Goal: Task Accomplishment & Management: Complete application form

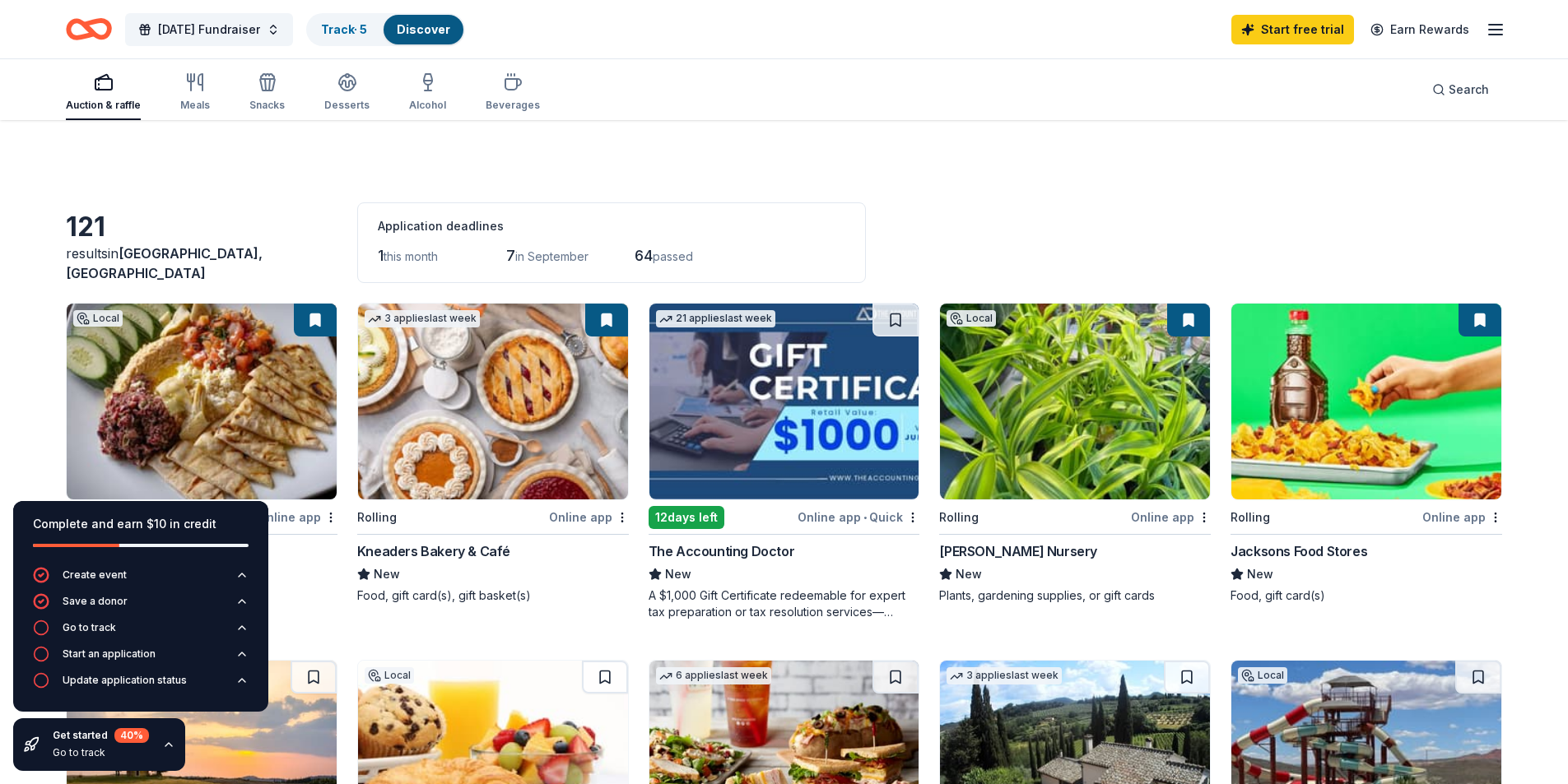
scroll to position [165, 0]
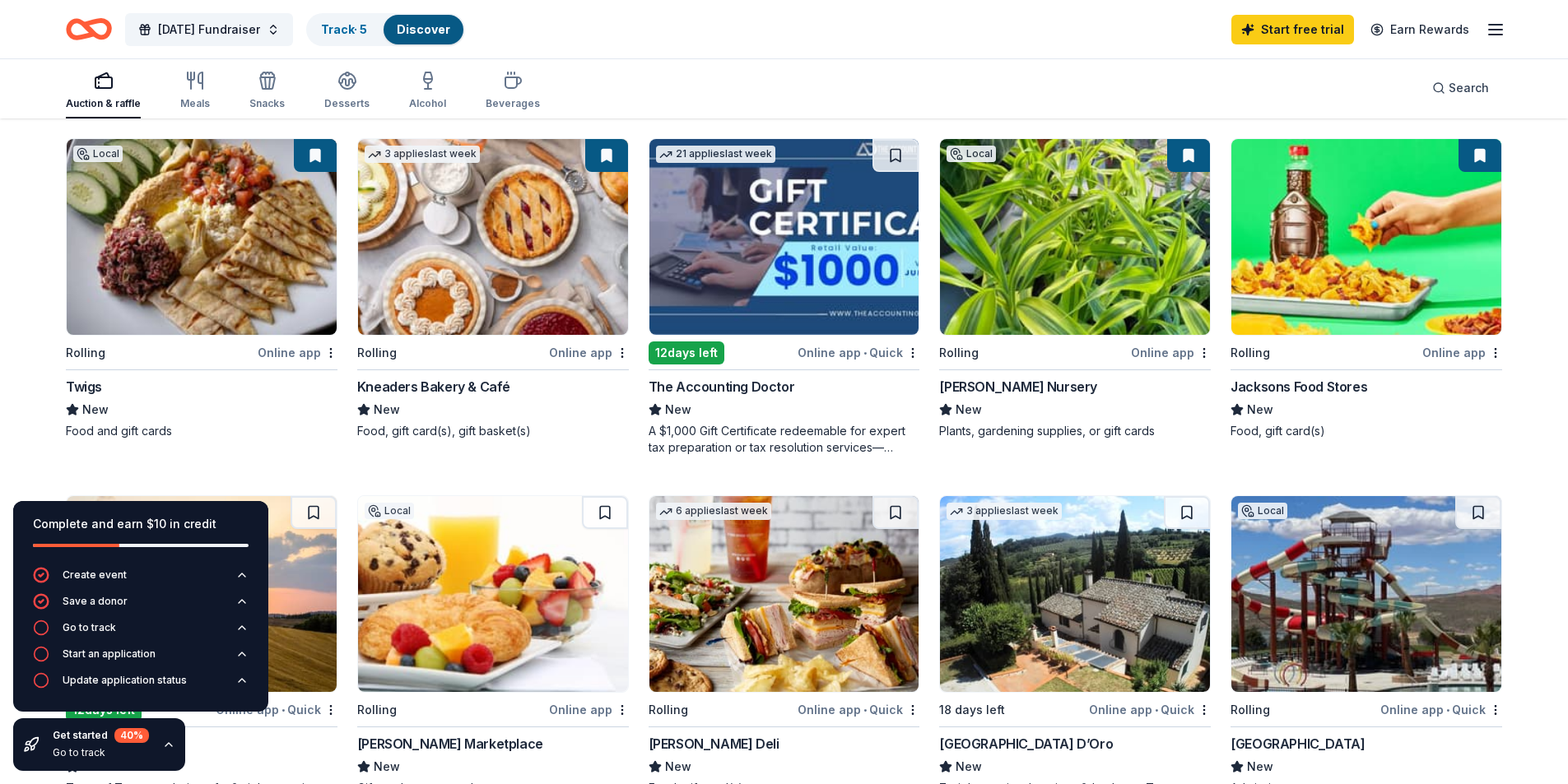
click at [721, 385] on div "The Accounting Doctor" at bounding box center [722, 387] width 146 height 20
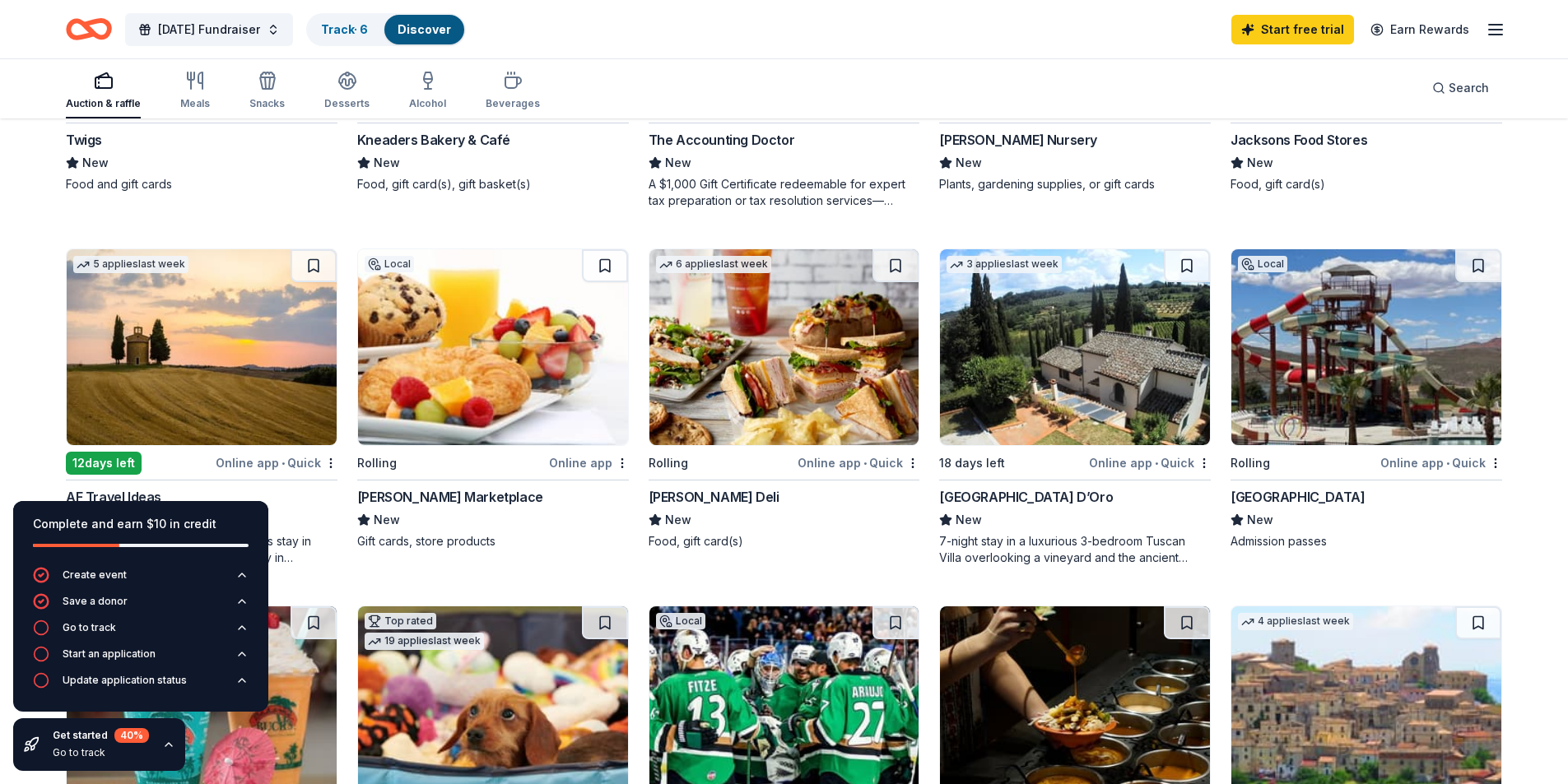
scroll to position [0, 0]
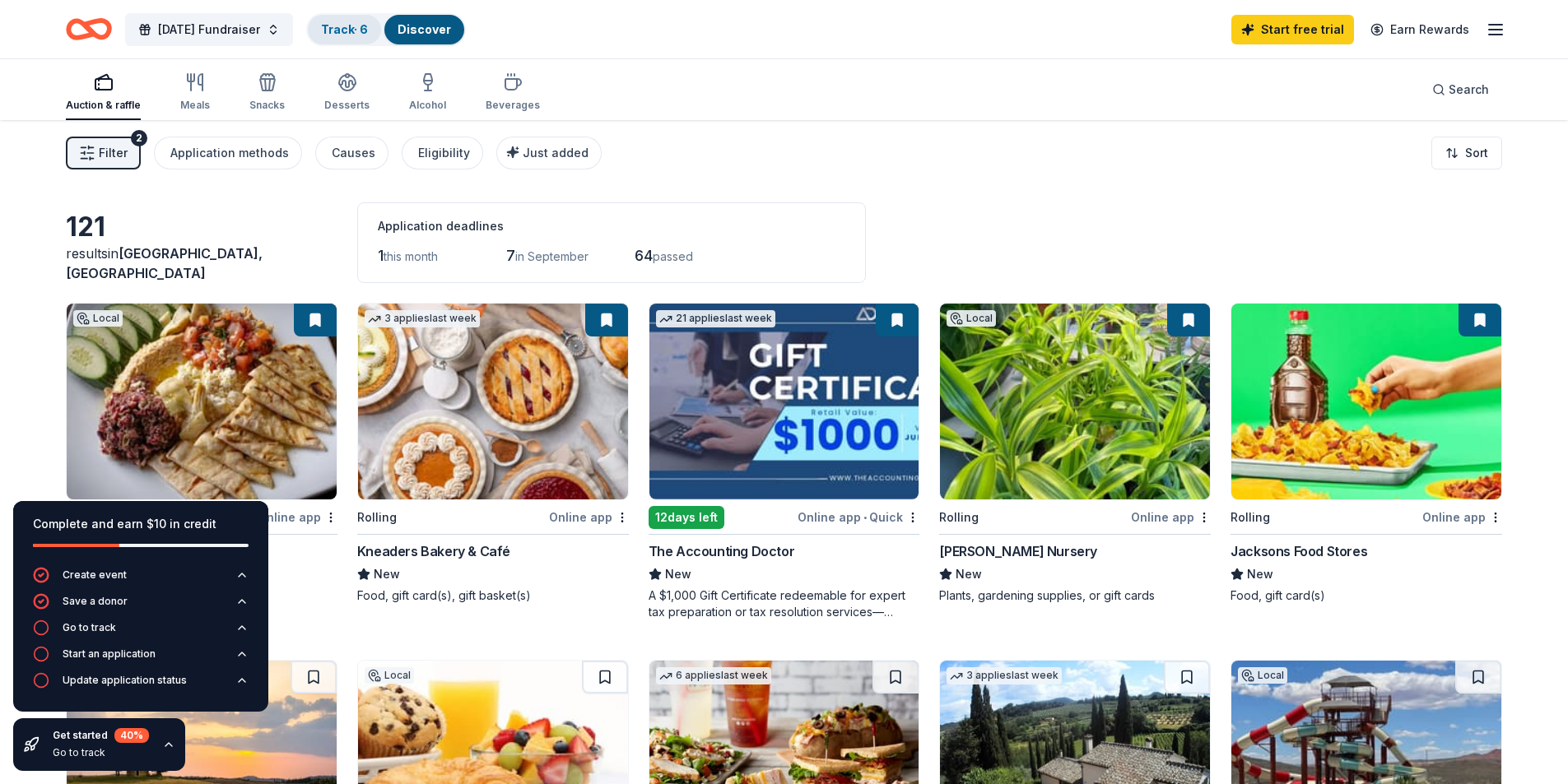
click at [368, 32] on link "Track · 6" at bounding box center [345, 29] width 47 height 14
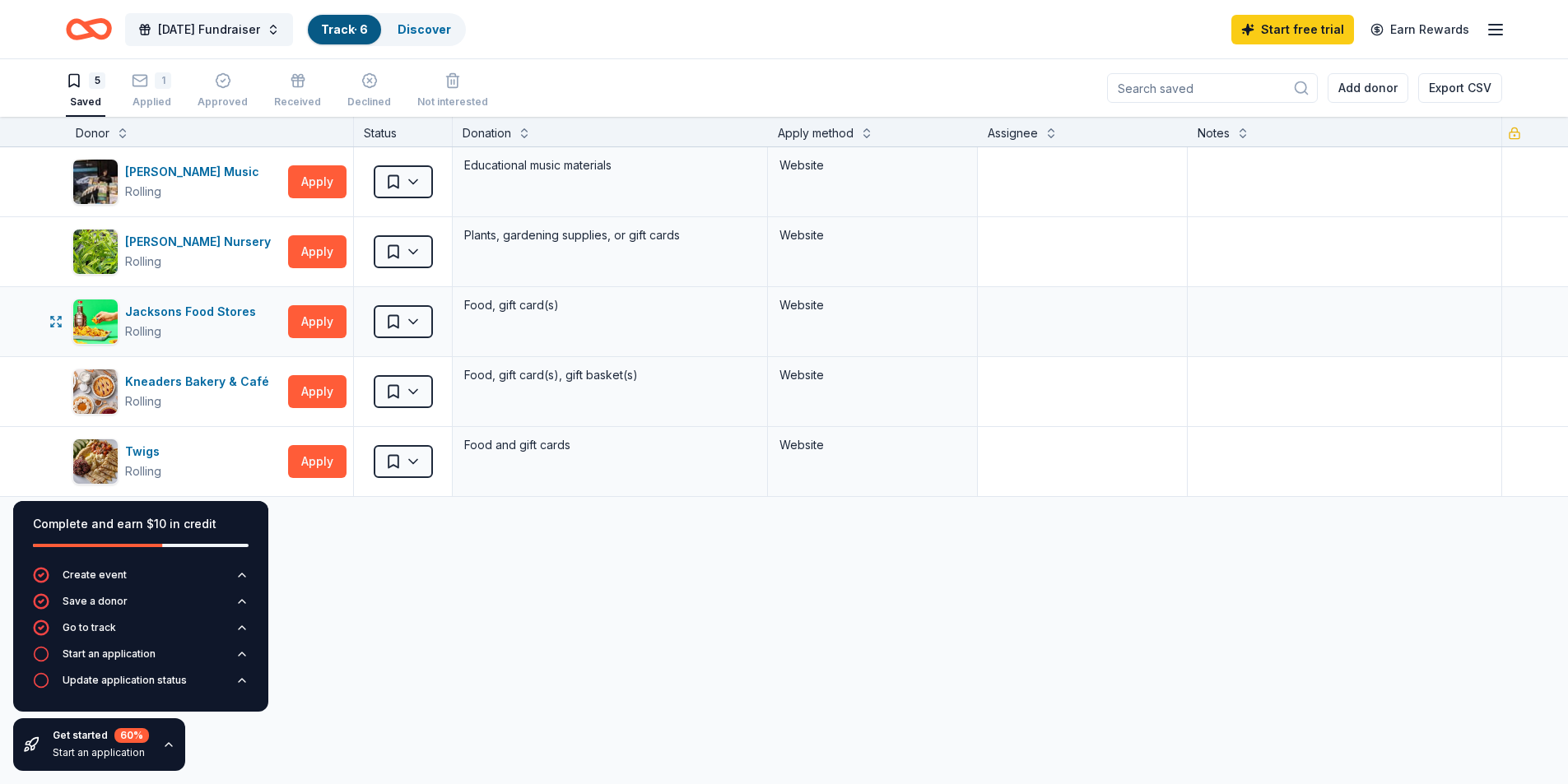
scroll to position [22, 0]
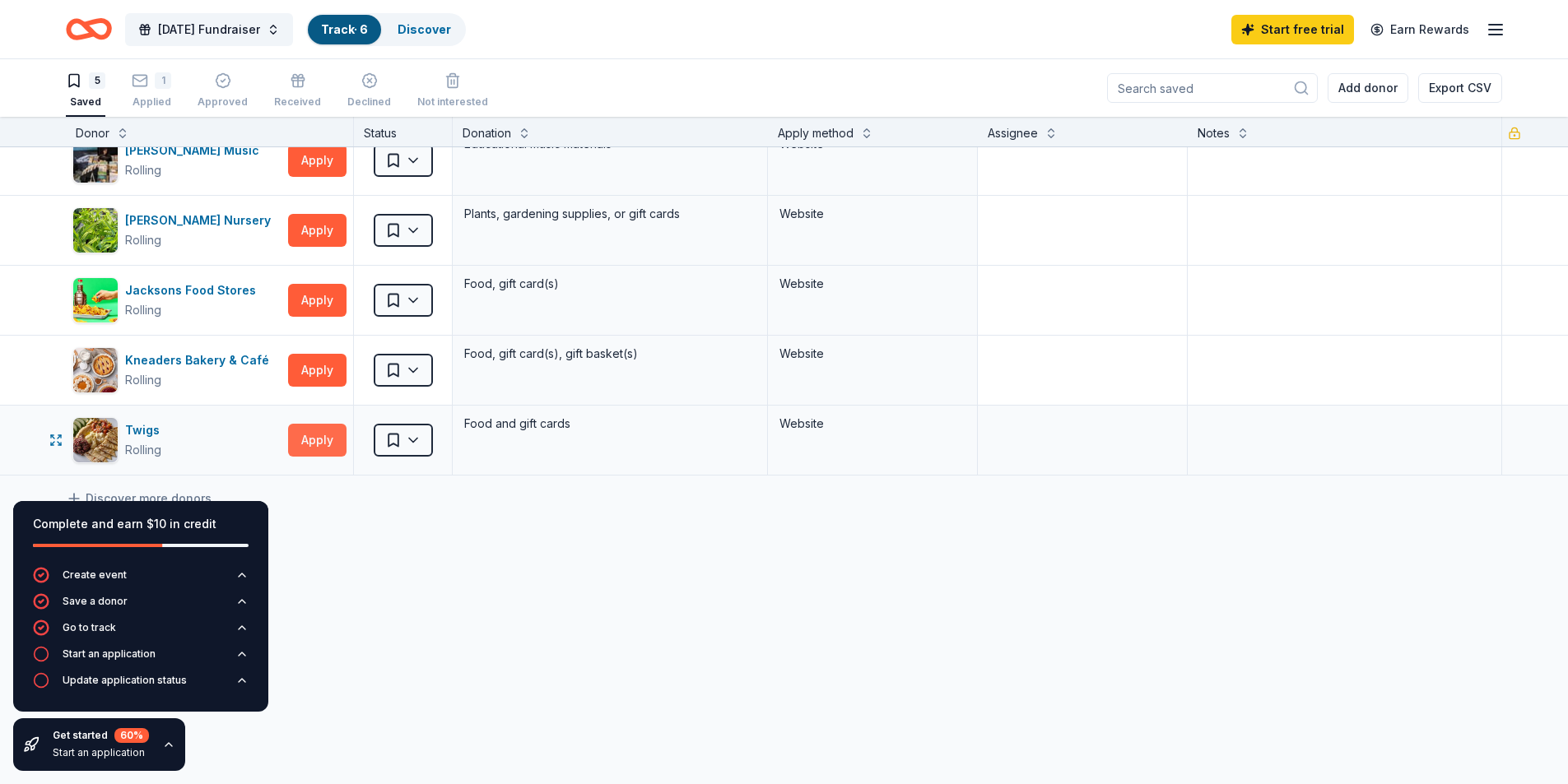
click at [320, 444] on button "Apply" at bounding box center [317, 441] width 59 height 33
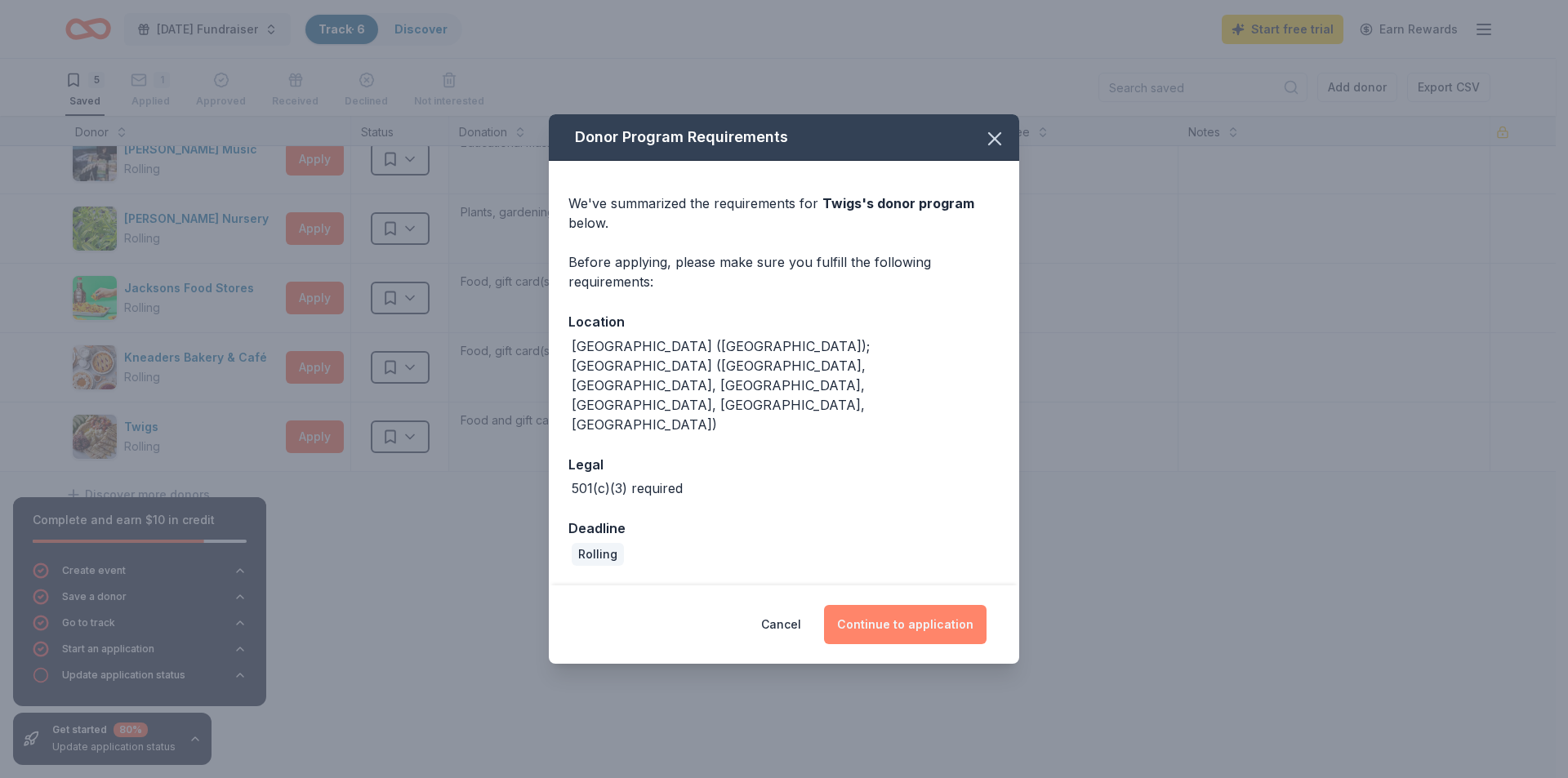
click at [896, 605] on button "Continue to application" at bounding box center [905, 624] width 163 height 39
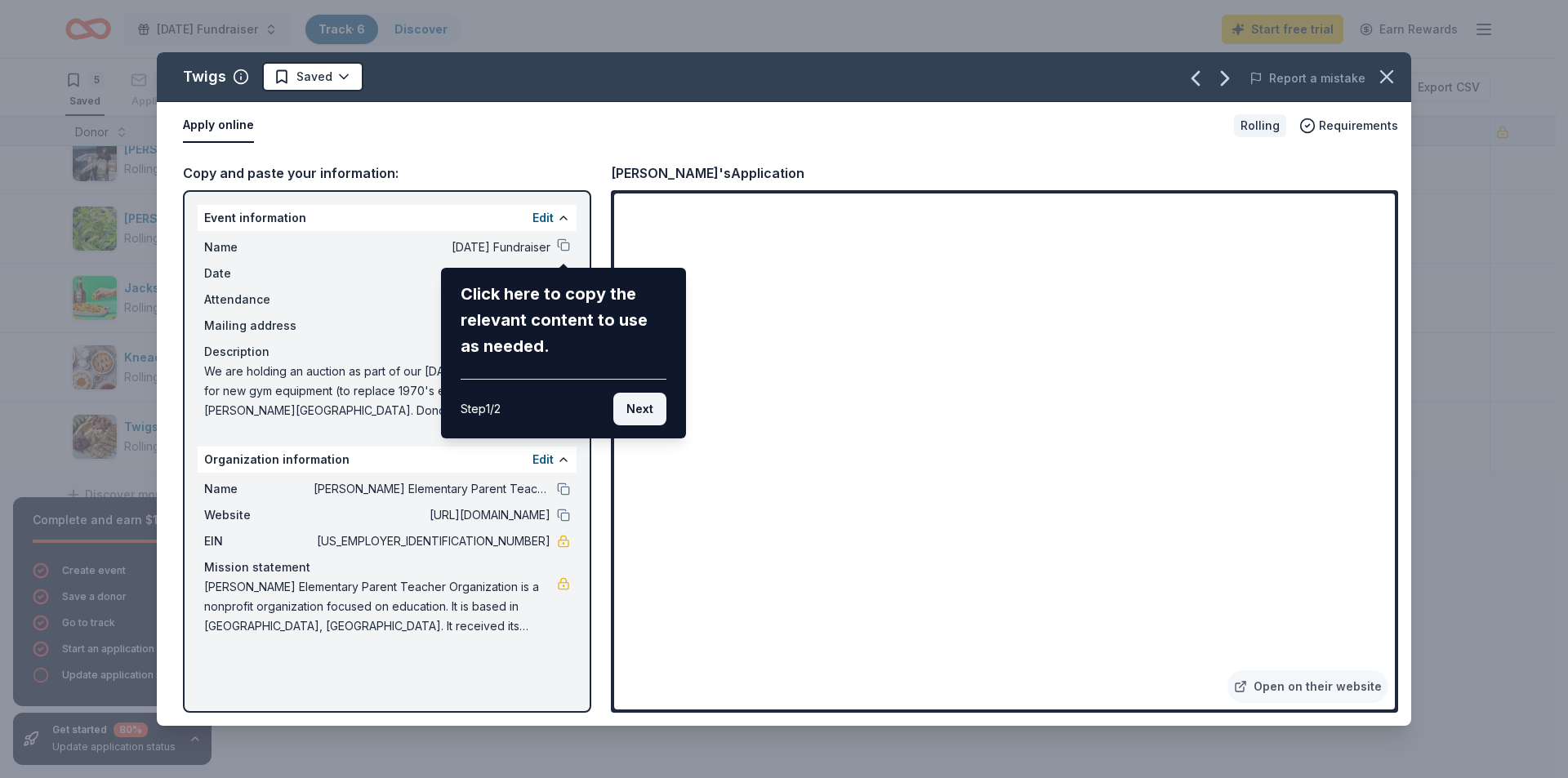
click at [633, 409] on button "Next" at bounding box center [640, 409] width 54 height 33
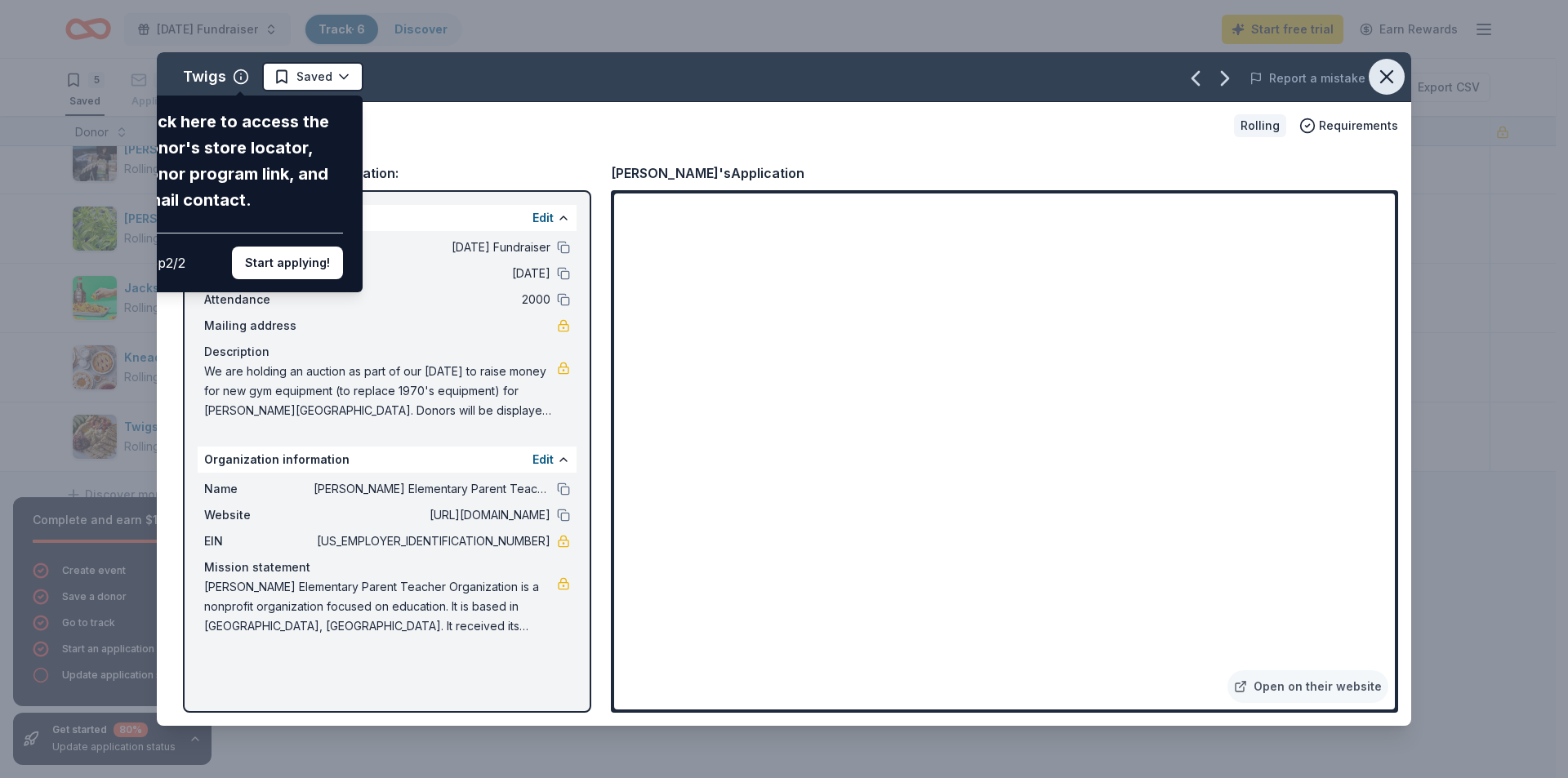
click at [1394, 77] on icon "button" at bounding box center [1386, 76] width 22 height 22
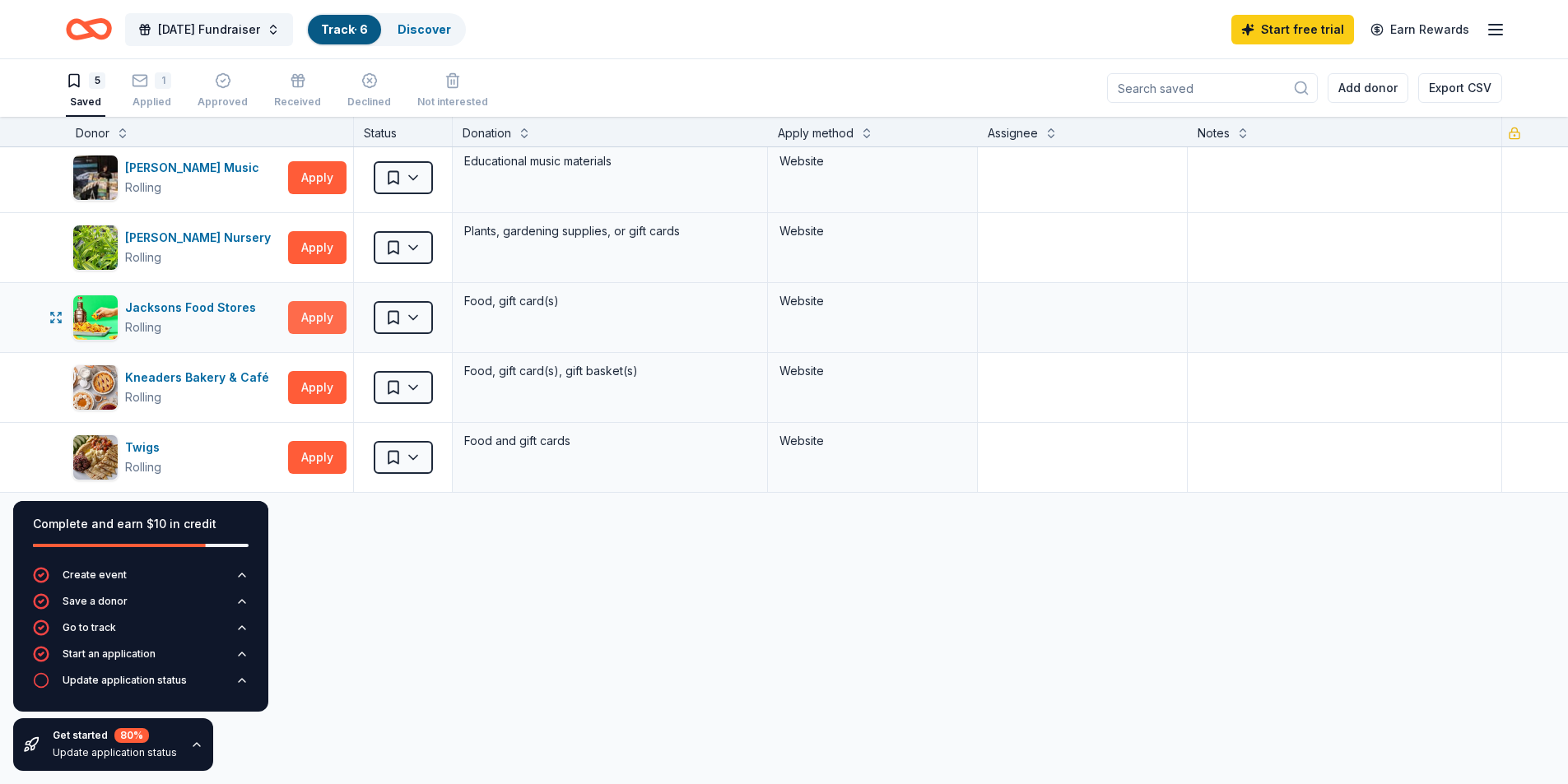
scroll to position [0, 0]
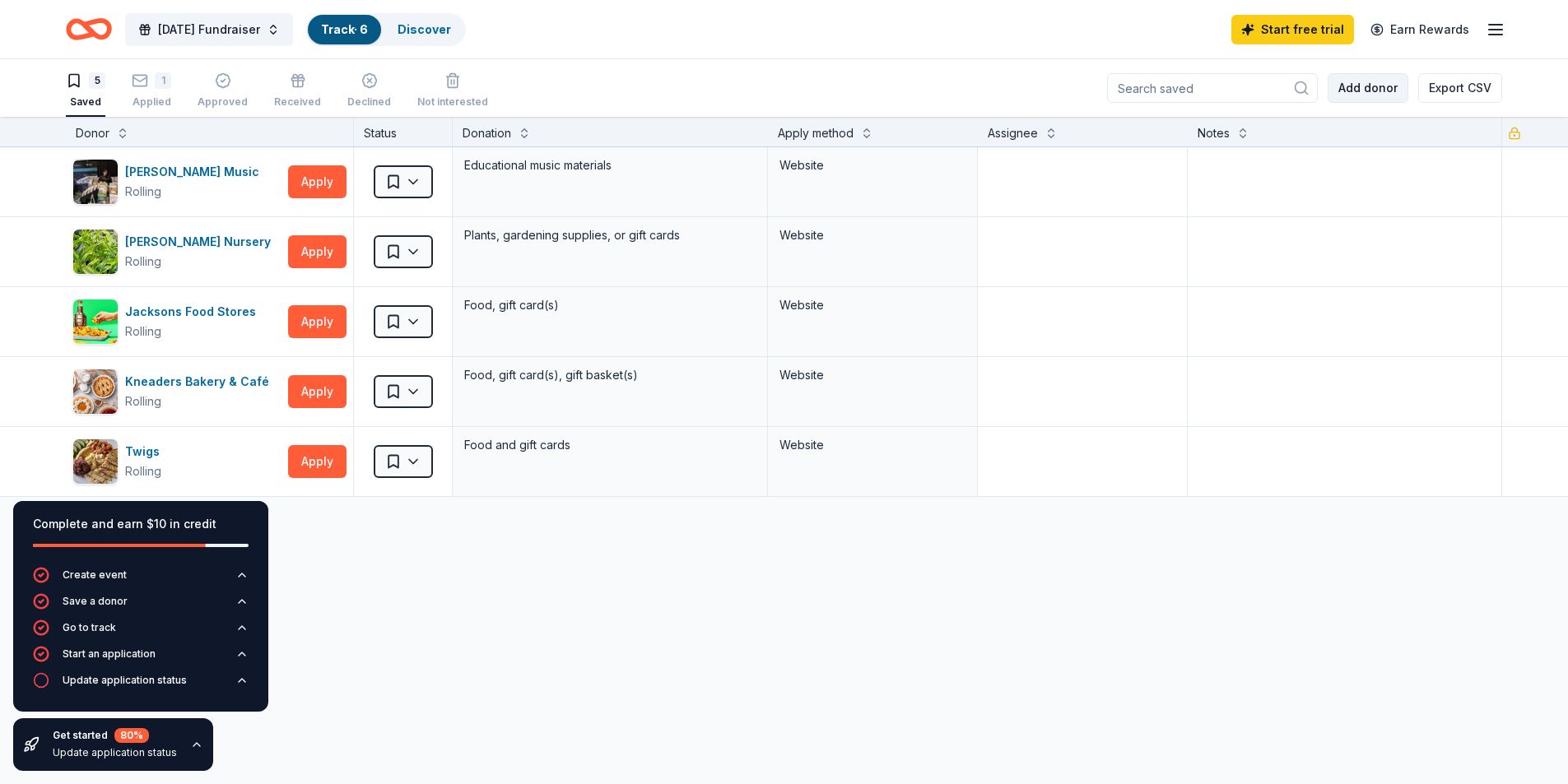
click at [1379, 93] on button "Add donor" at bounding box center [1369, 88] width 81 height 29
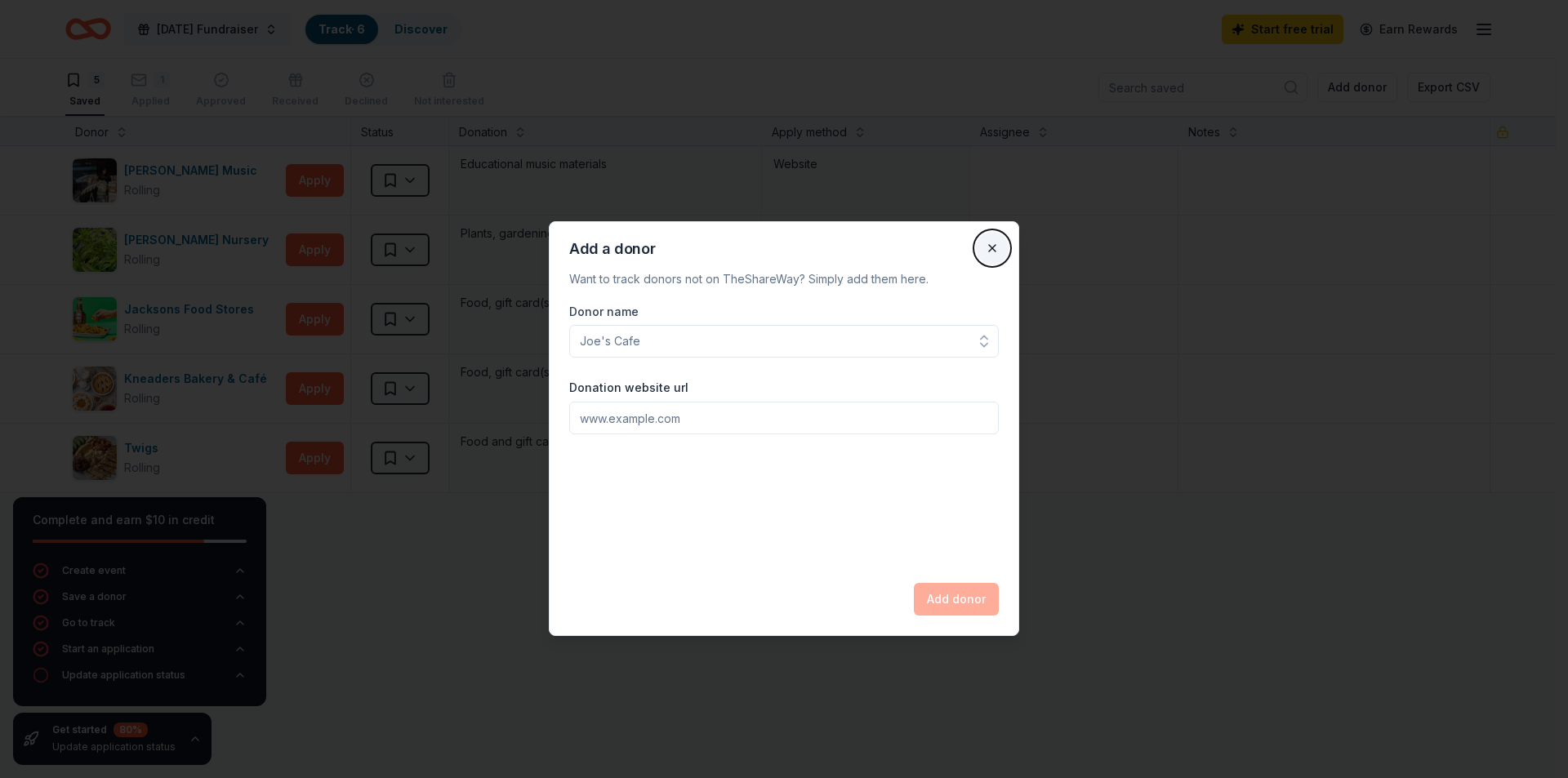
click at [990, 245] on button "Close" at bounding box center [992, 248] width 33 height 33
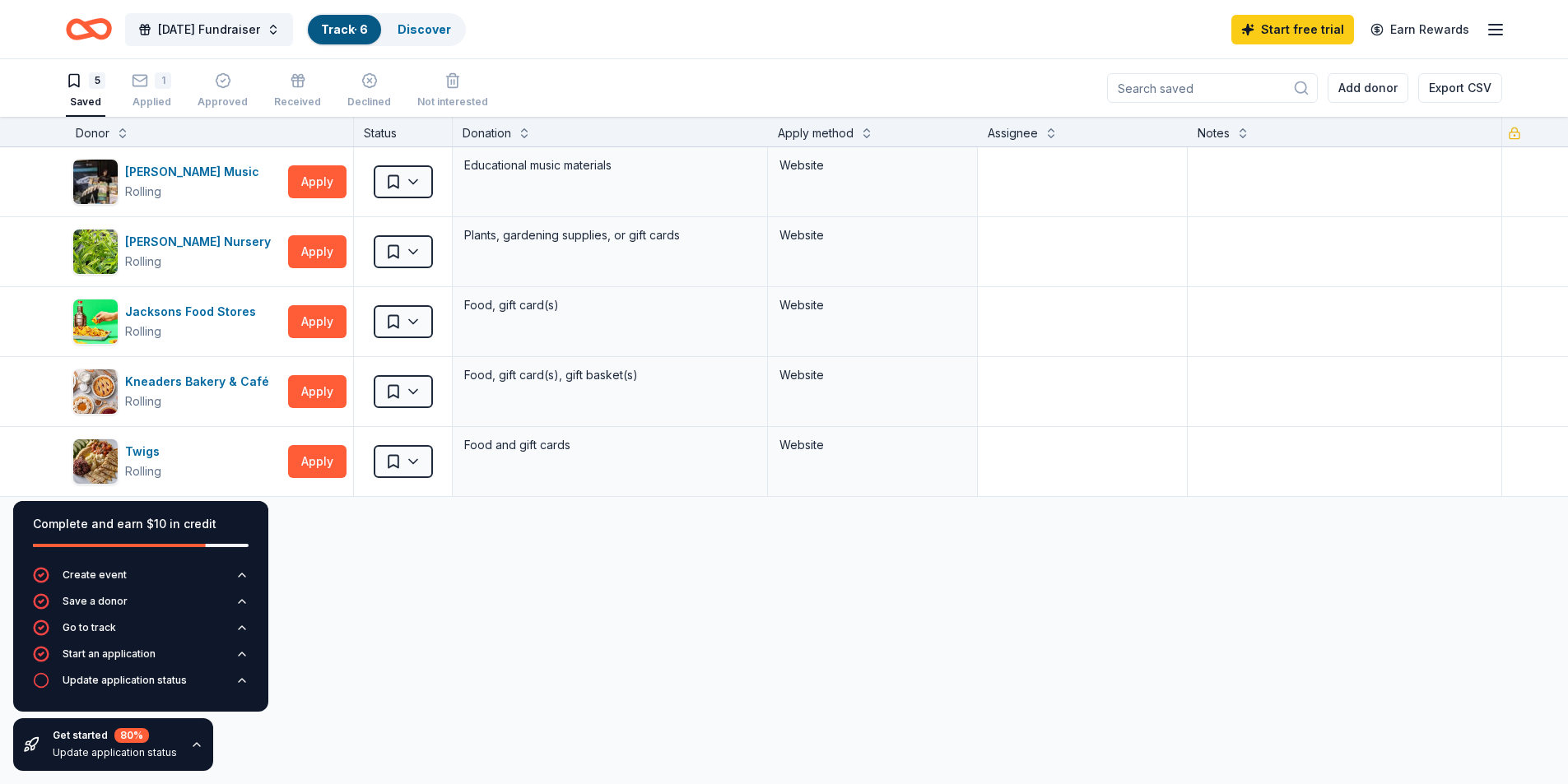
click at [89, 28] on icon "Home" at bounding box center [97, 28] width 26 height 17
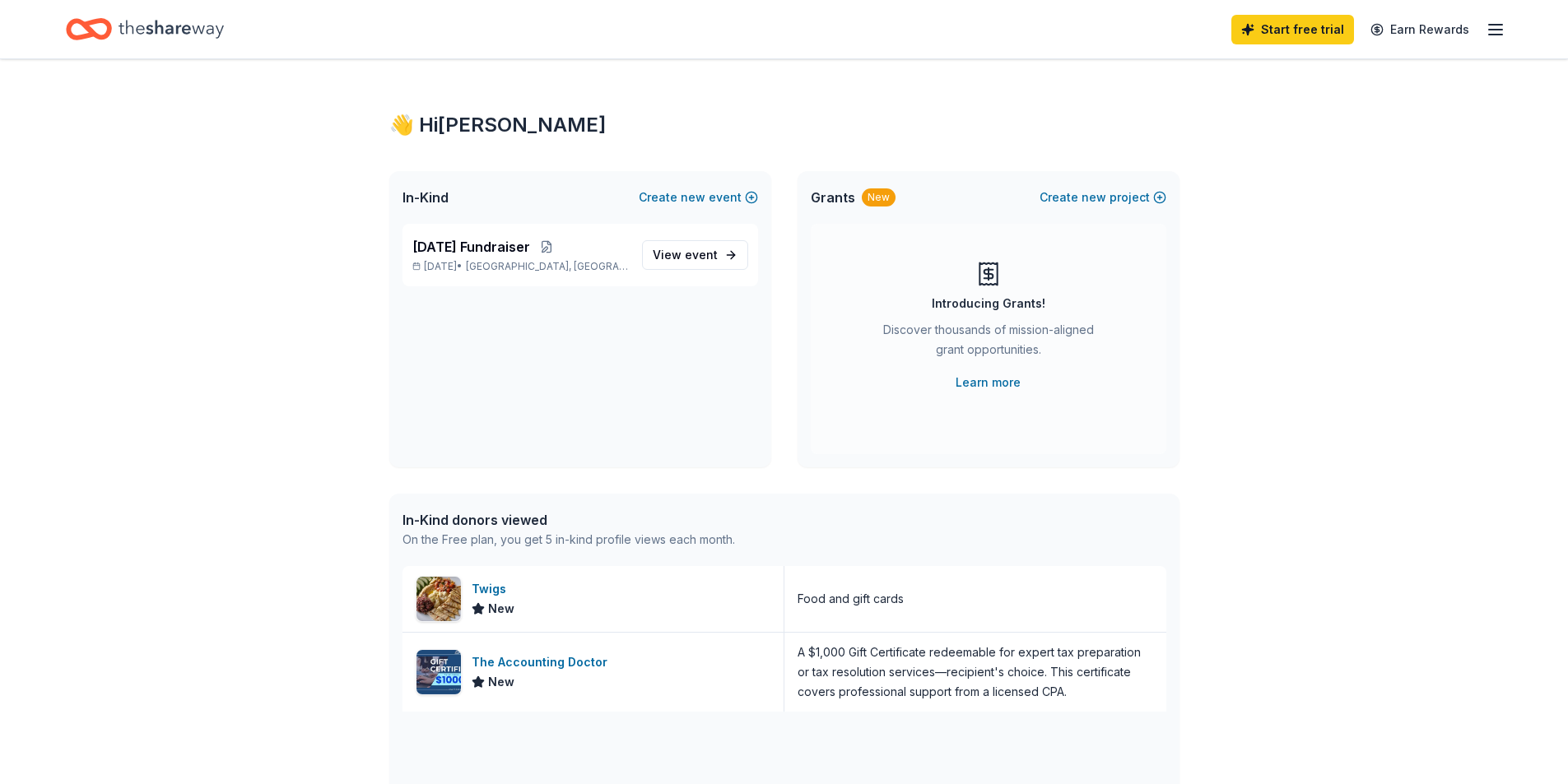
click at [1491, 25] on line "button" at bounding box center [1495, 25] width 13 height 0
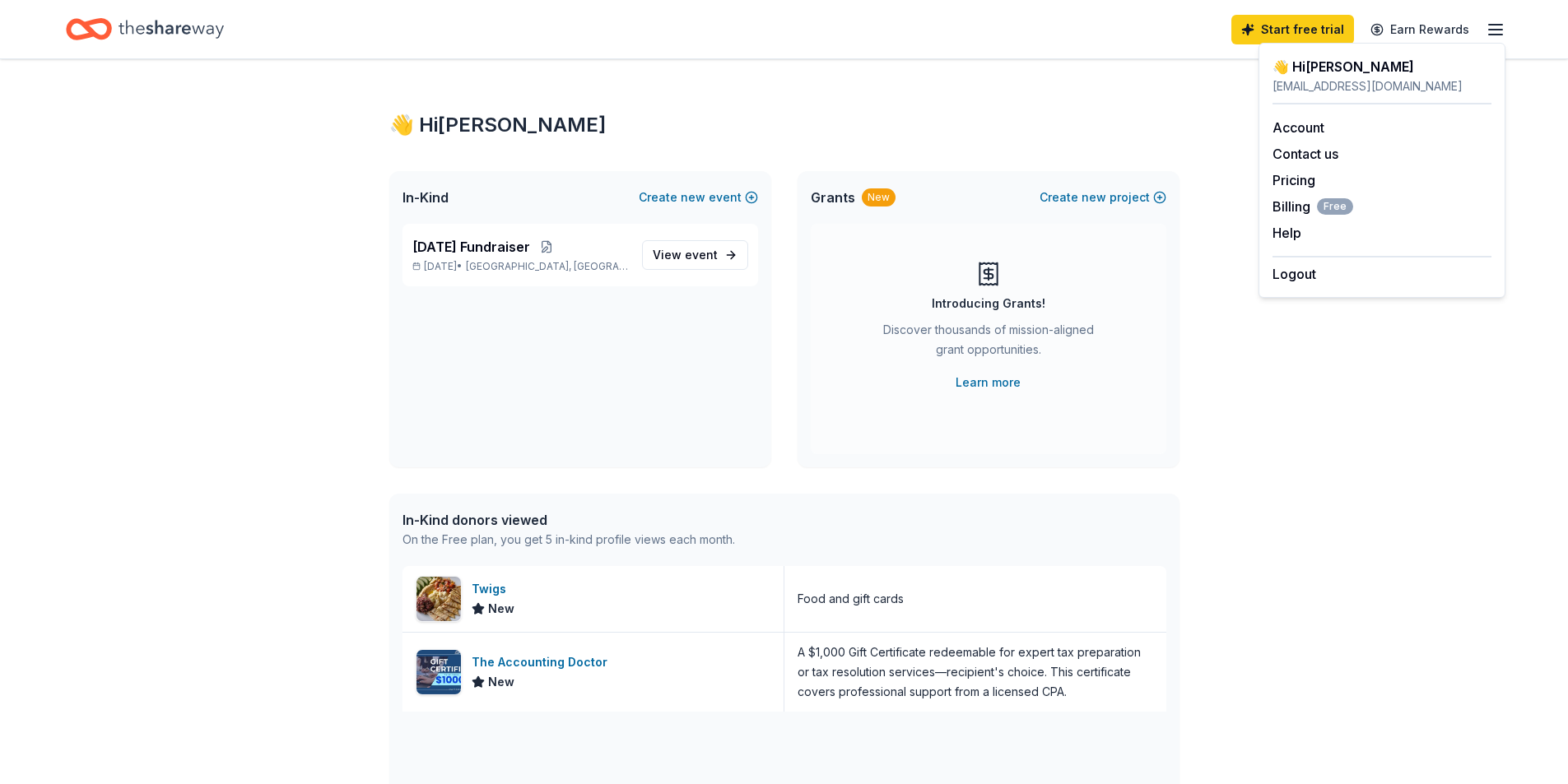
click at [1073, 120] on div "👋 Hi Kathy" at bounding box center [784, 125] width 790 height 26
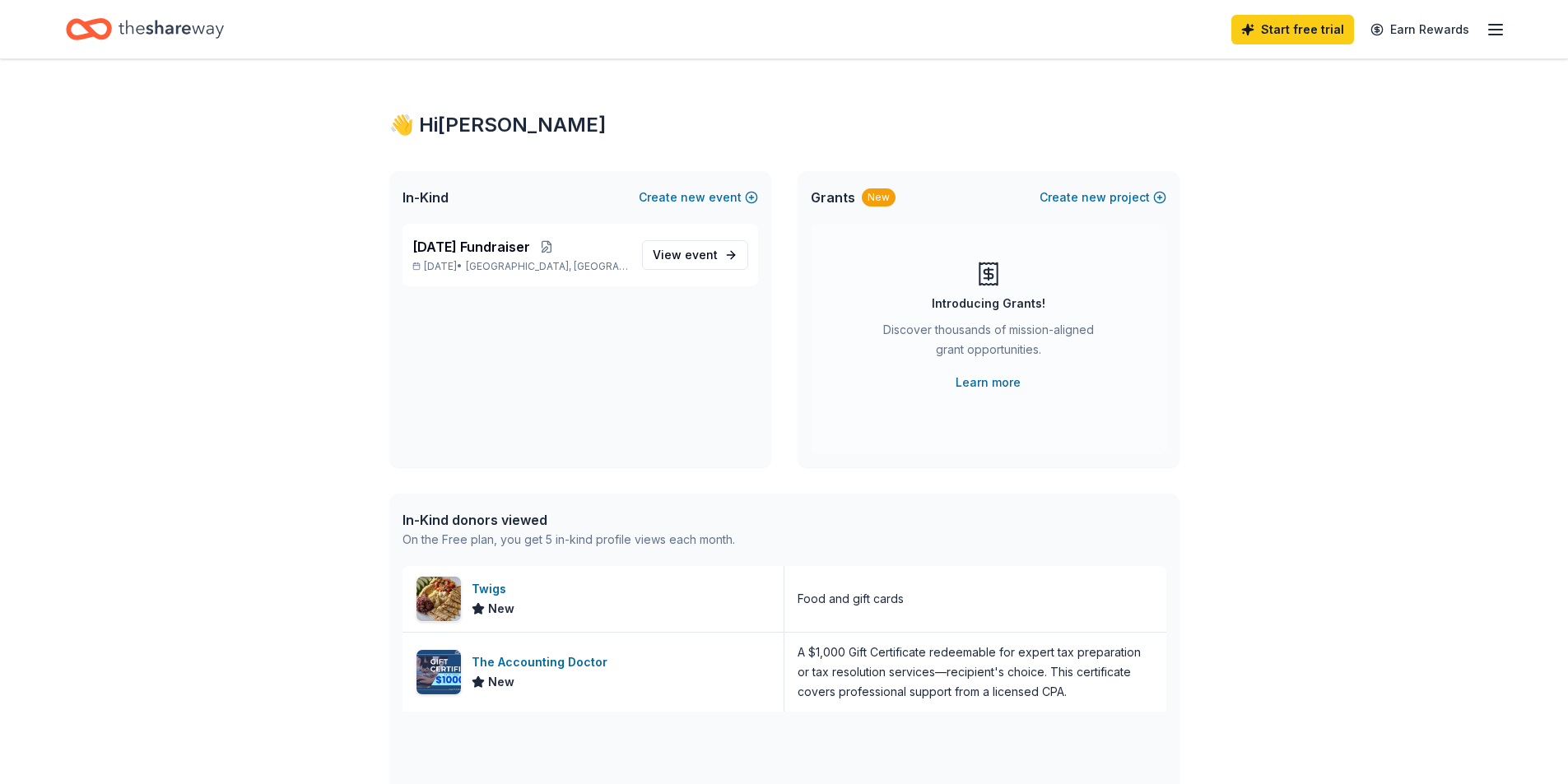
click at [1492, 29] on line "button" at bounding box center [1495, 29] width 13 height 0
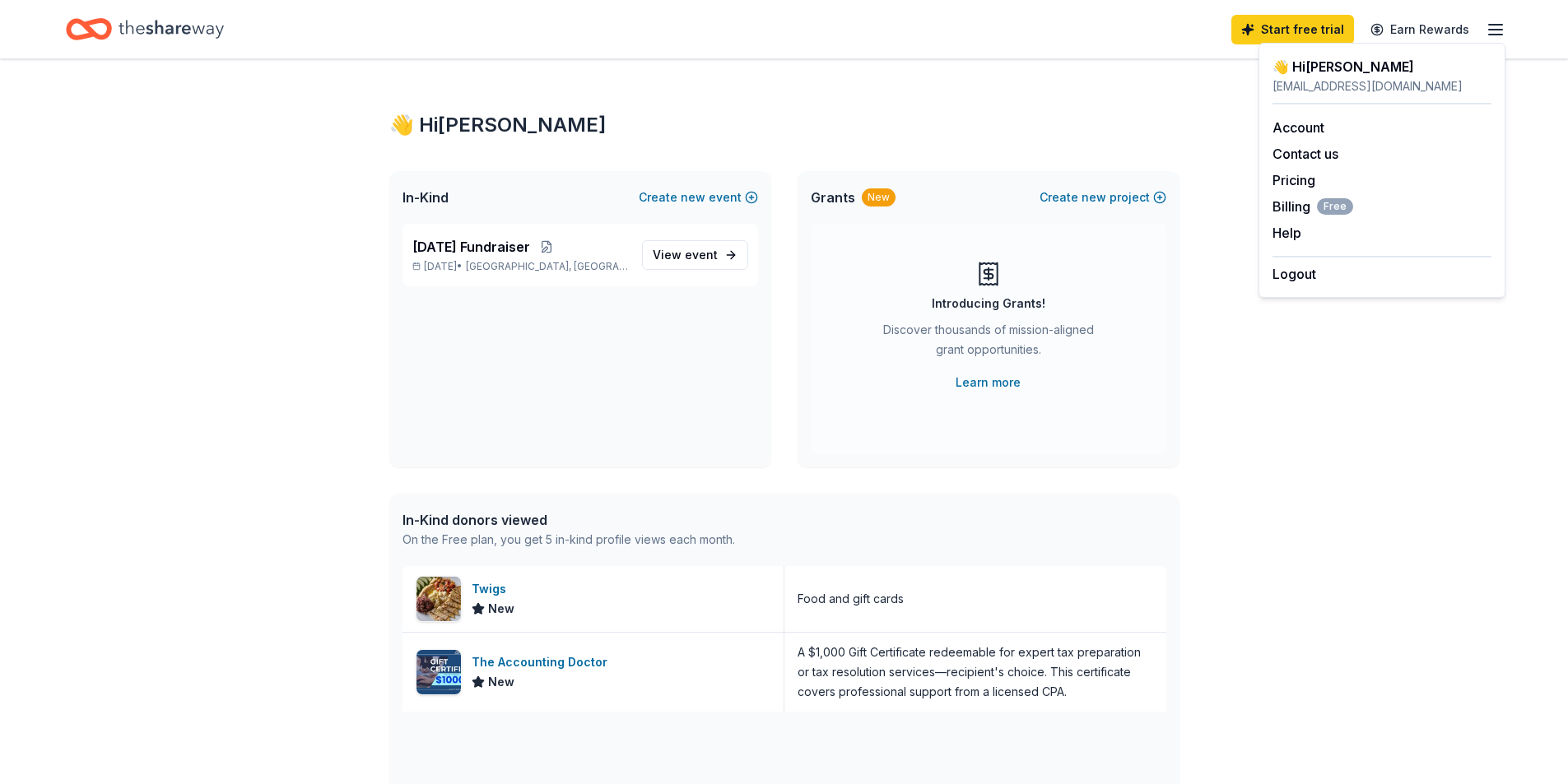
click at [1325, 60] on div "👋 Hi Kathy" at bounding box center [1381, 67] width 219 height 20
click at [1443, 25] on link "Earn Rewards" at bounding box center [1420, 29] width 119 height 29
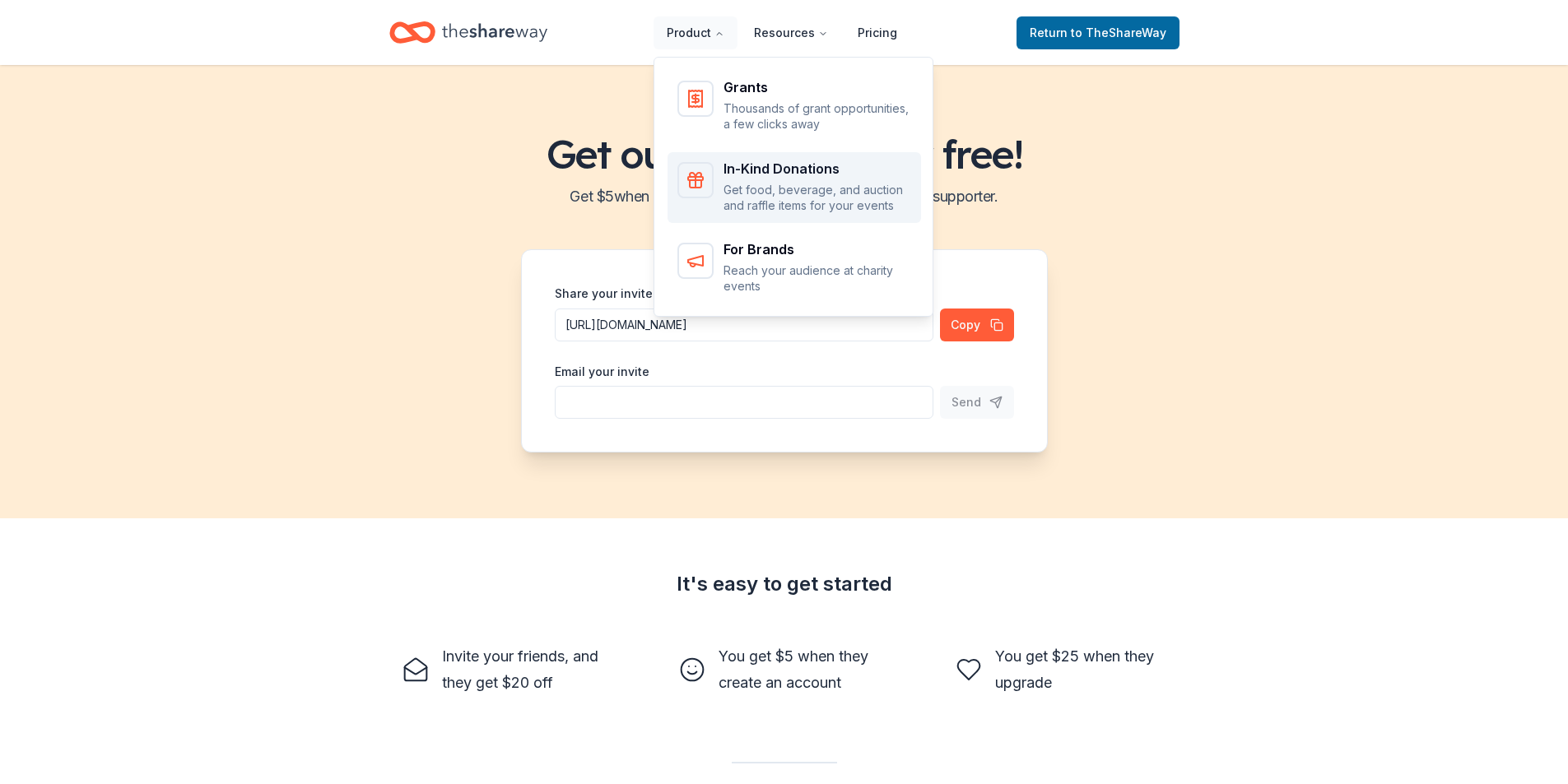
click at [735, 203] on p "Get food, beverage, and auction and raffle items for your events" at bounding box center [817, 197] width 188 height 32
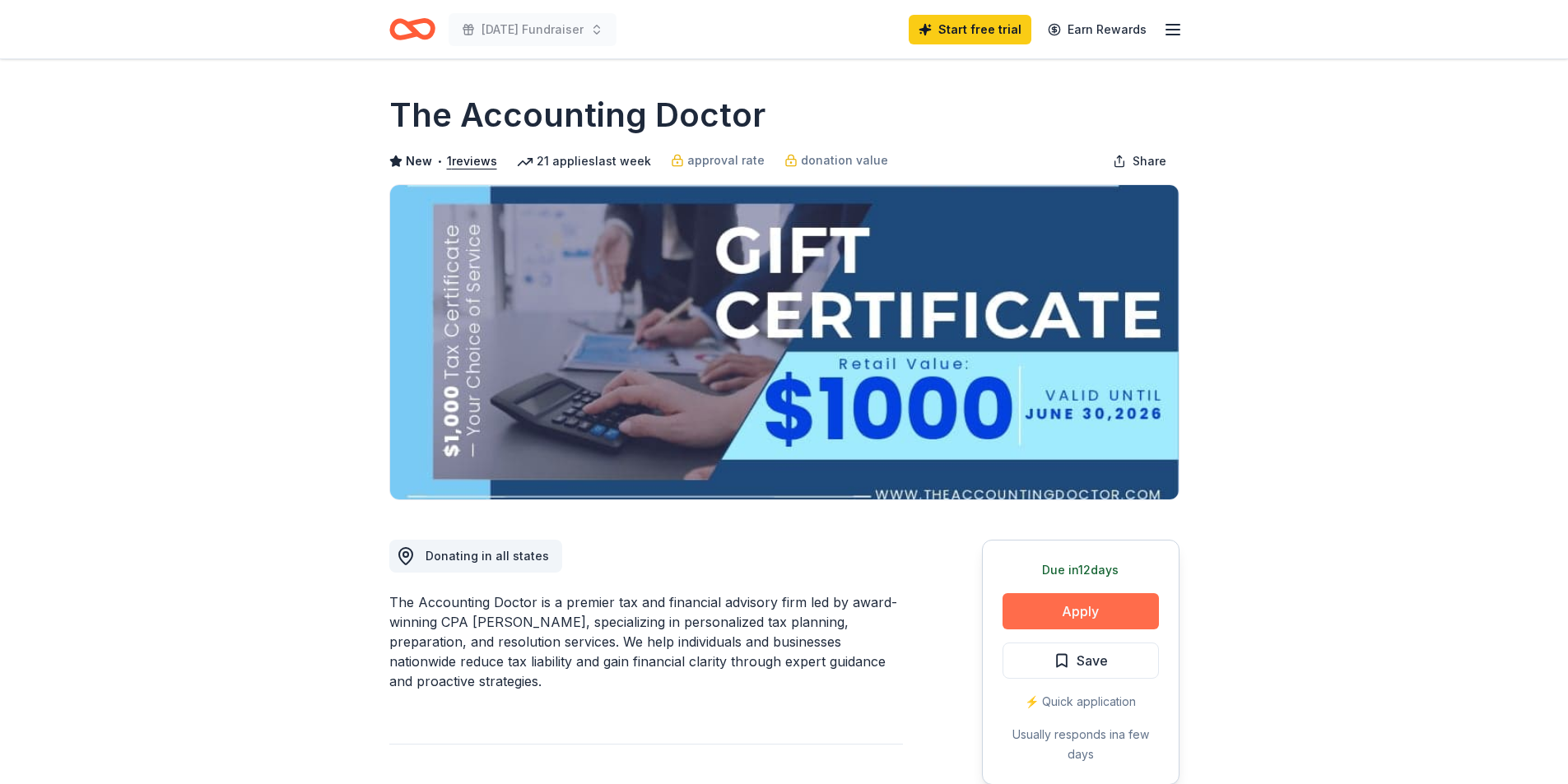
click at [1035, 604] on button "Apply" at bounding box center [1080, 611] width 156 height 36
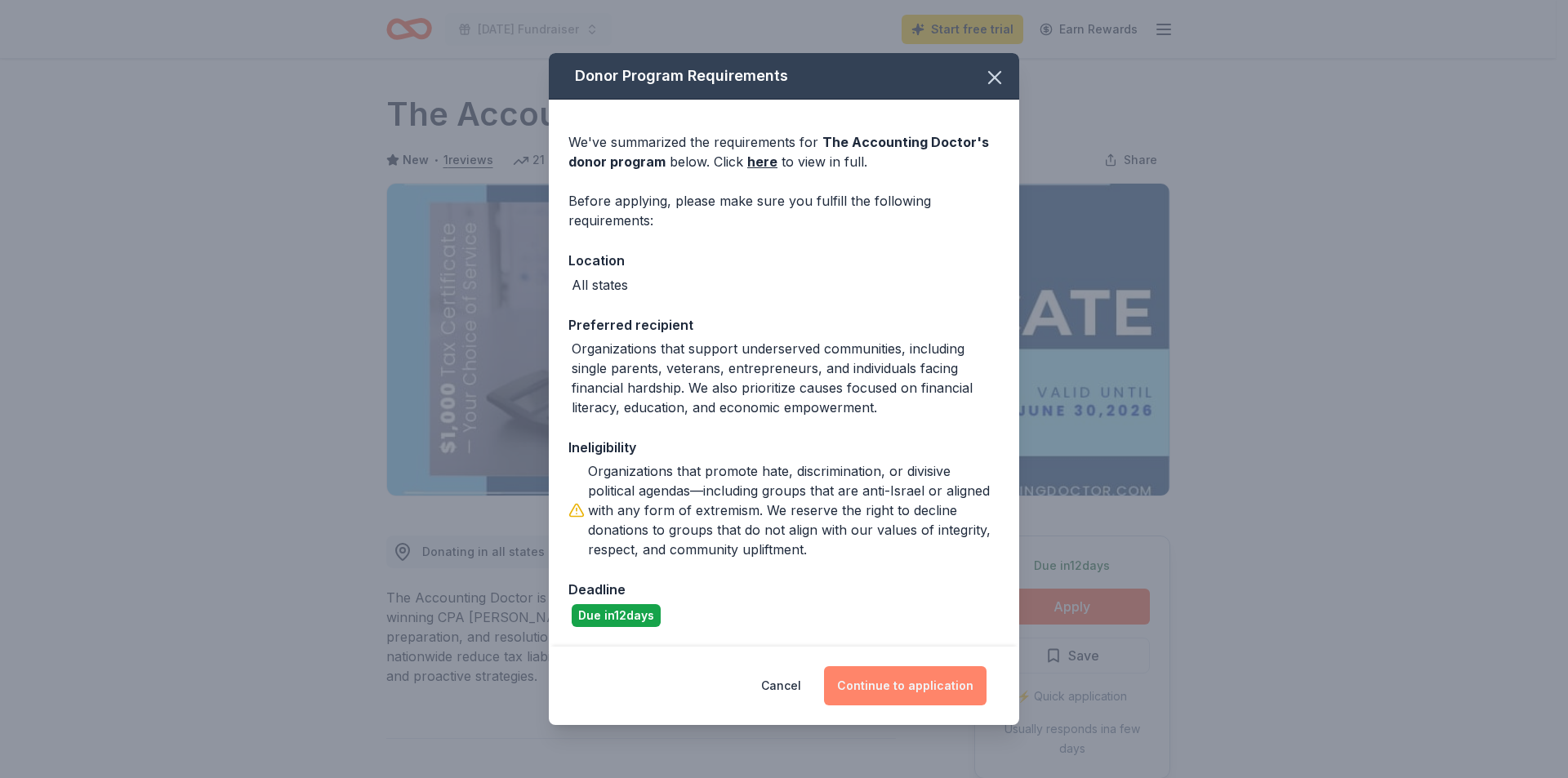
click at [884, 684] on button "Continue to application" at bounding box center [905, 685] width 163 height 39
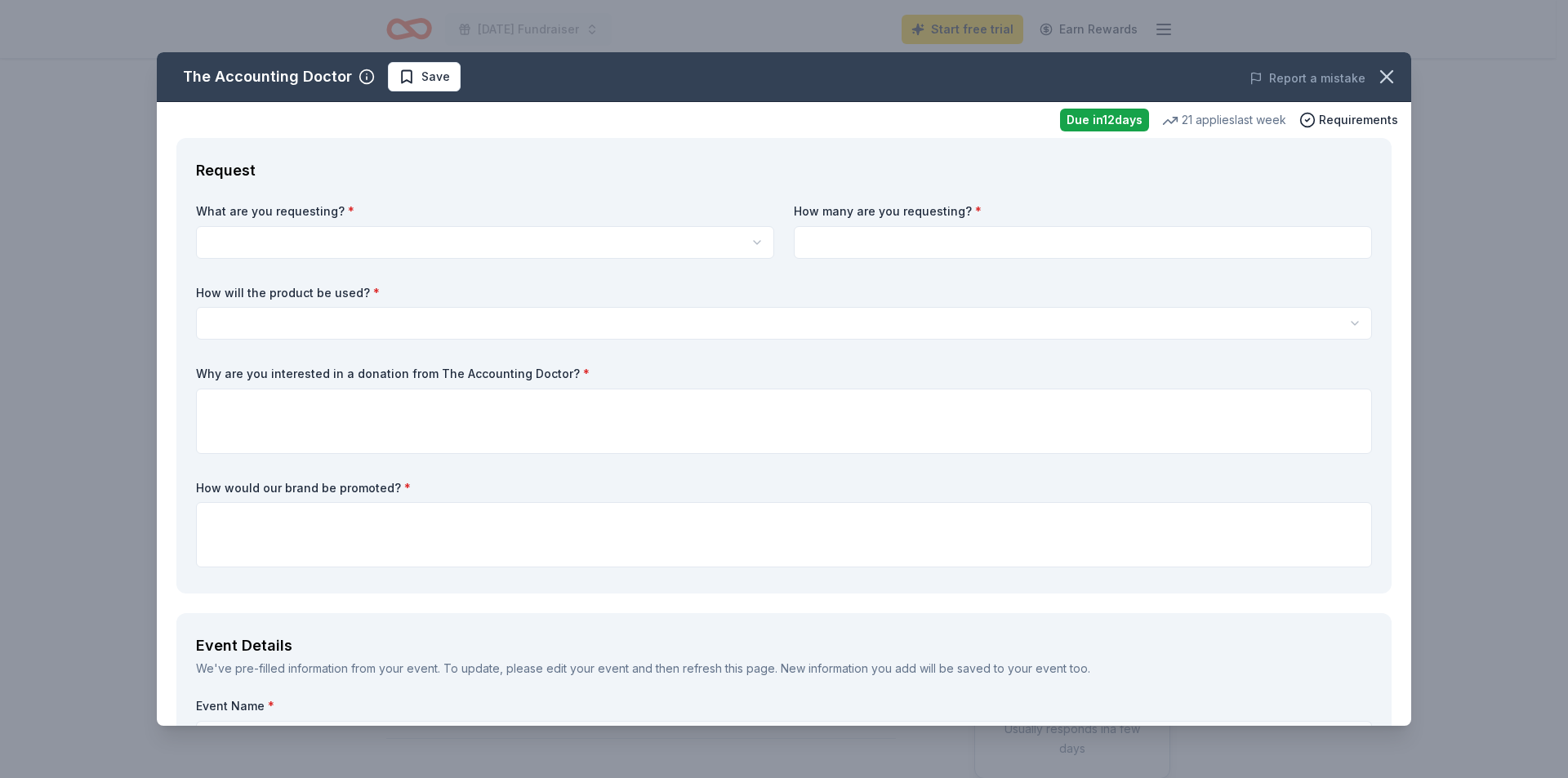
click at [306, 241] on html "Carnival Fundraiser Start free trial Earn Rewards Due in 12 days Share The Acco…" at bounding box center [784, 389] width 1568 height 778
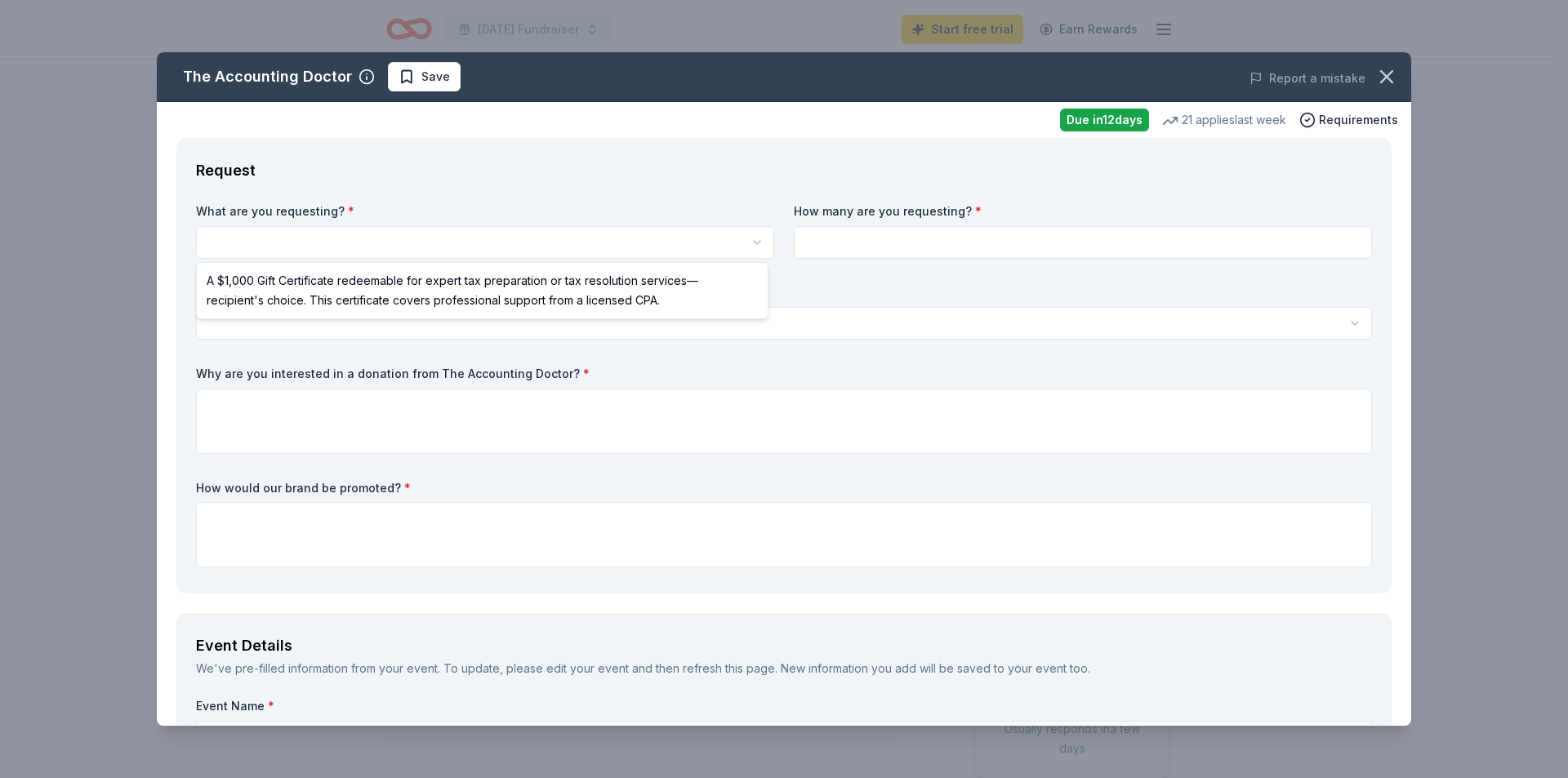
select select "A $1,000 Gift Certificate redeemable for expert tax preparation or tax resoluti…"
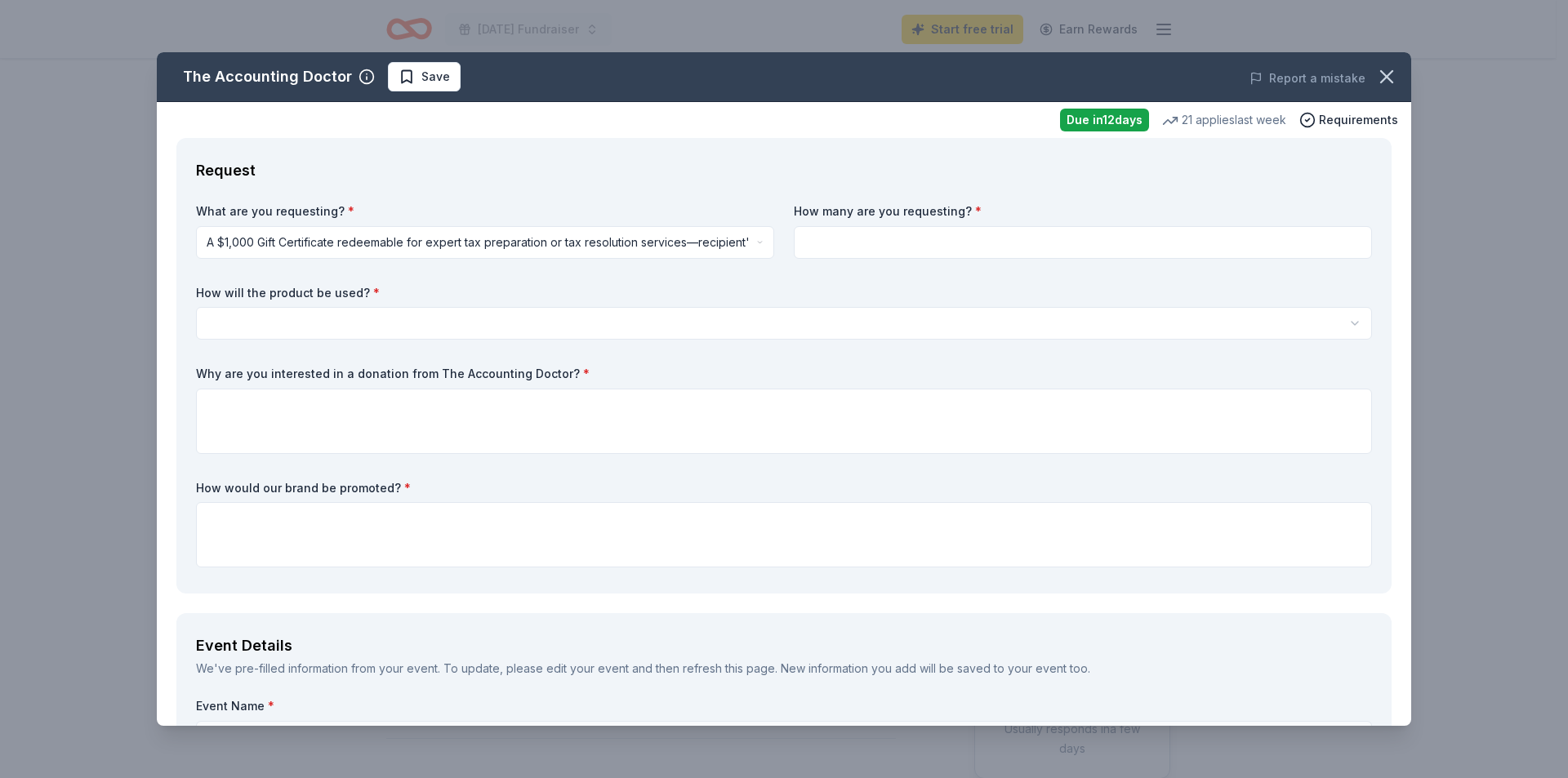
click at [938, 243] on input at bounding box center [1083, 242] width 579 height 33
type input "1"
click at [336, 327] on html "Carnival Fundraiser Start free trial Earn Rewards Due in 12 days Share The Acco…" at bounding box center [784, 389] width 1568 height 778
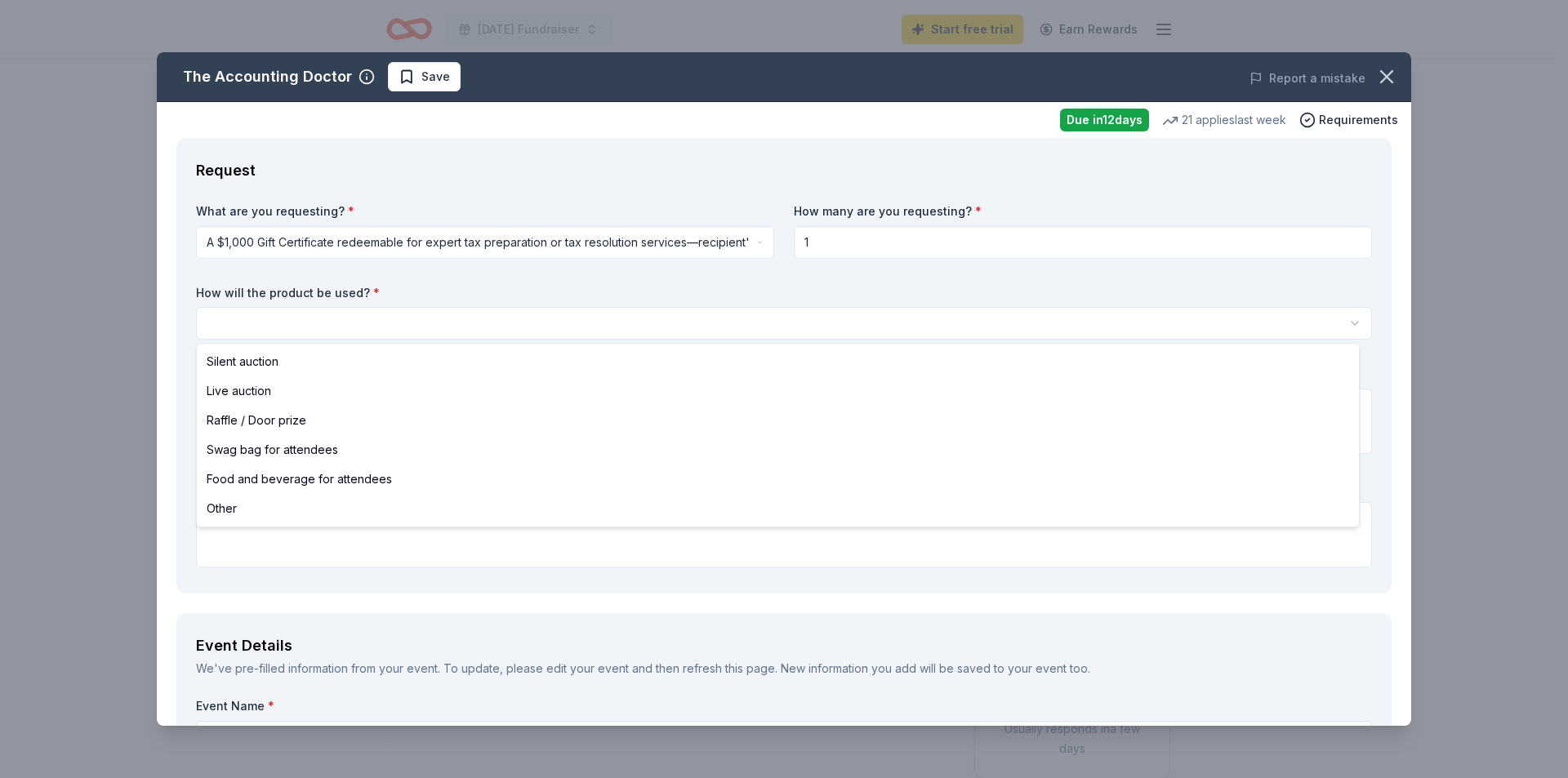
select select "silentAuction"
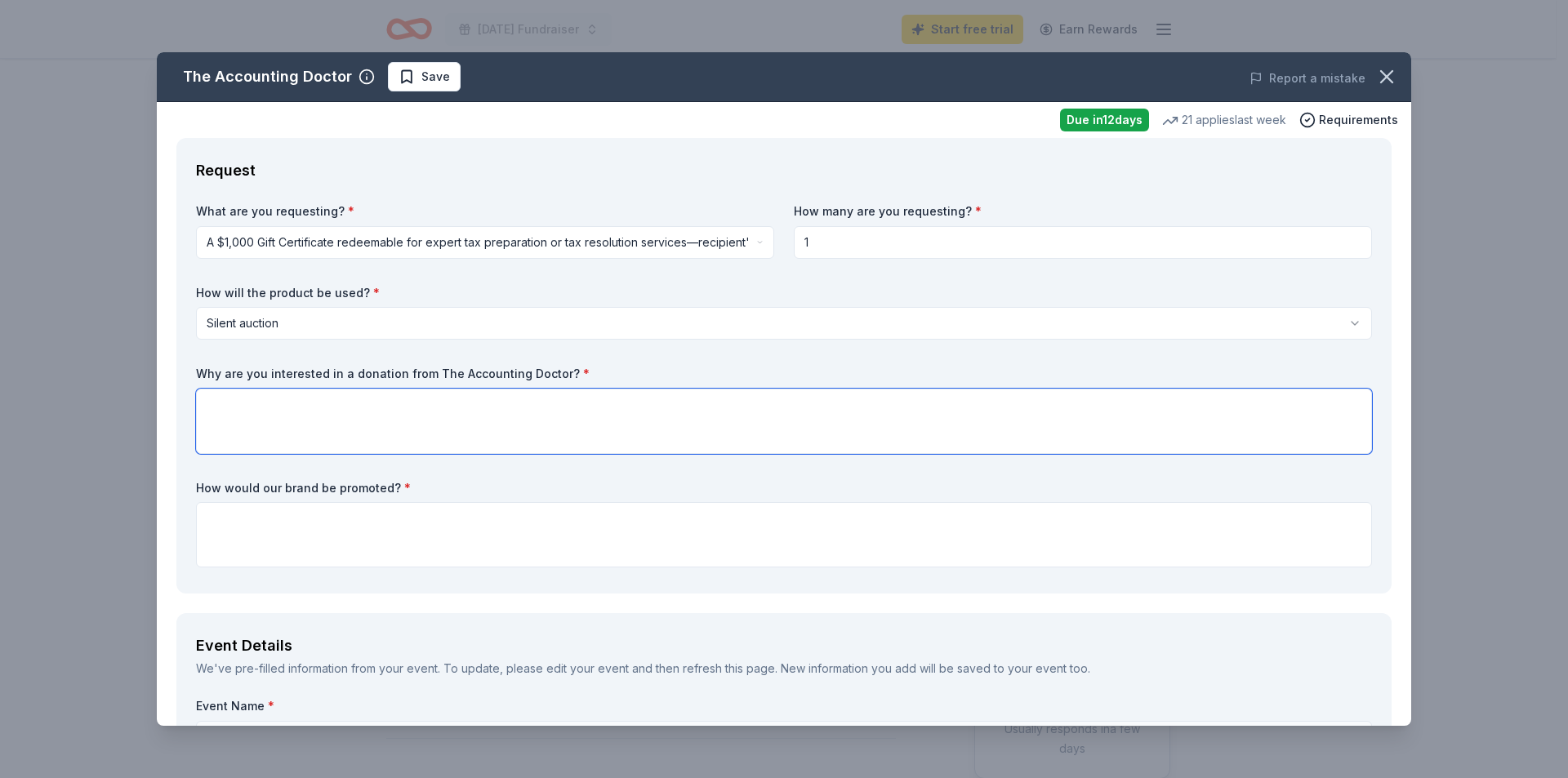
click at [317, 426] on textarea at bounding box center [784, 421] width 1176 height 65
paste textarea "We are holding an auction as part of our Carnival to raise money for new gym eq…"
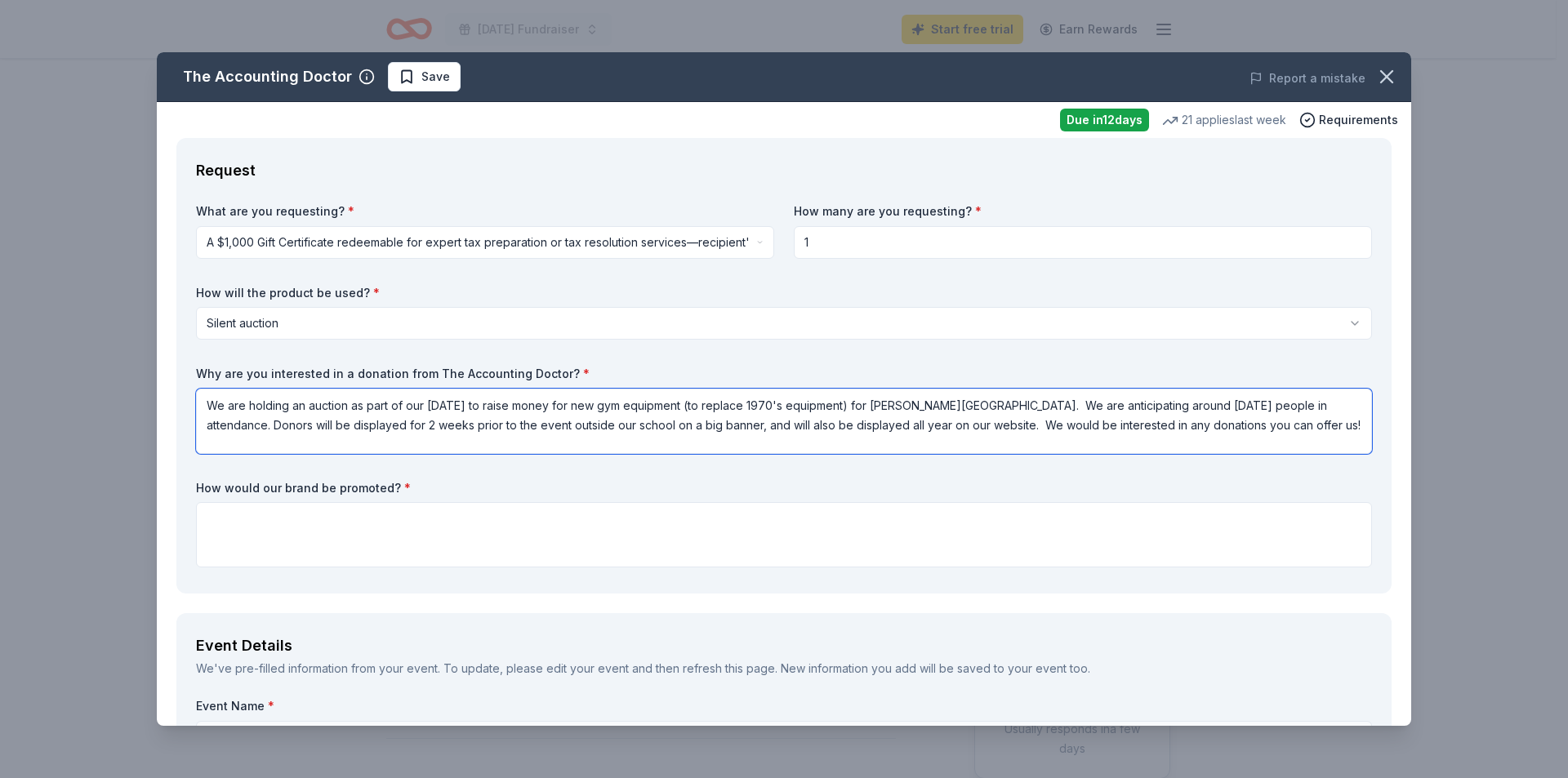
drag, startPoint x: 983, startPoint y: 403, endPoint x: 903, endPoint y: 443, distance: 89.4
click at [903, 443] on textarea "We are holding an auction as part of our Carnival to raise money for new gym eq…" at bounding box center [784, 421] width 1176 height 65
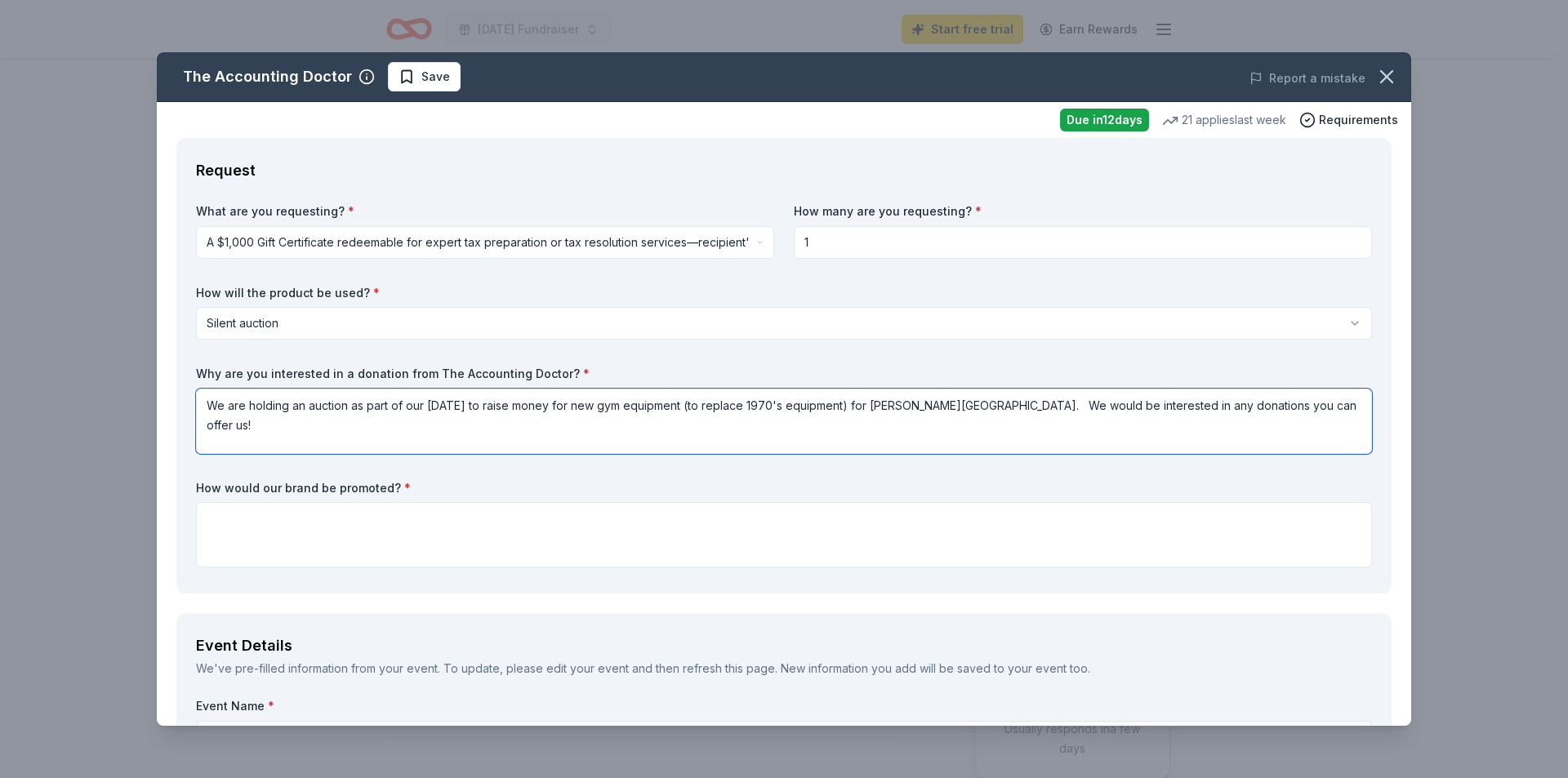
type textarea "We are holding an auction as part of our Carnival to raise money for new gym eq…"
click at [310, 524] on textarea at bounding box center [784, 535] width 1176 height 65
paste textarea "We are anticipating around 2000 people in attendance. Donors will be displayed …"
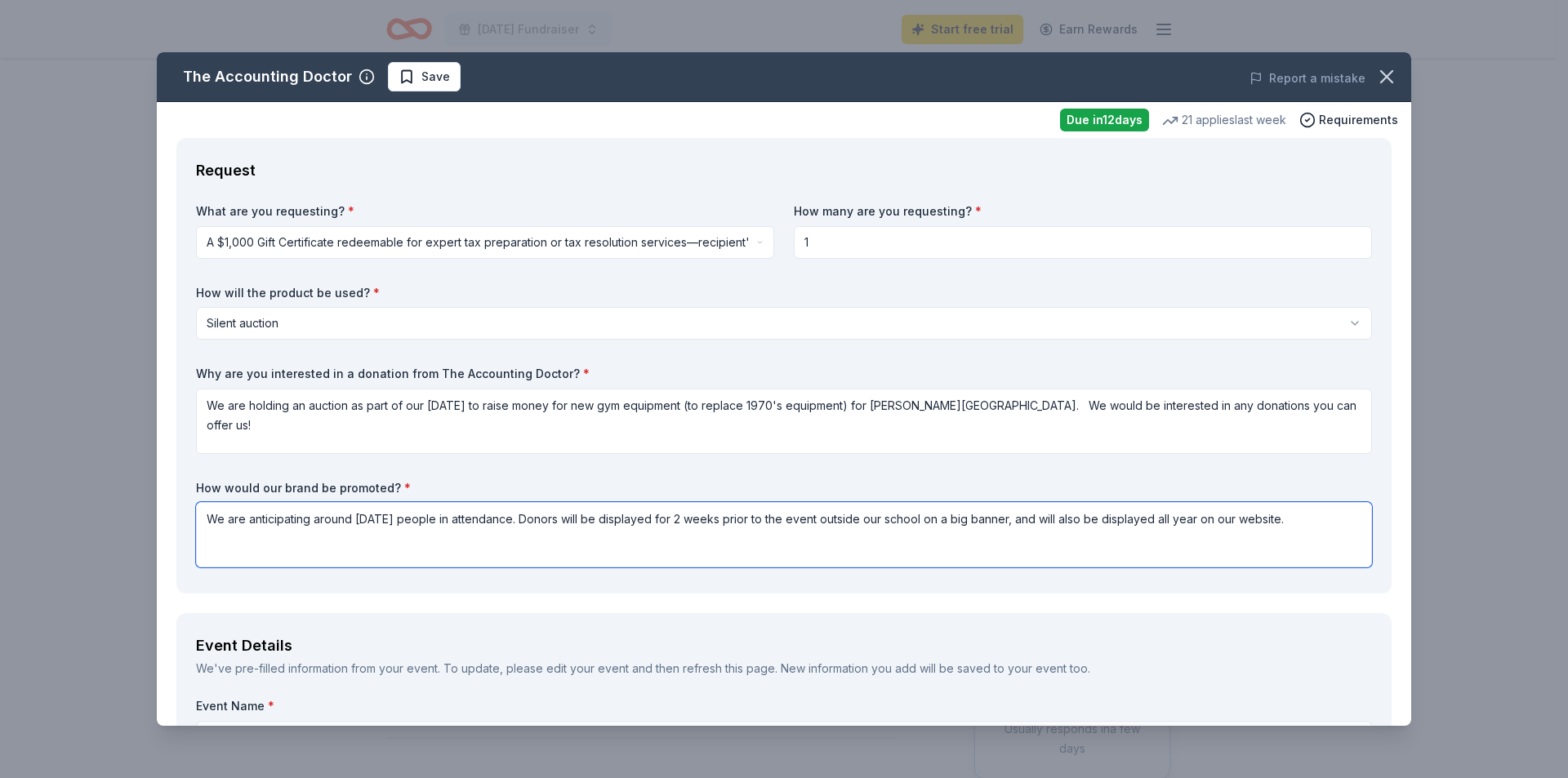
type textarea "We are anticipating around 2000 people in attendance. Donors will be displayed …"
click at [986, 408] on textarea "We are holding an auction as part of our Carnival to raise money for new gym eq…" at bounding box center [784, 421] width 1176 height 65
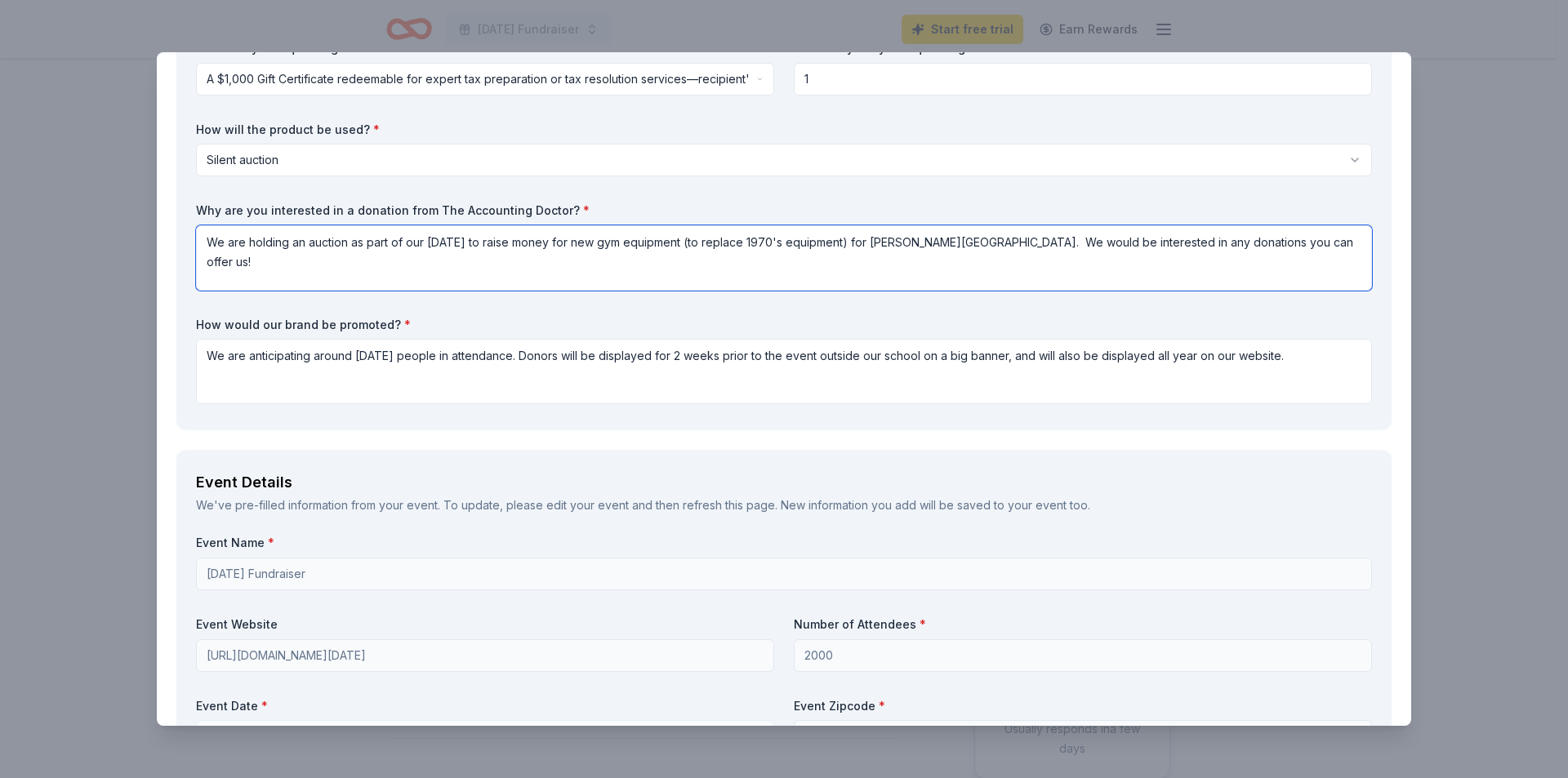
scroll to position [82, 0]
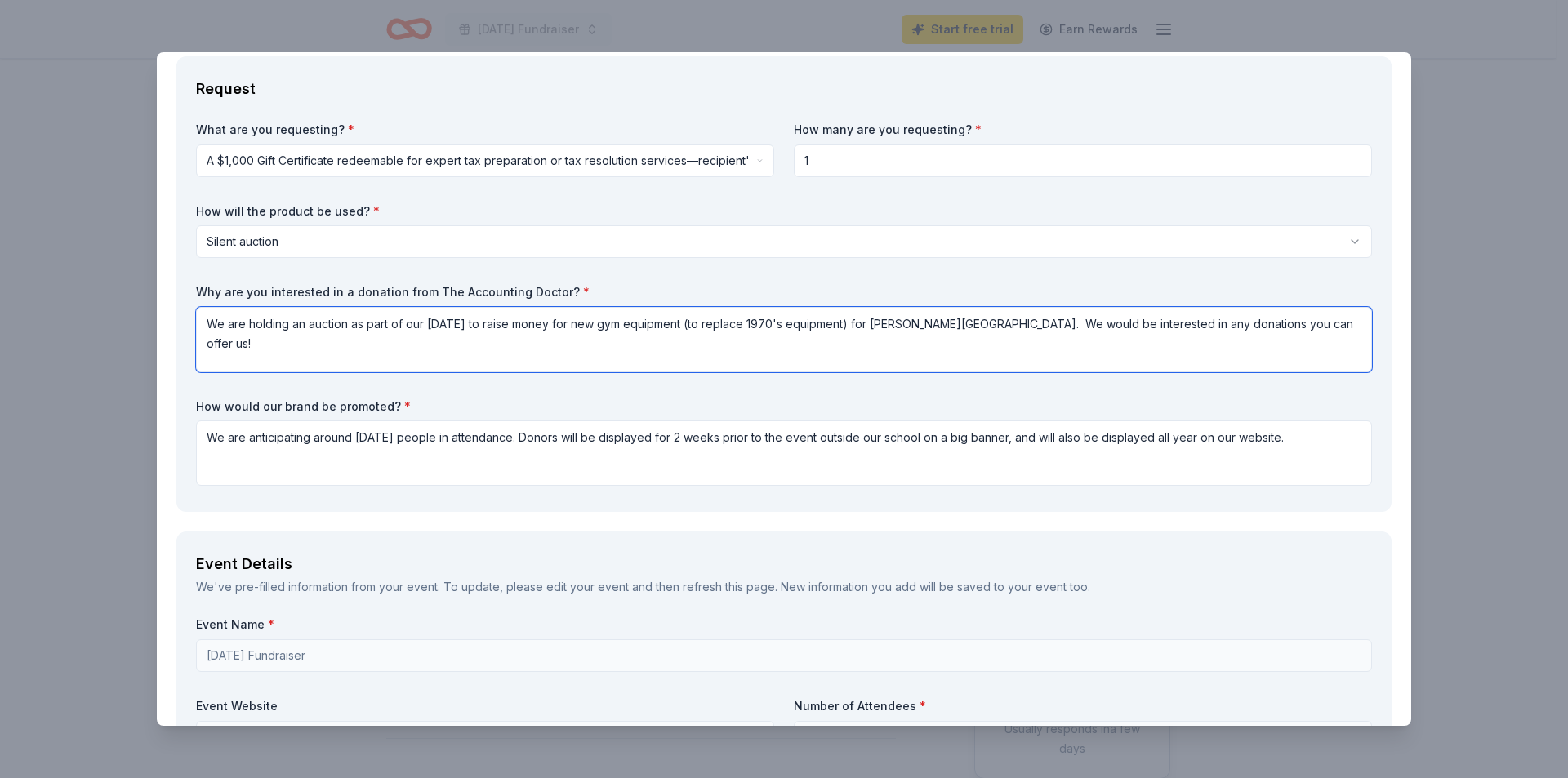
click at [1308, 326] on textarea "We are holding an auction as part of our Carnival to raise money for new gym eq…" at bounding box center [784, 339] width 1176 height 65
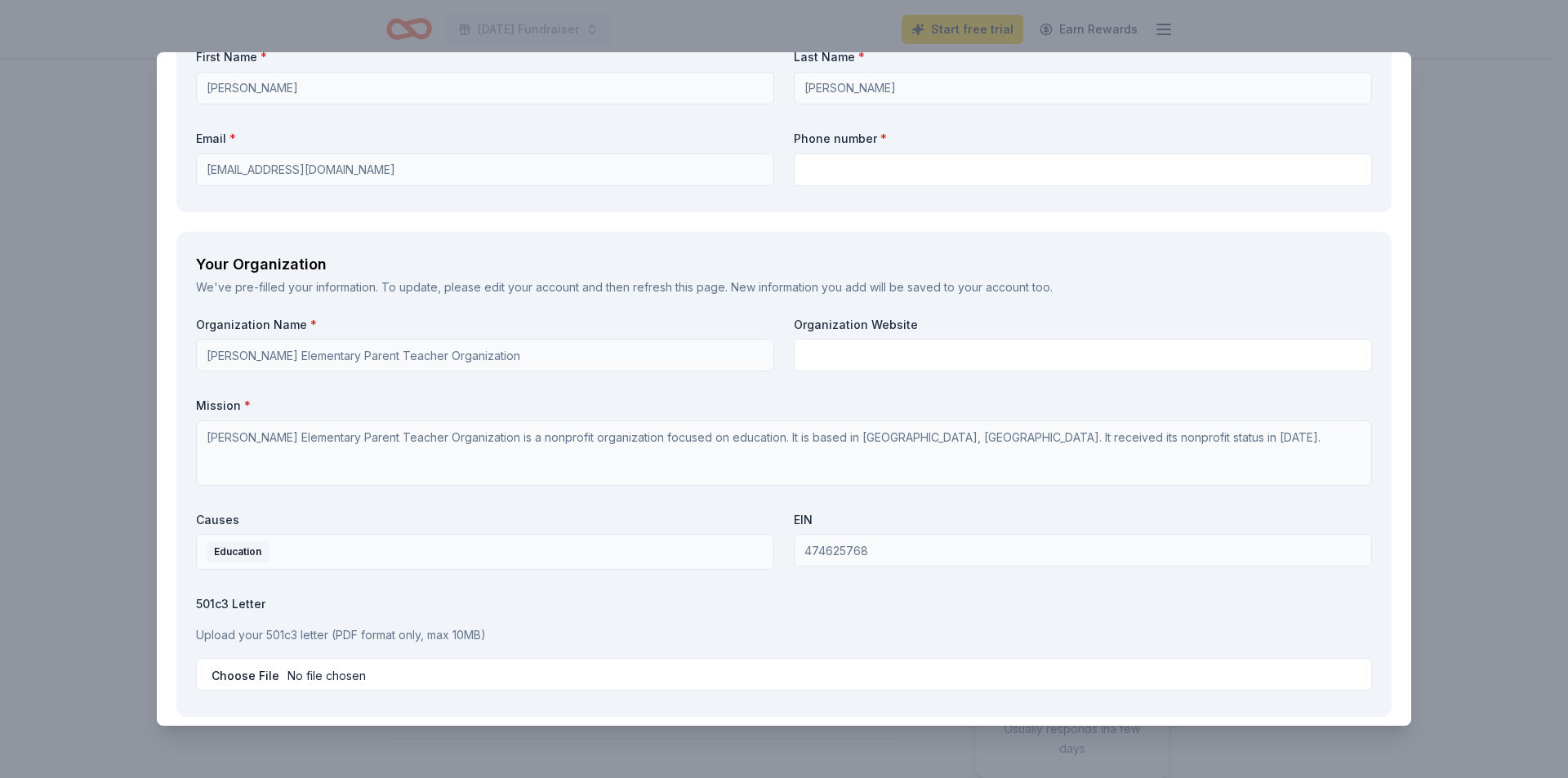
scroll to position [1225, 0]
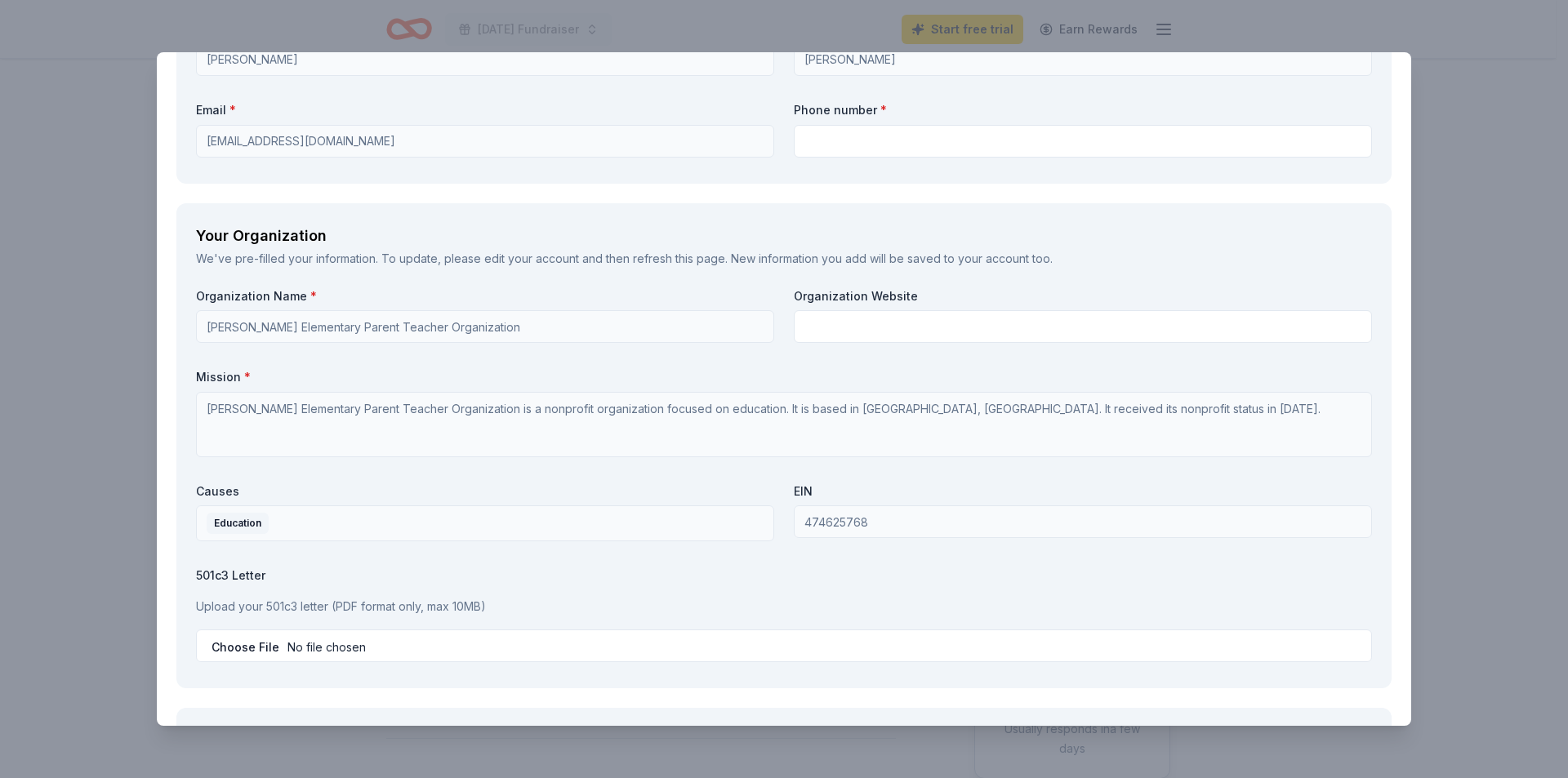
type textarea "We are holding an auction as part of our Carnival to raise money for new gym eq…"
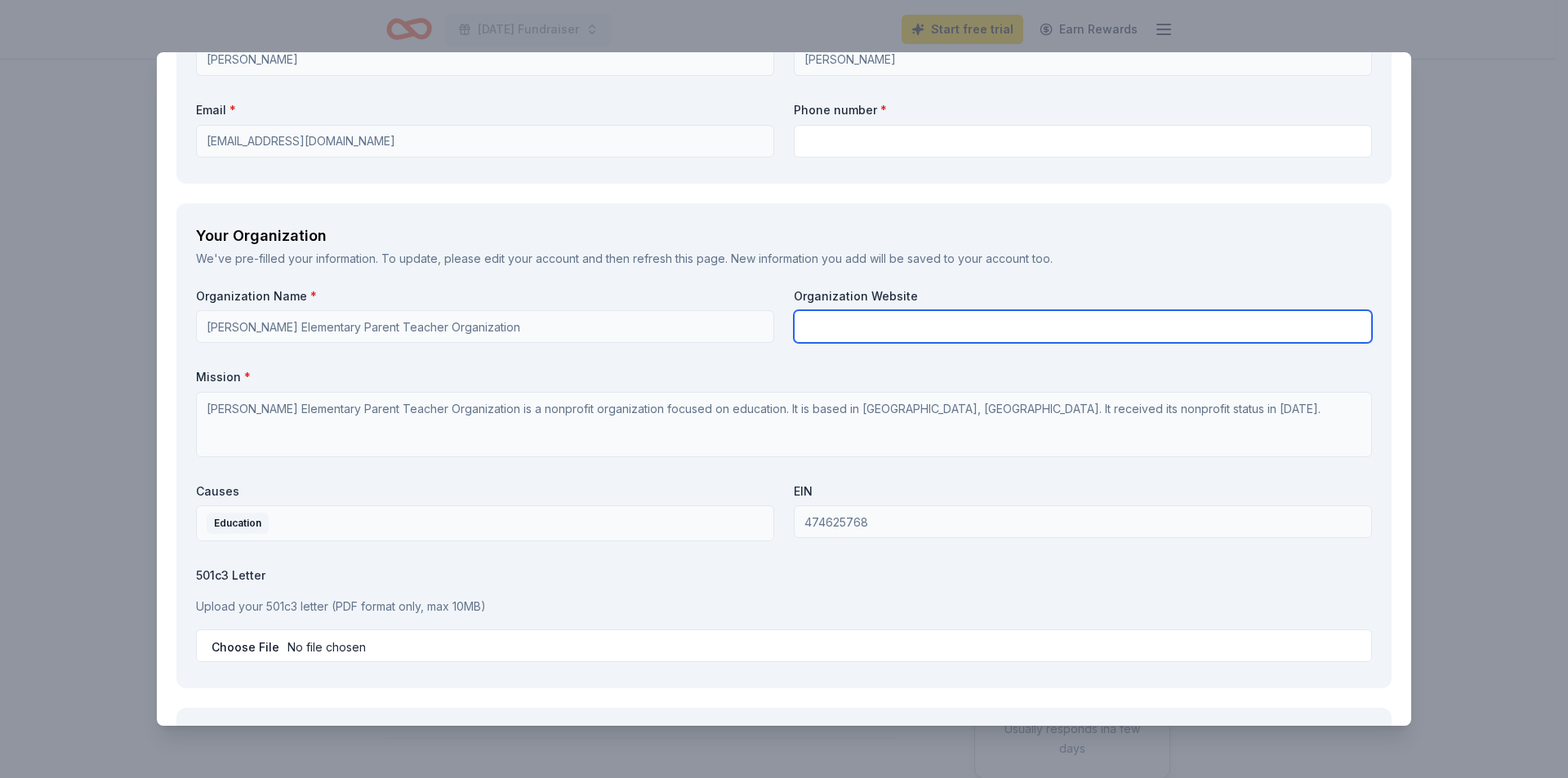
click at [881, 336] on input "text" at bounding box center [1083, 327] width 579 height 33
paste input "[URL][DOMAIN_NAME]"
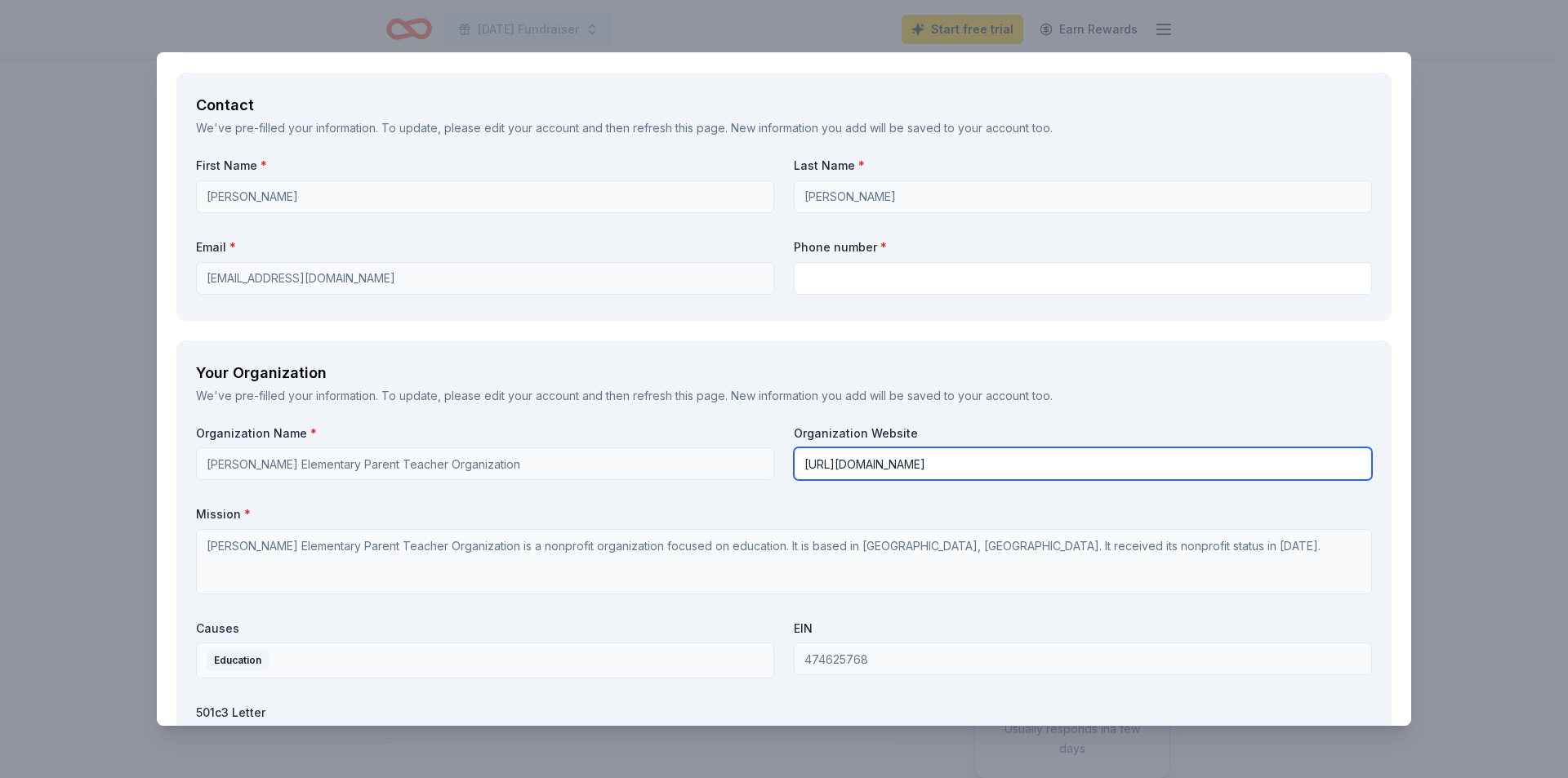
scroll to position [1061, 0]
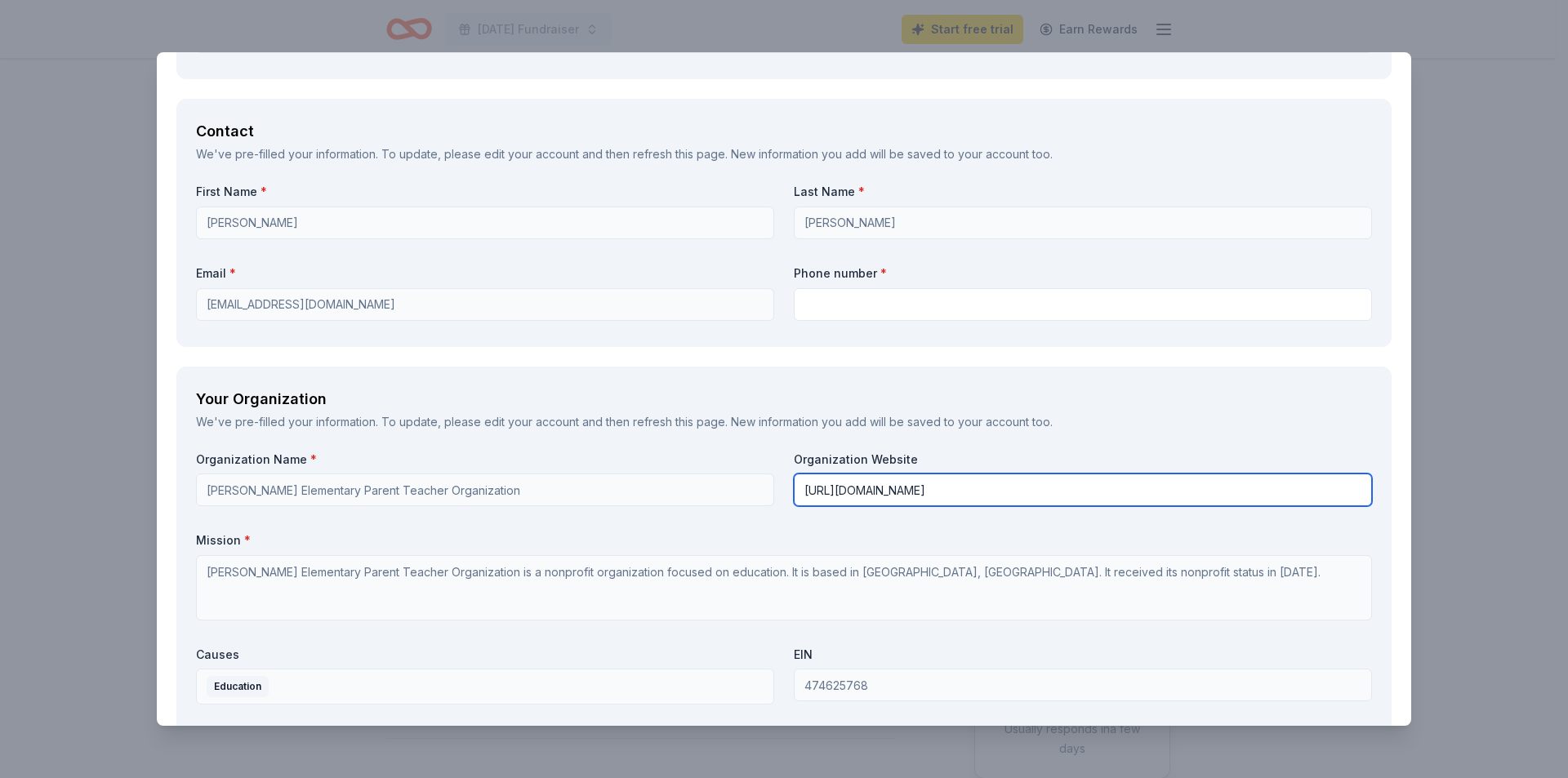
type input "[URL][DOMAIN_NAME]"
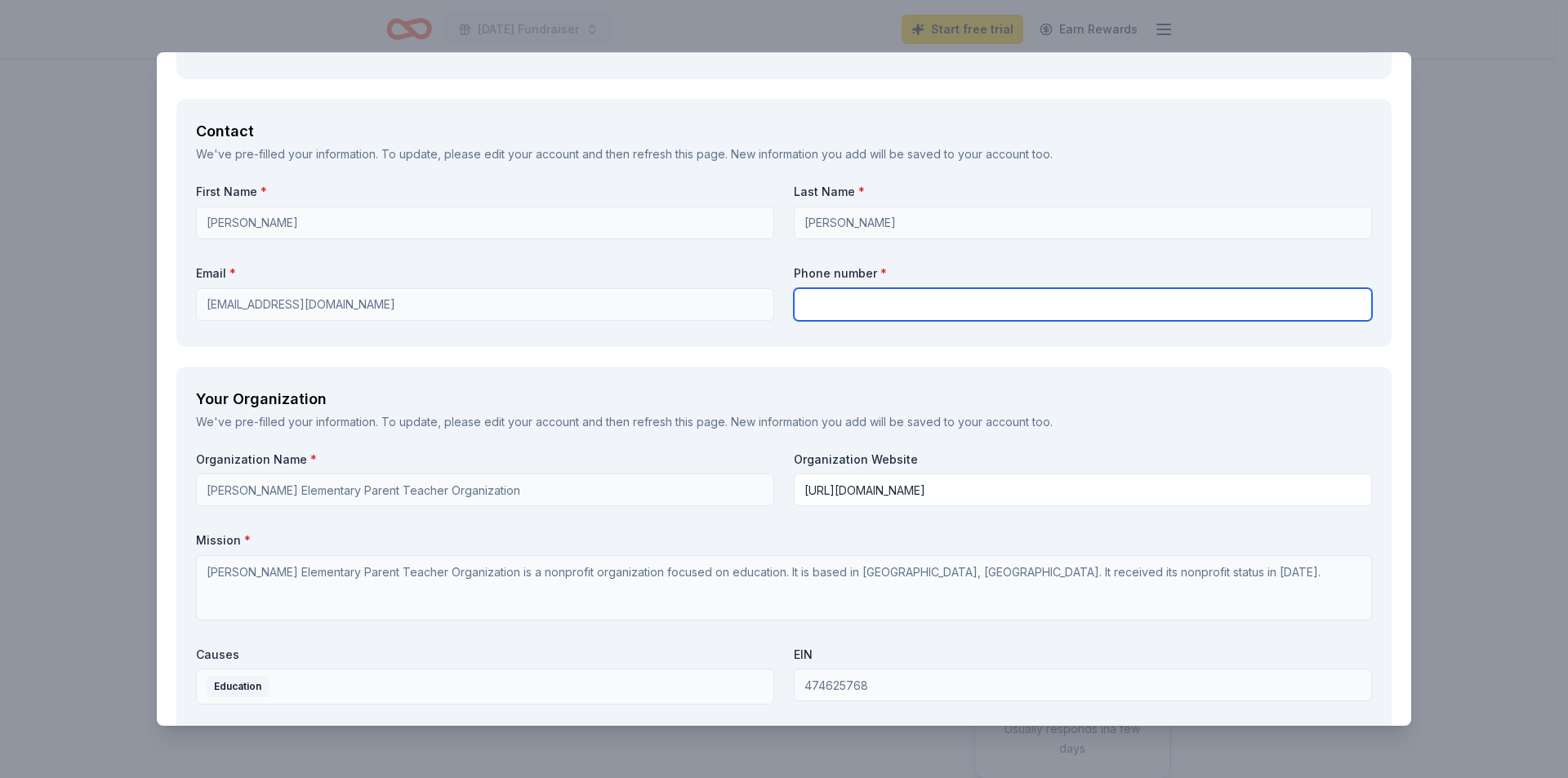
click at [844, 310] on input "text" at bounding box center [1083, 305] width 579 height 33
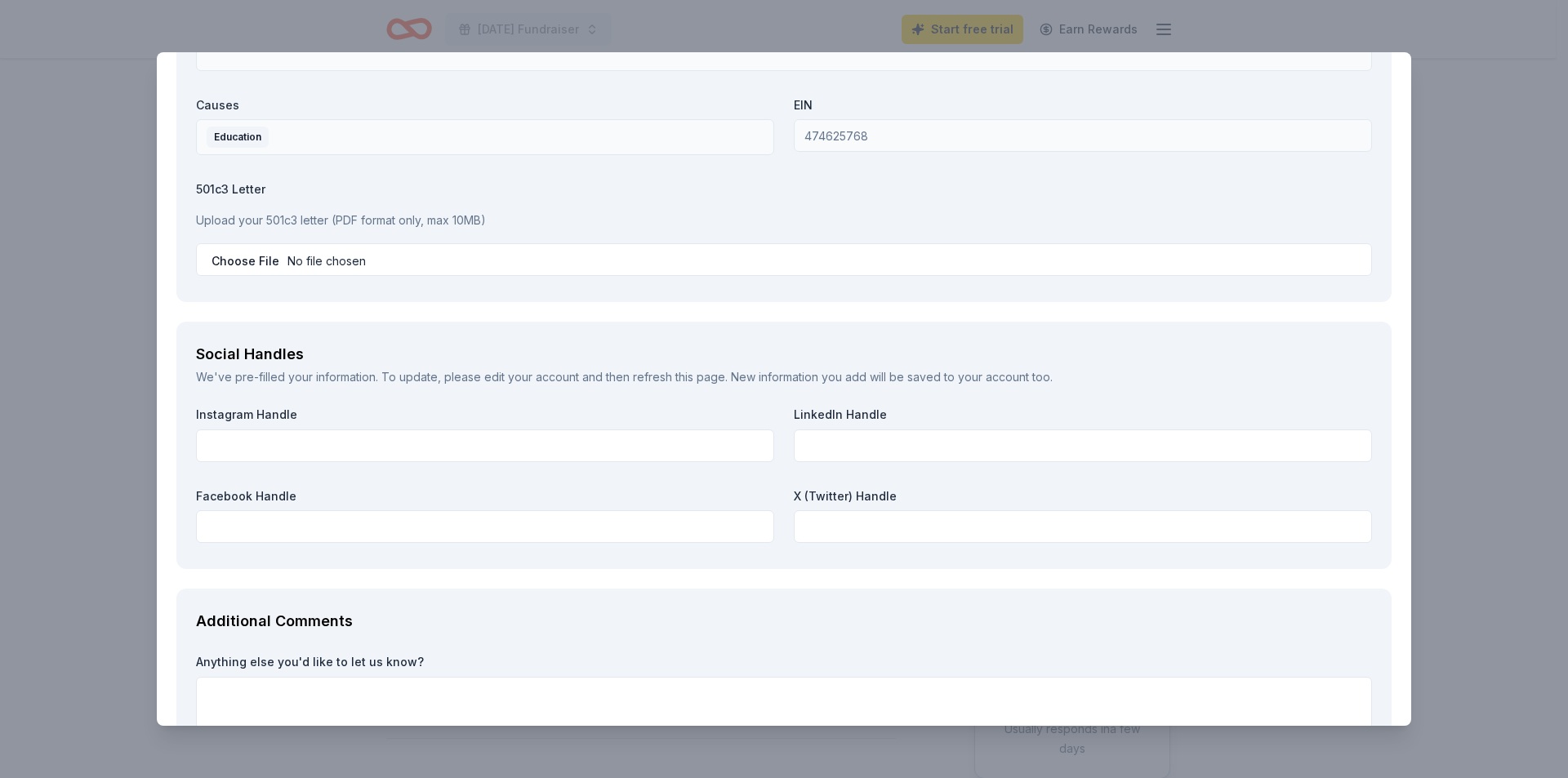
scroll to position [1656, 0]
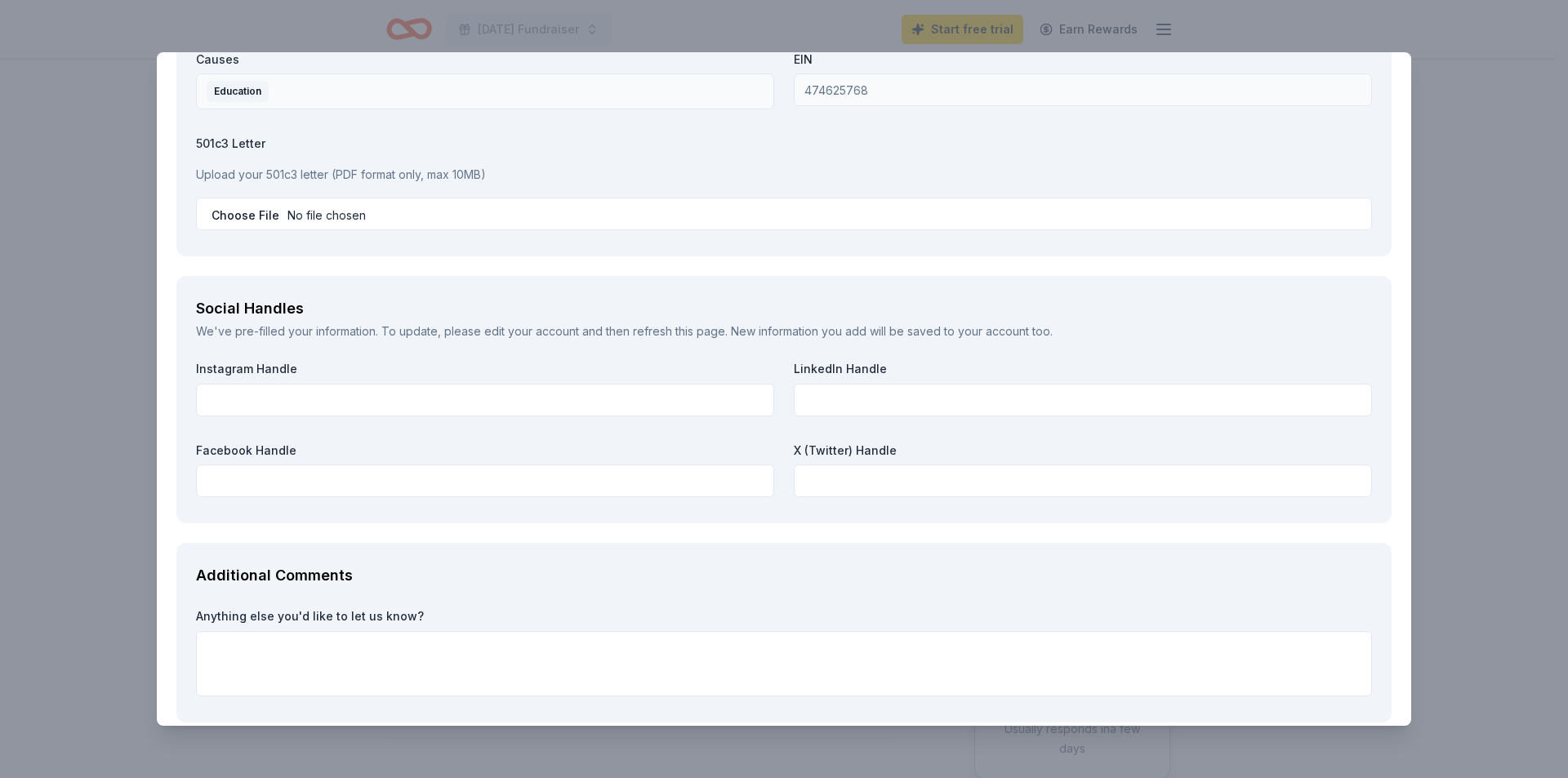
type input "801-669-6609"
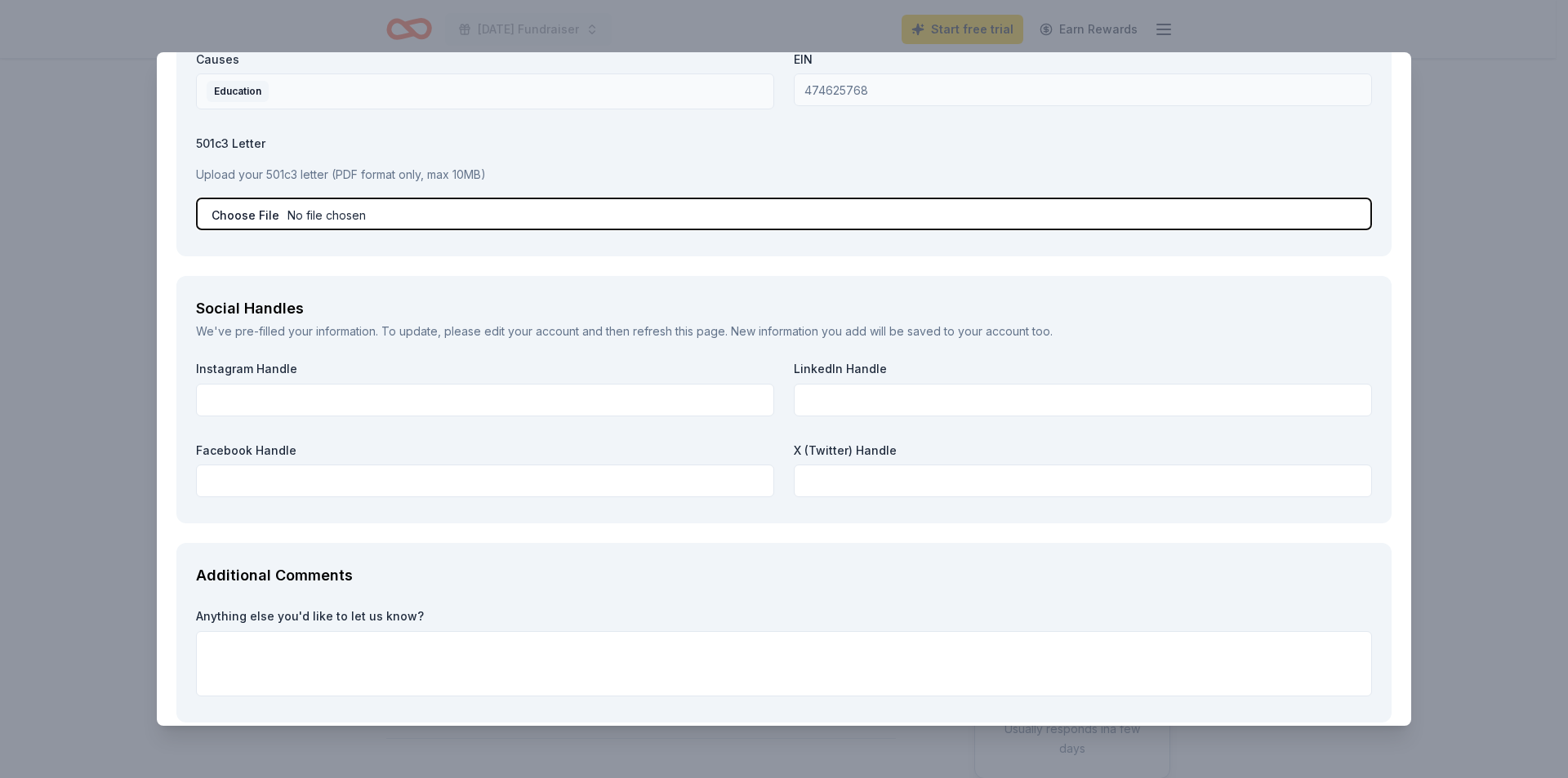
click at [253, 210] on input "file" at bounding box center [784, 214] width 1176 height 33
type input "C:\fakepath\FinalLetter_47-4625768_BURTONELEMENTARYPARENTTEACHERORGANIZATION_07…"
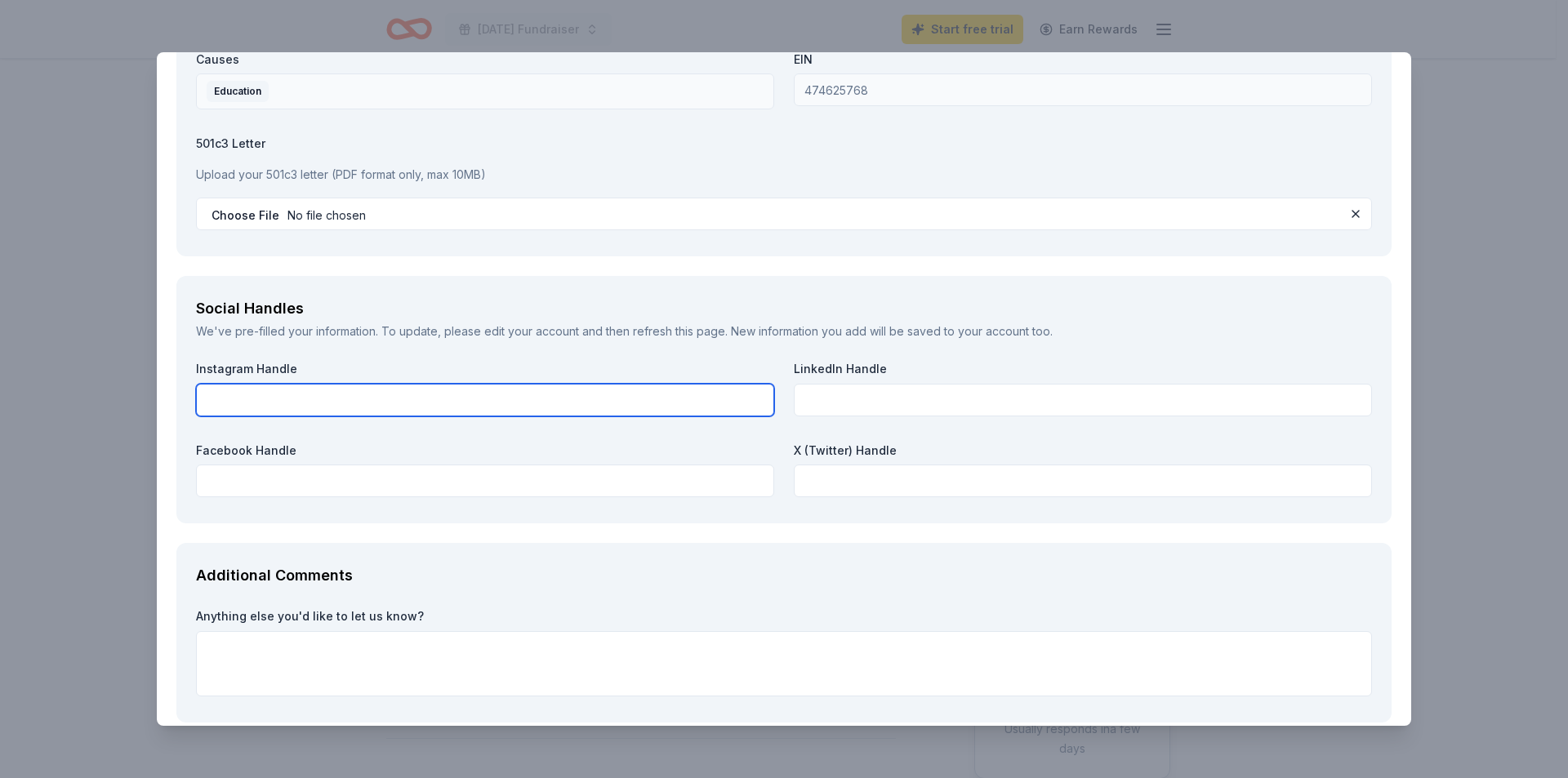
click at [281, 393] on input "text" at bounding box center [485, 400] width 579 height 33
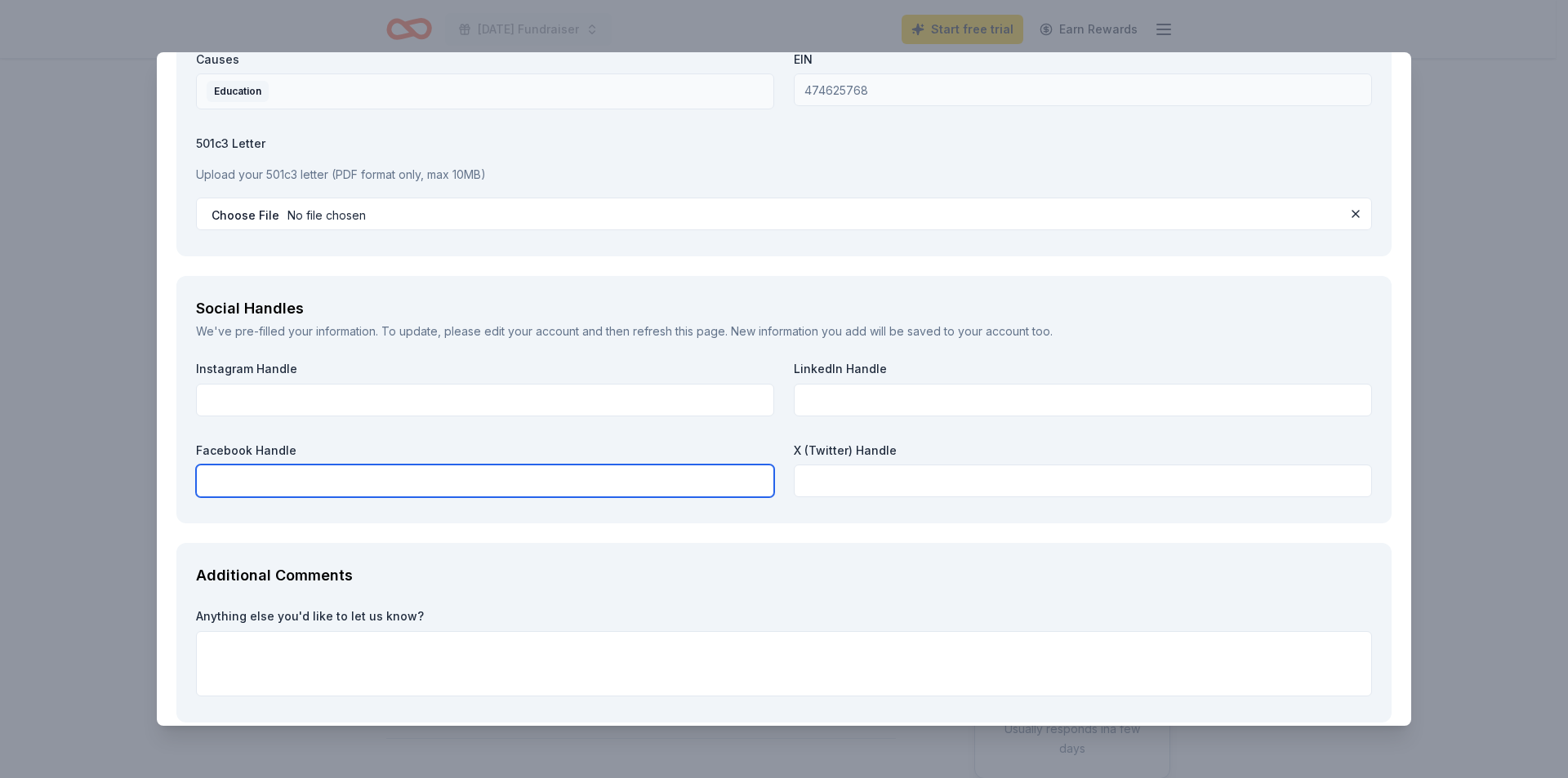
click at [310, 478] on input "text" at bounding box center [485, 481] width 579 height 33
paste input "Burton Pto"
type input "Burton Pto"
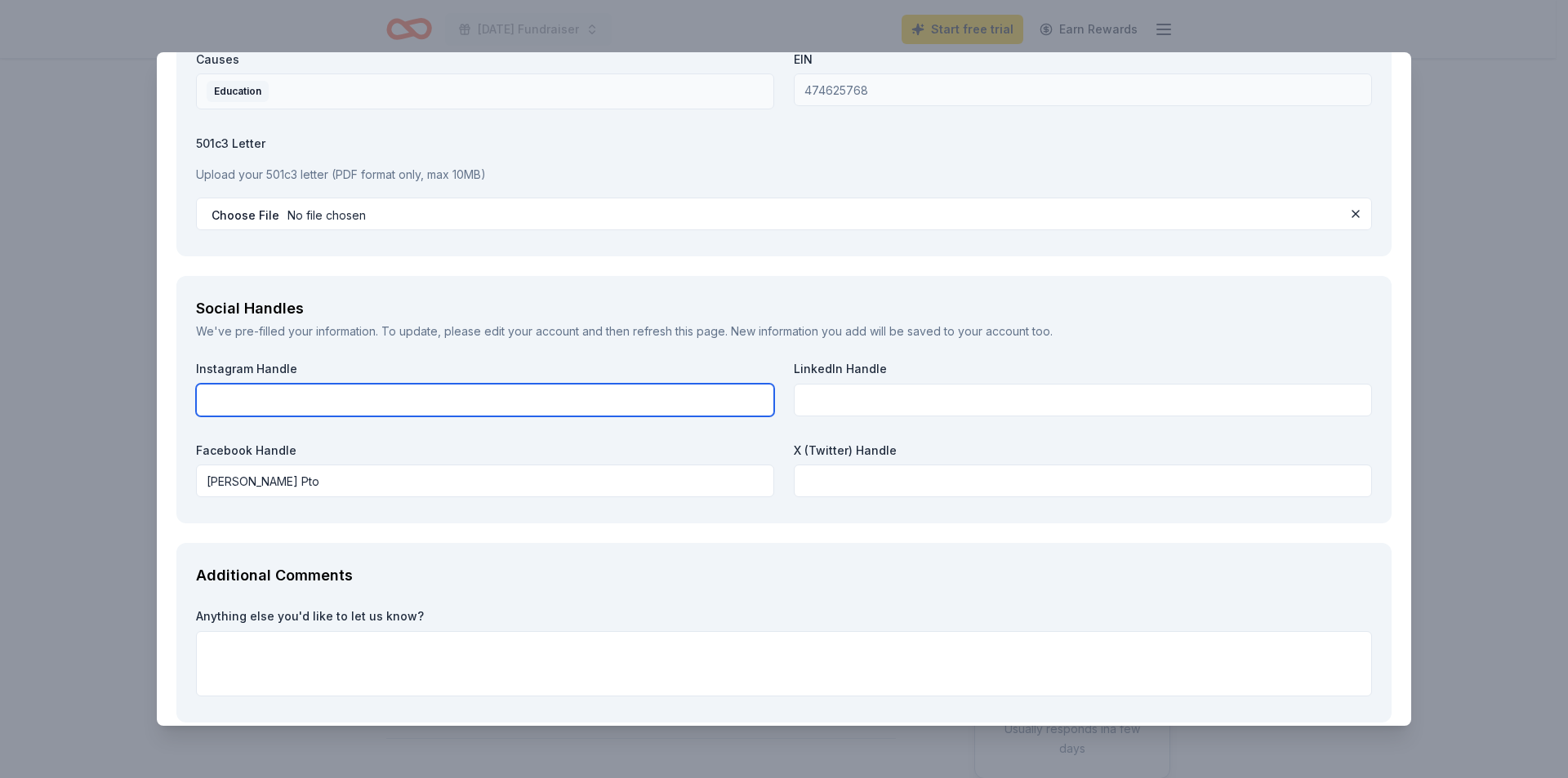
click at [296, 401] on input "text" at bounding box center [485, 400] width 579 height 33
paste input "burton_pto"
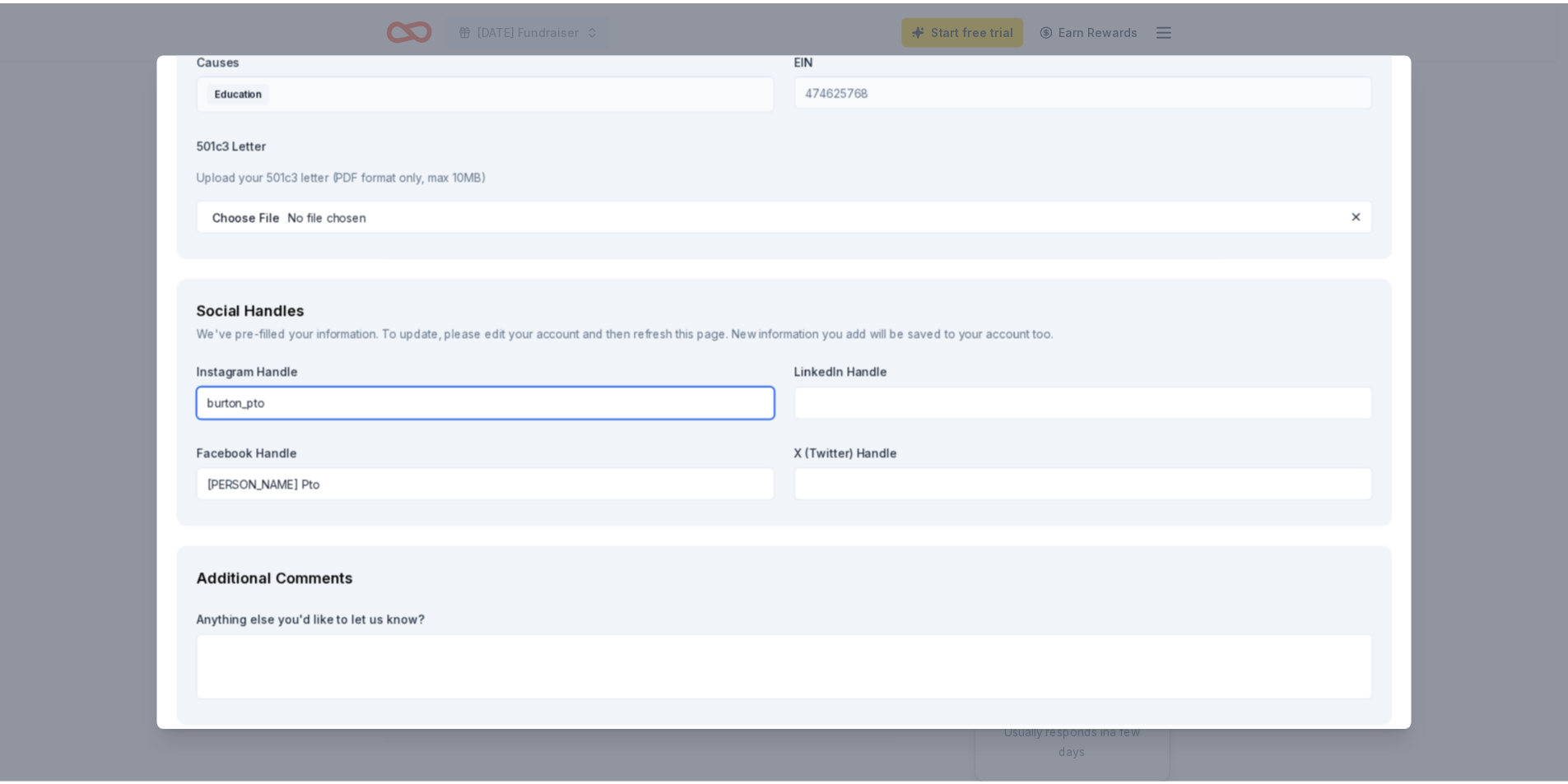
scroll to position [1751, 0]
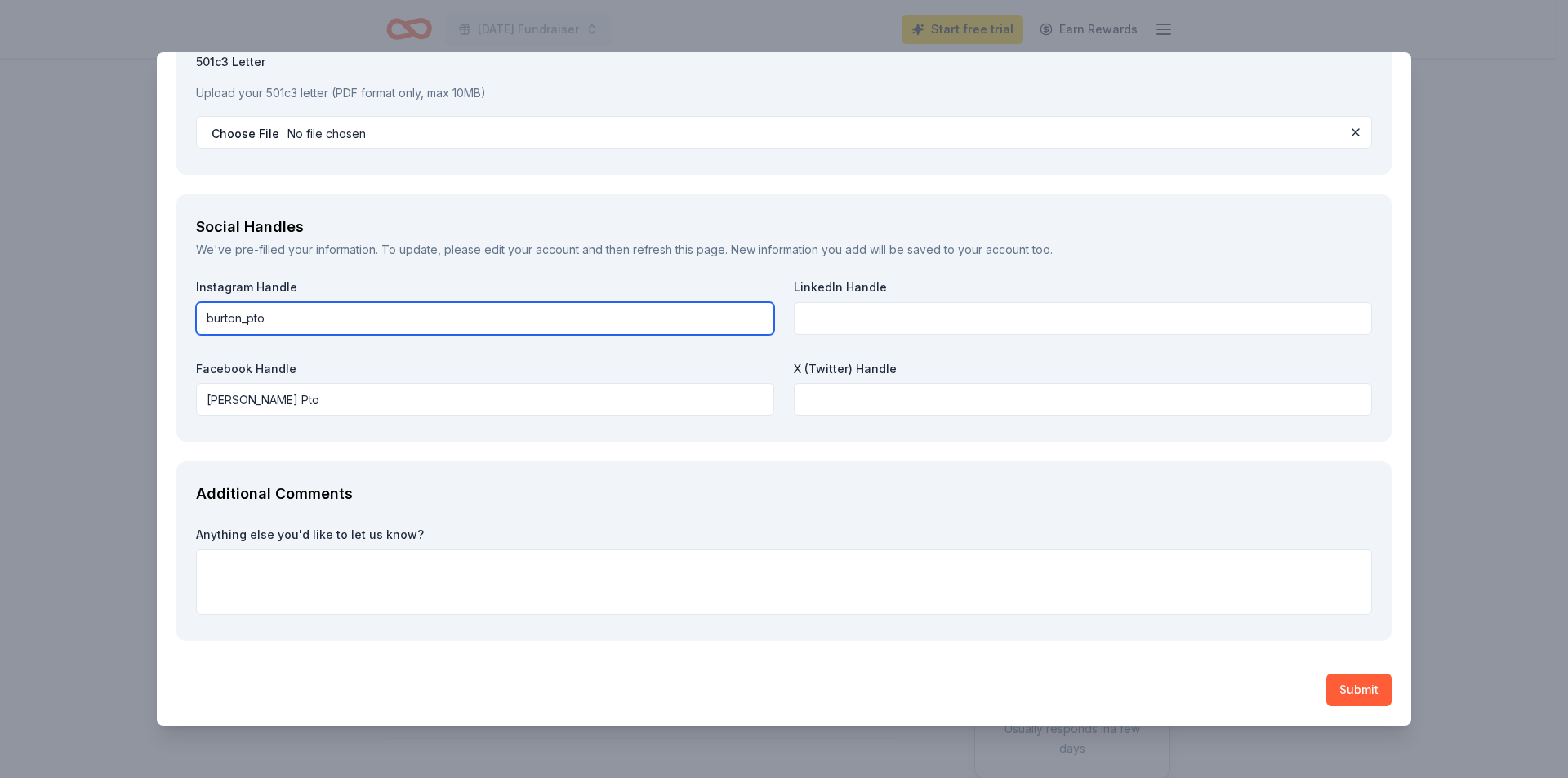
type input "burton_pto"
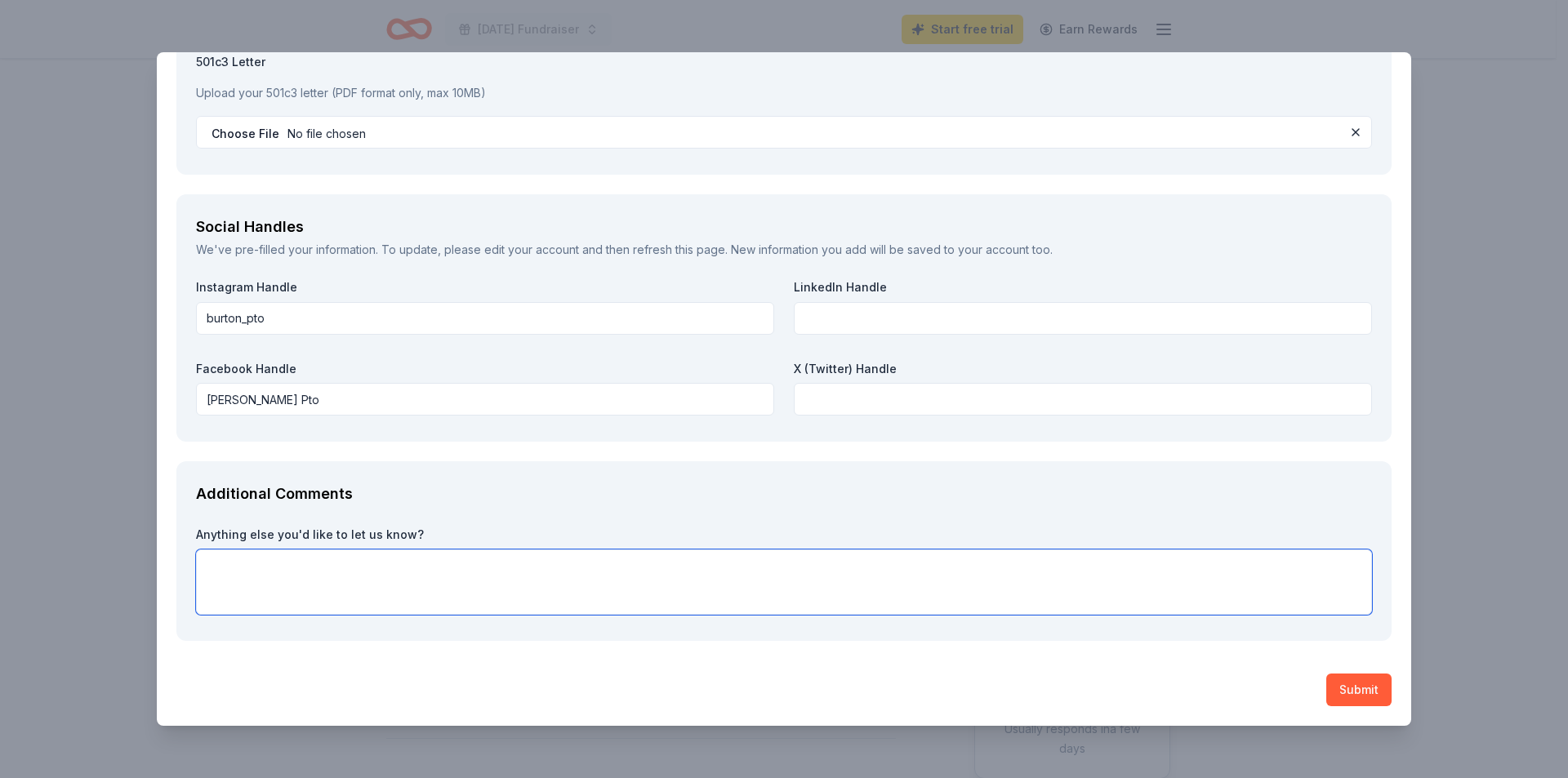
click at [273, 576] on textarea at bounding box center [784, 581] width 1176 height 65
type textarea "We appreciate your consideration!"
click at [1359, 693] on button "Submit" at bounding box center [1359, 690] width 65 height 33
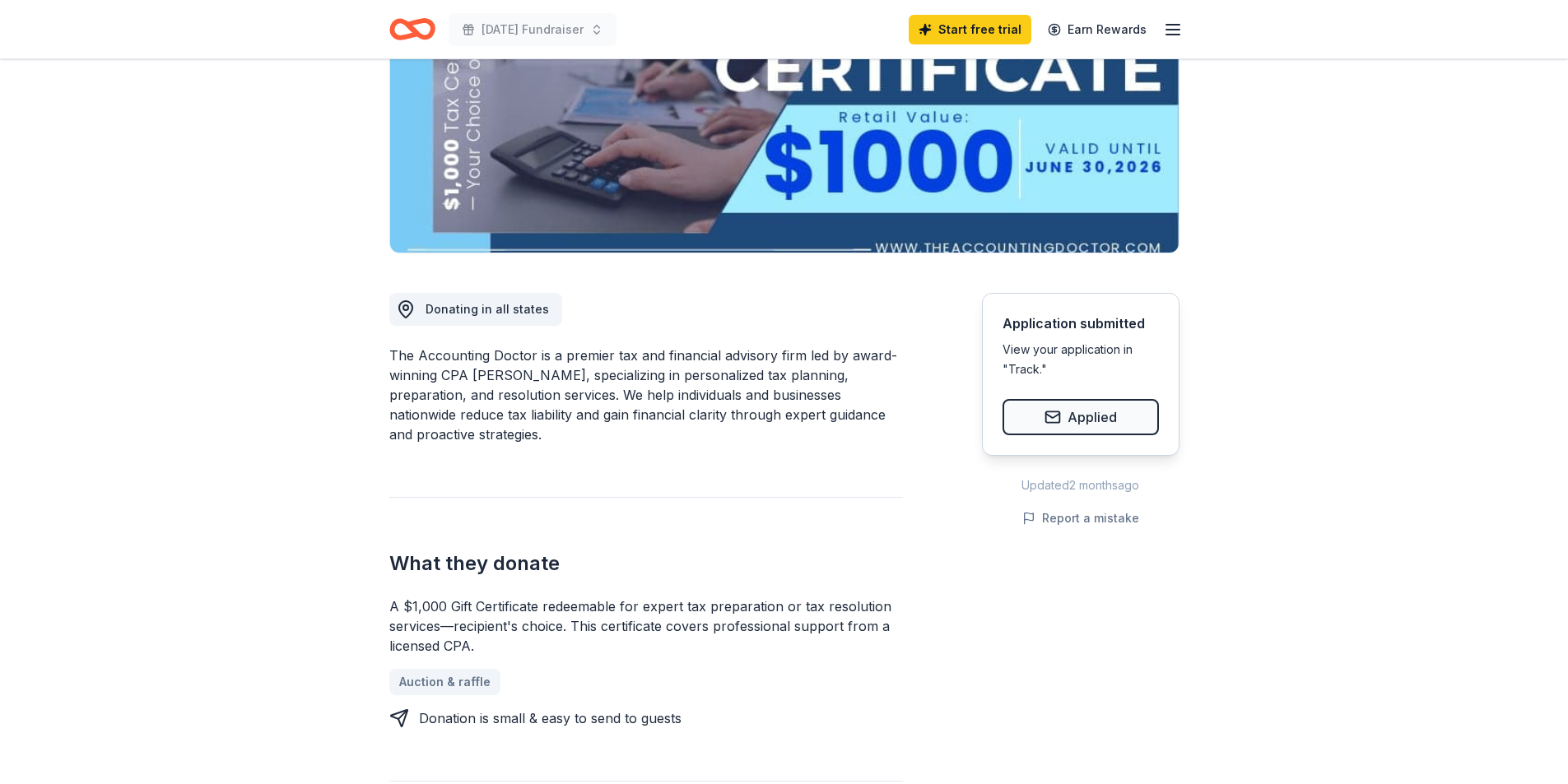
scroll to position [0, 0]
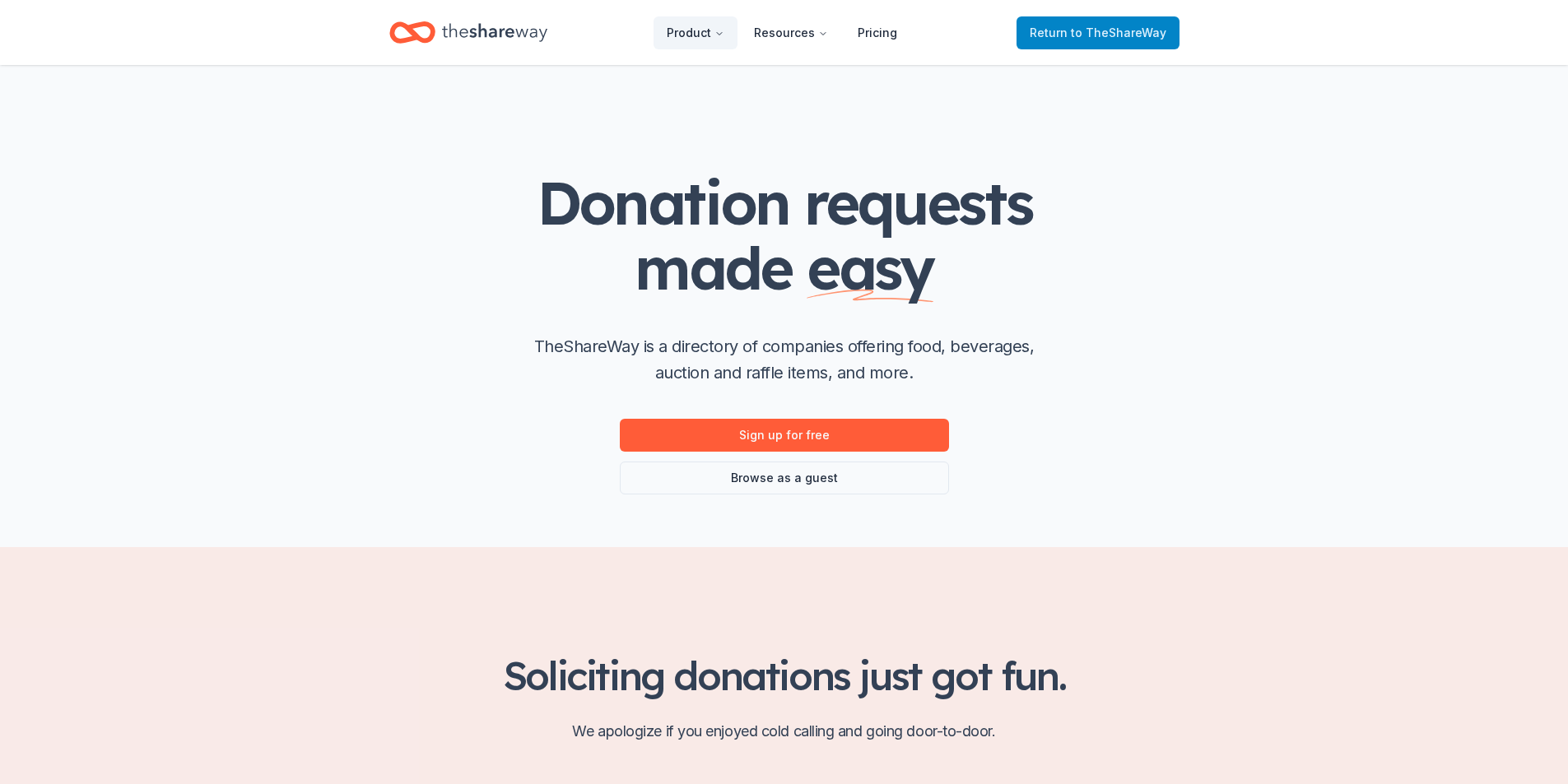
click at [1074, 33] on span "Return to TheShareWay" at bounding box center [1098, 32] width 136 height 20
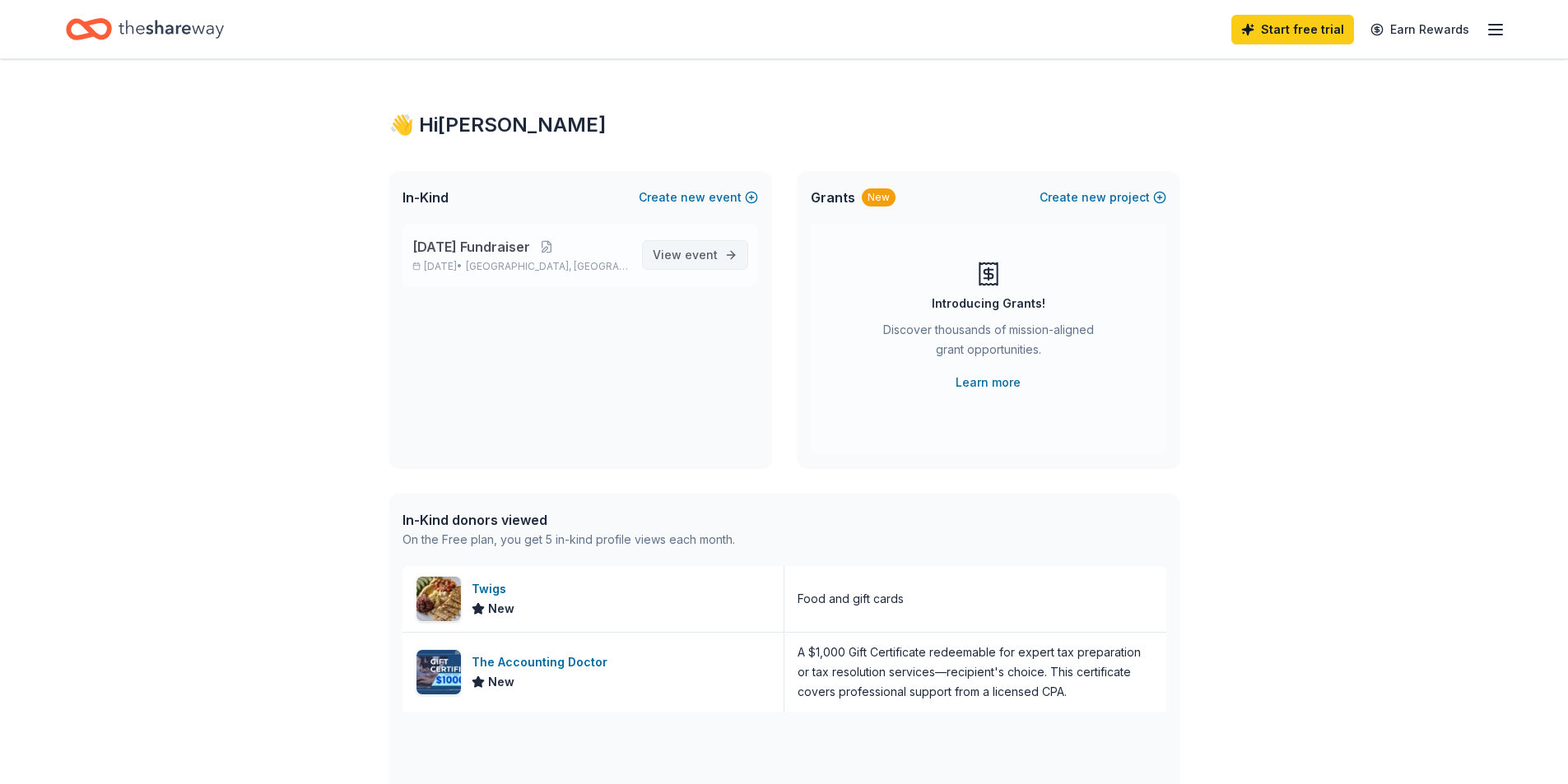
click at [698, 251] on span "event" at bounding box center [702, 254] width 33 height 14
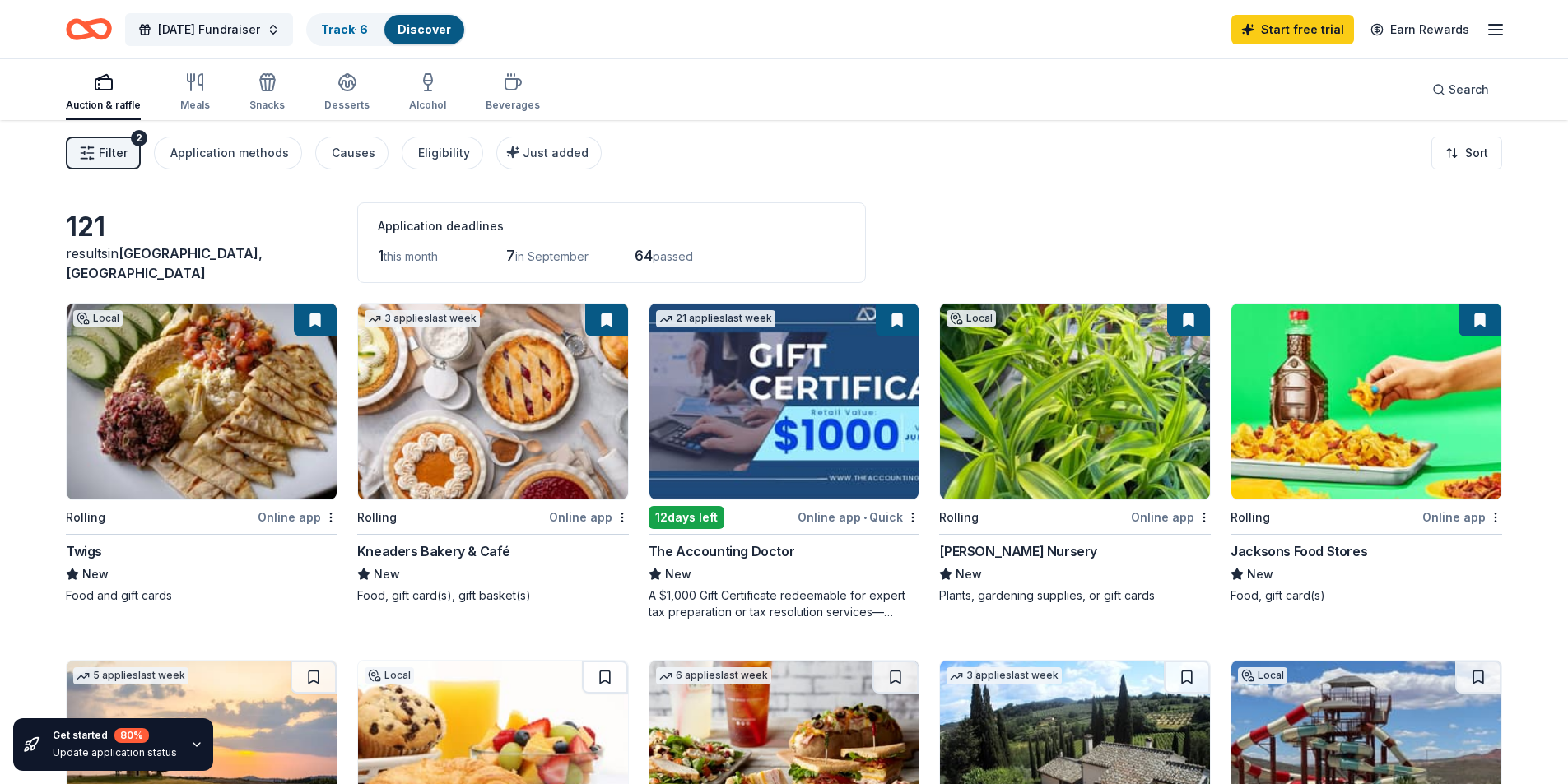
click at [1127, 423] on img at bounding box center [1075, 401] width 270 height 196
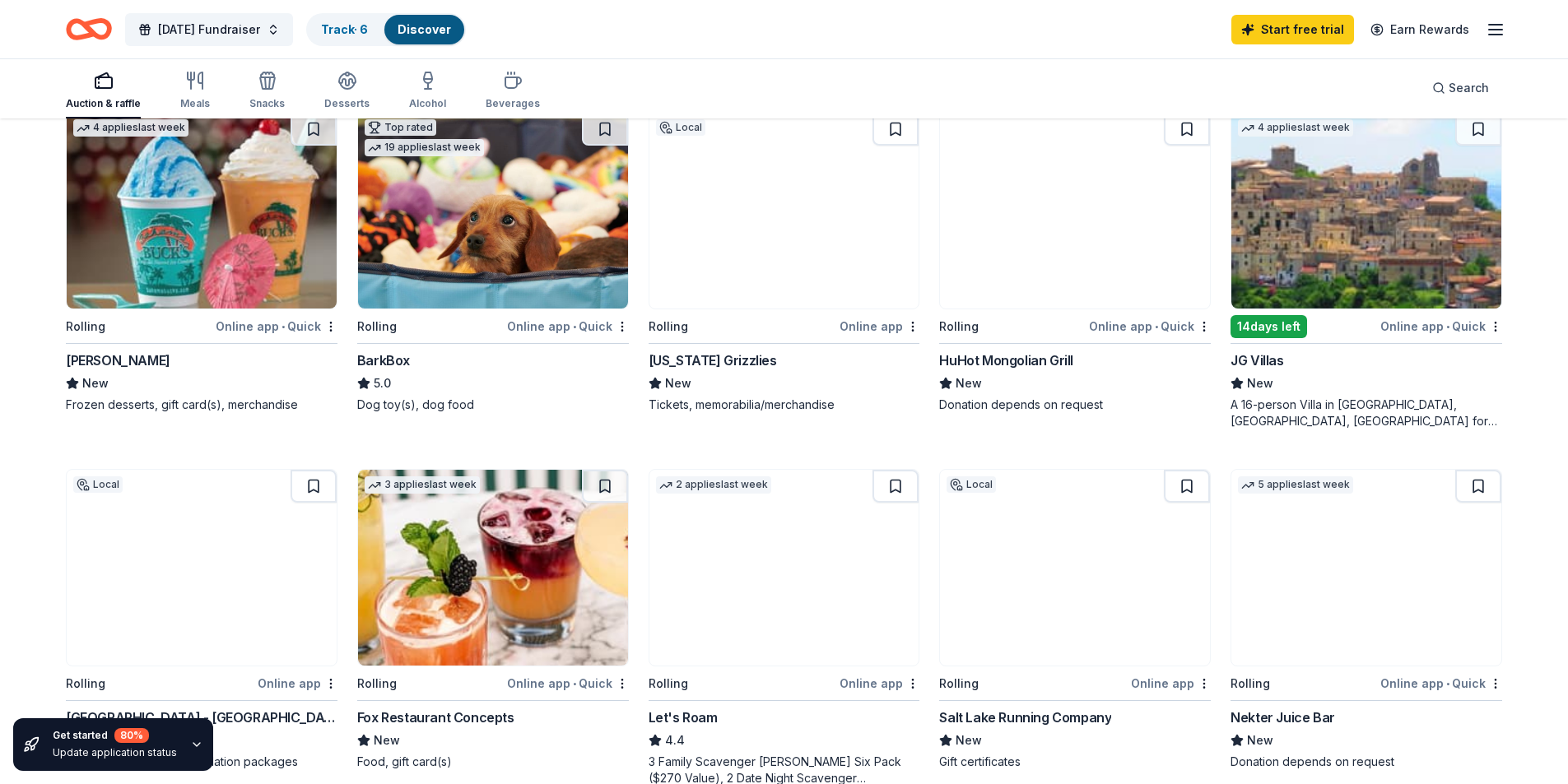
scroll to position [823, 0]
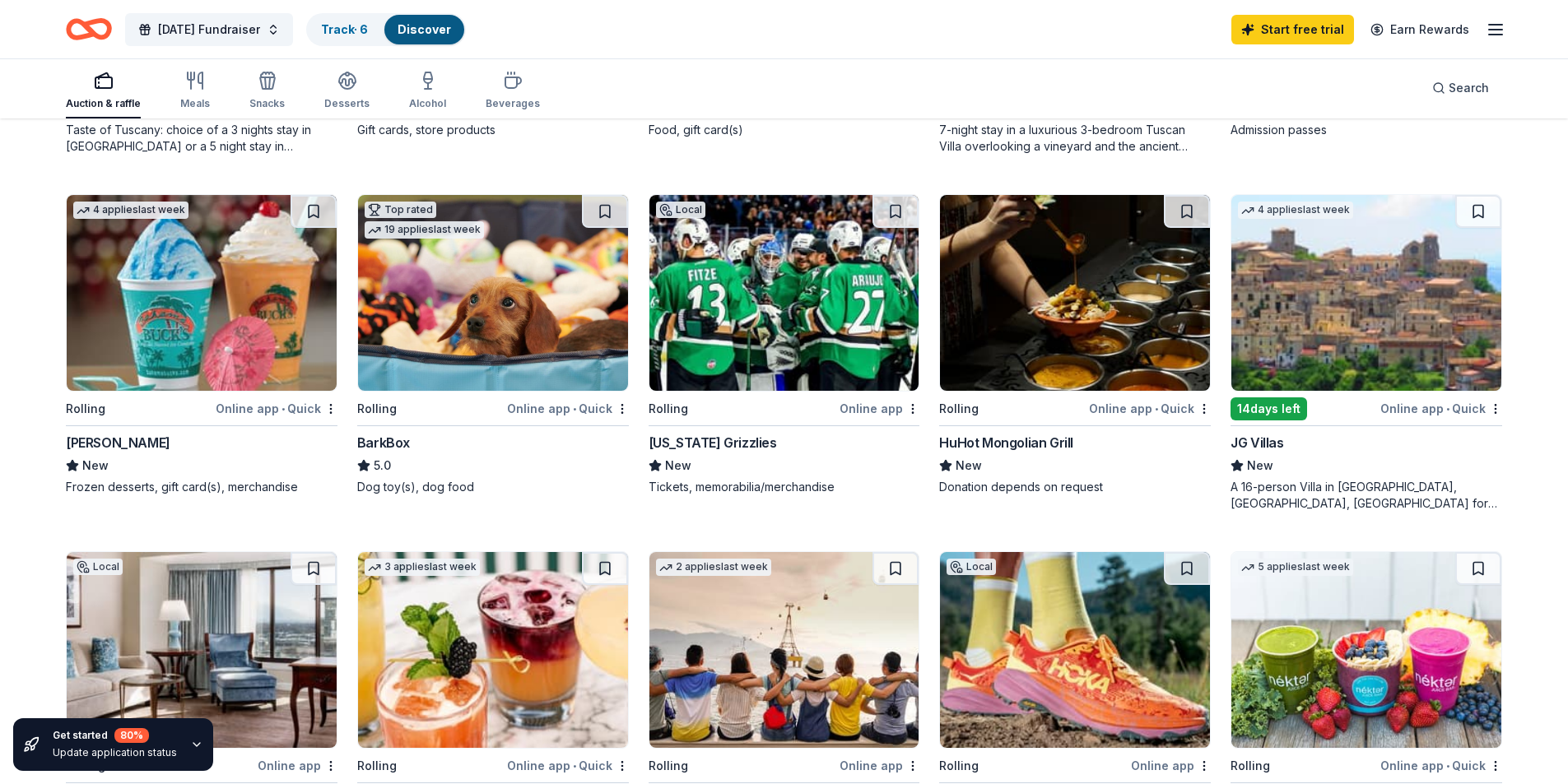
click at [498, 260] on img at bounding box center [493, 293] width 270 height 196
click at [1481, 90] on span "Search" at bounding box center [1469, 88] width 40 height 20
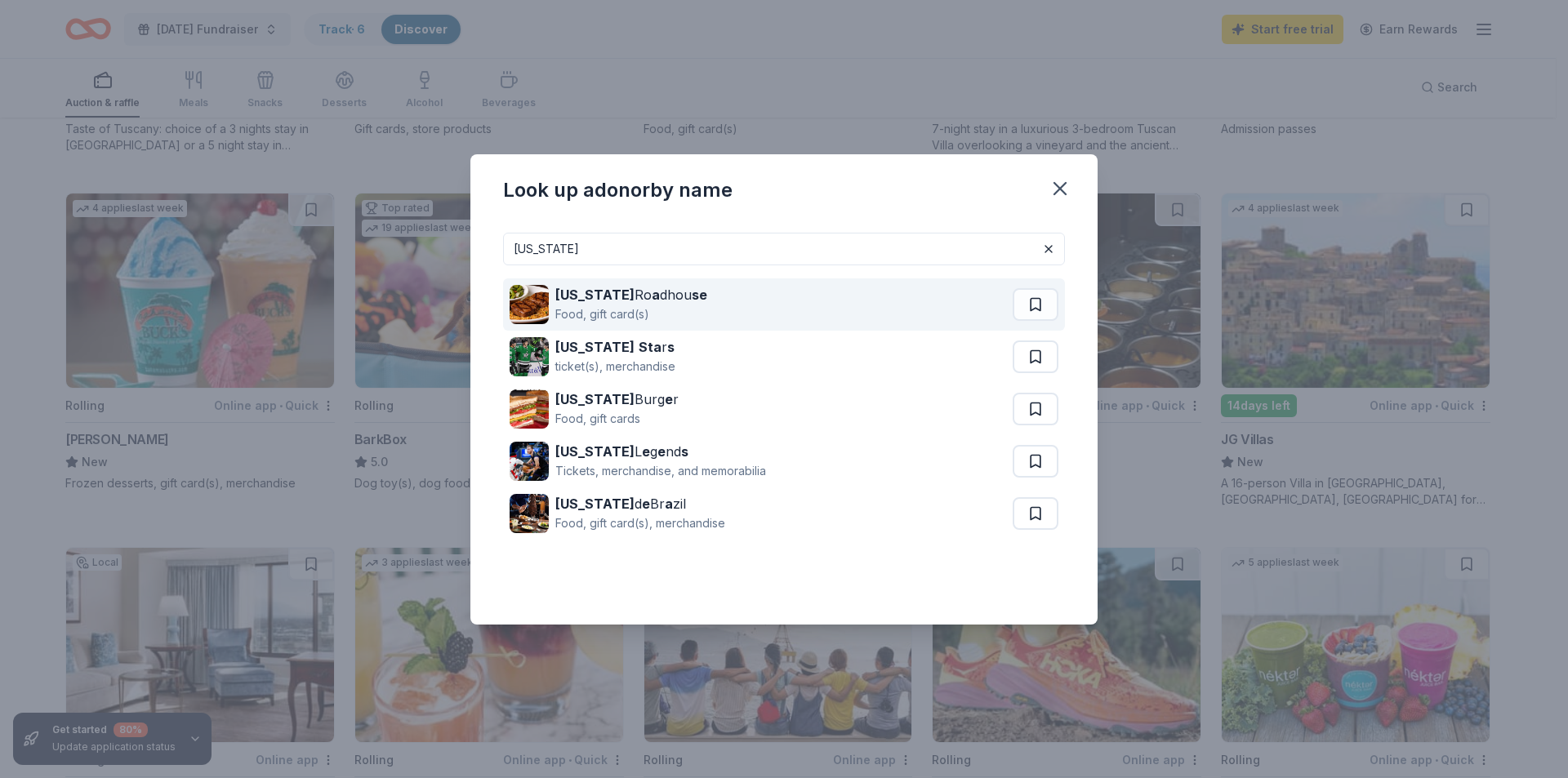
type input "texas"
click at [635, 291] on div "Texas Ro a dhou se" at bounding box center [631, 295] width 152 height 19
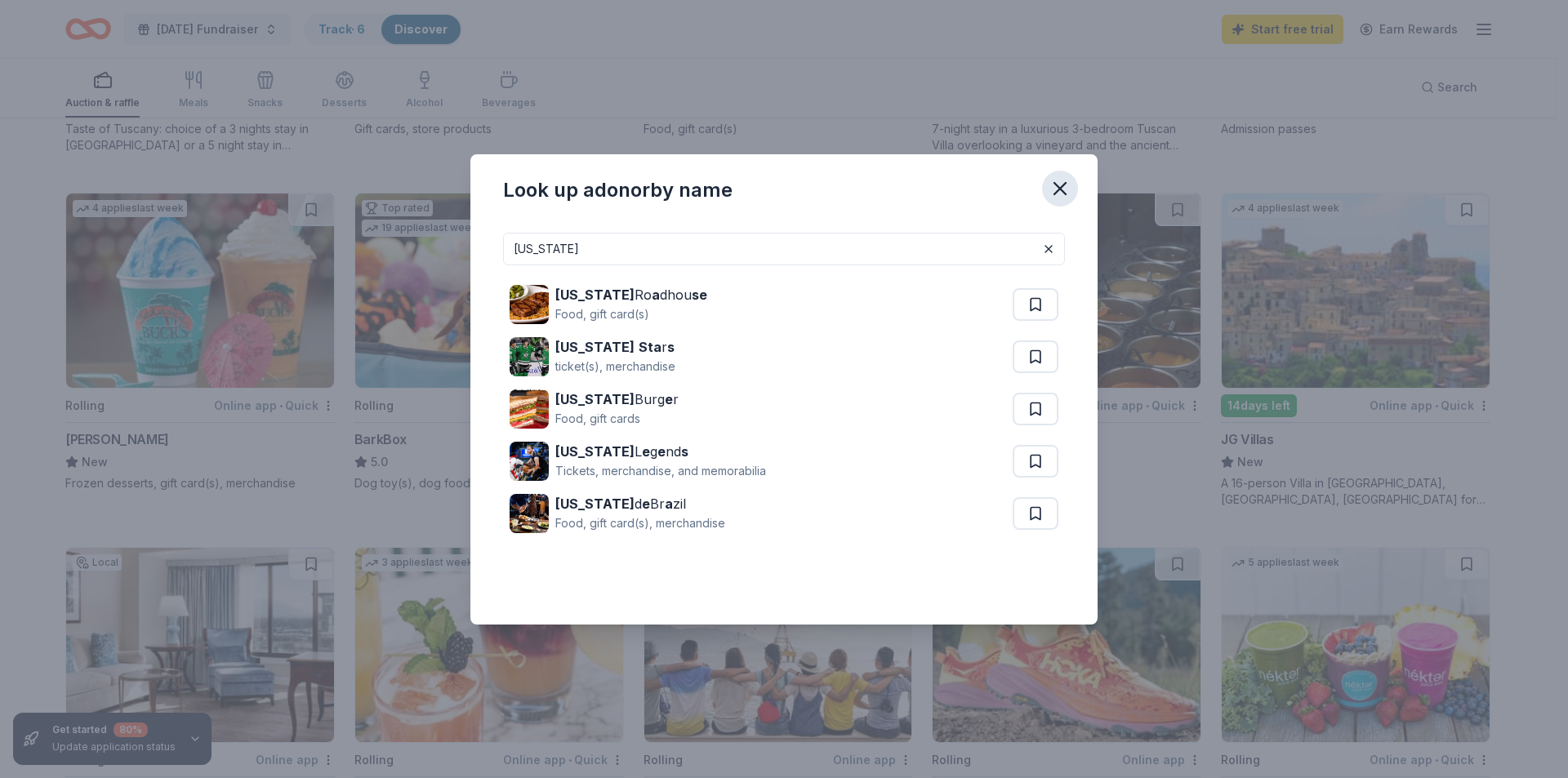
click at [1056, 187] on icon "button" at bounding box center [1060, 188] width 22 height 22
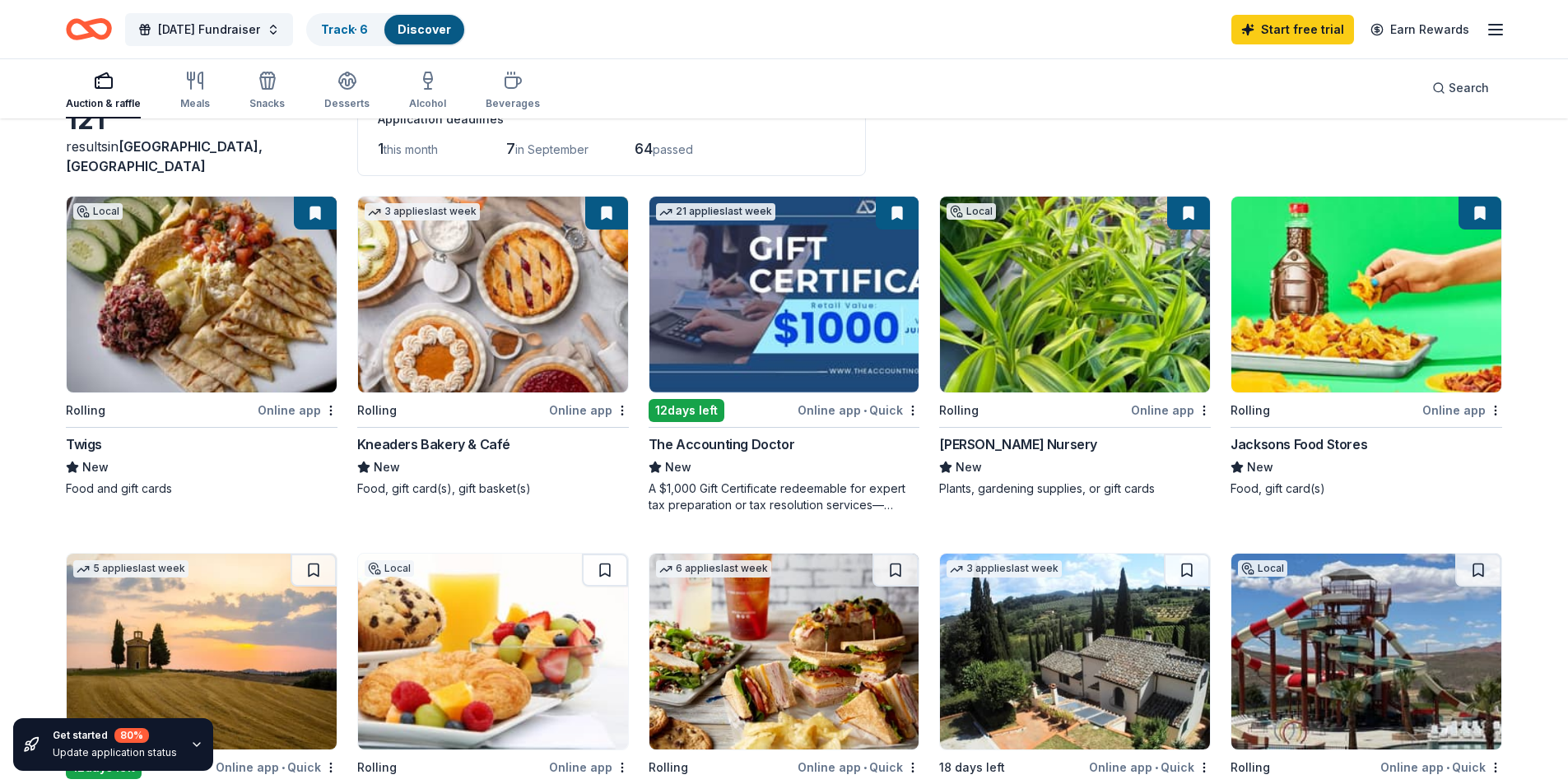
scroll to position [0, 0]
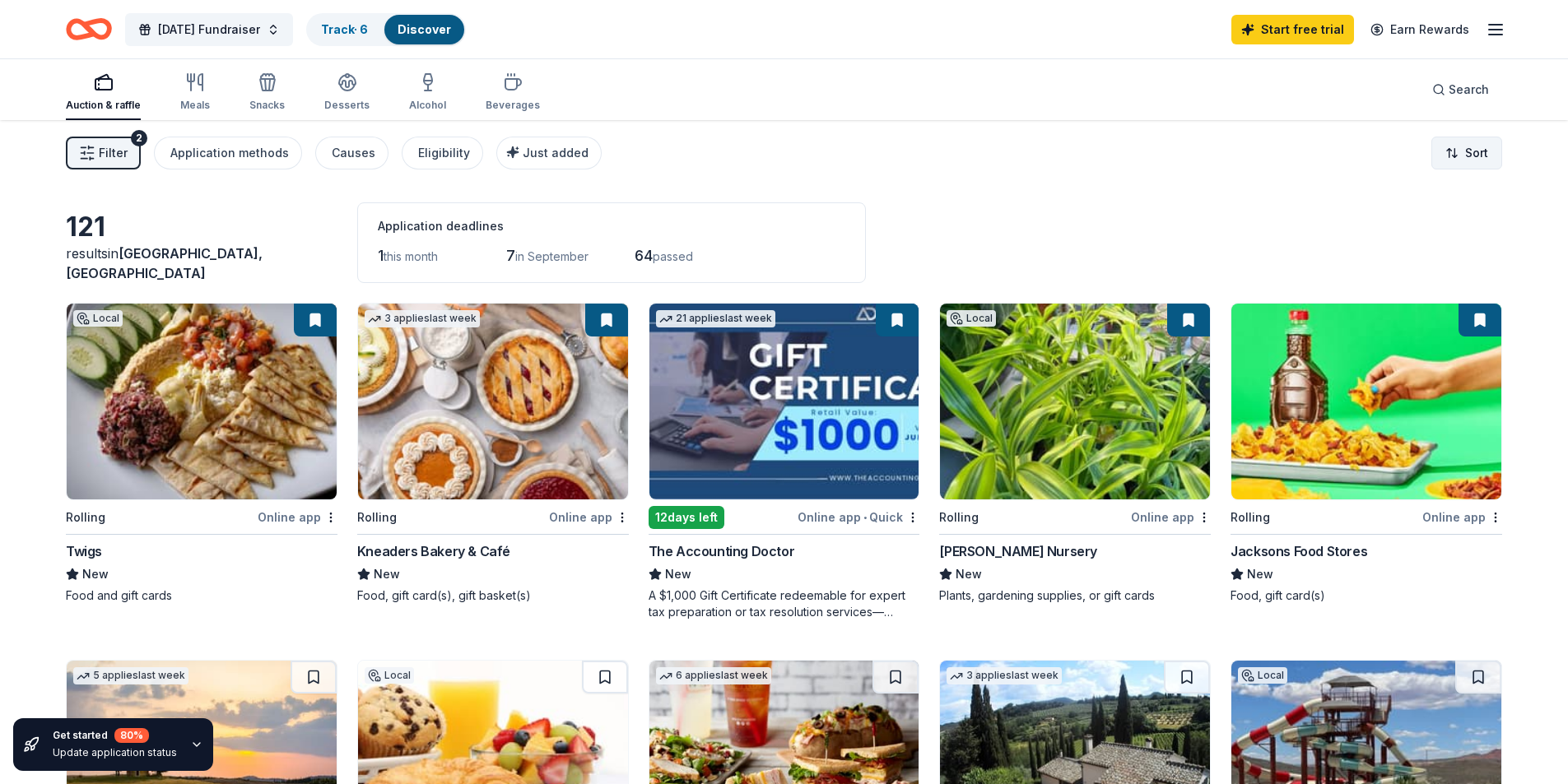
click at [1479, 149] on html "Carnival Fundraiser Track · 6 Discover Start free trial Earn Rewards Auction & …" at bounding box center [784, 392] width 1568 height 784
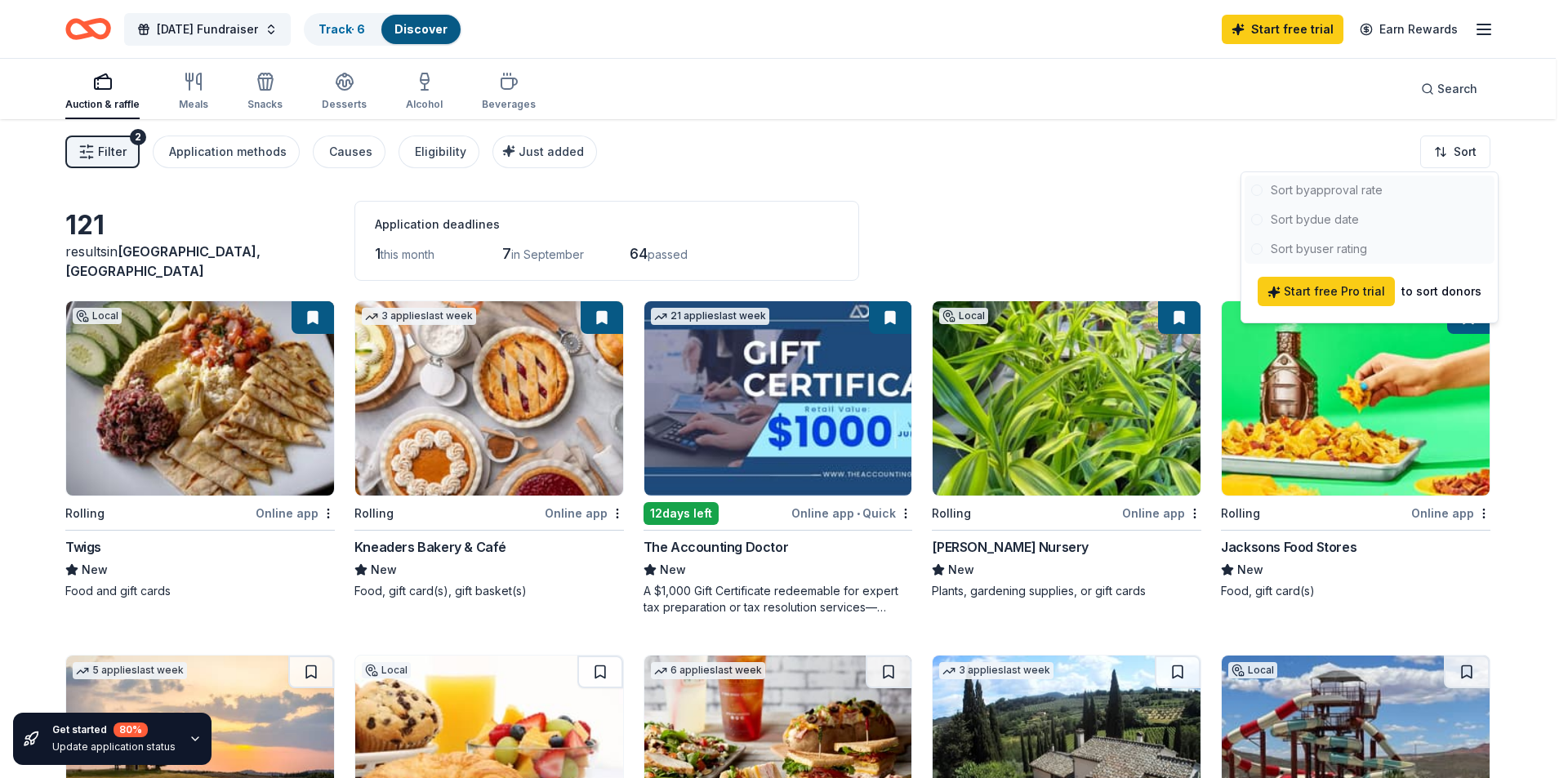
click at [1131, 222] on html "Carnival Fundraiser Track · 6 Discover Start free trial Earn Rewards Auction & …" at bounding box center [784, 389] width 1568 height 778
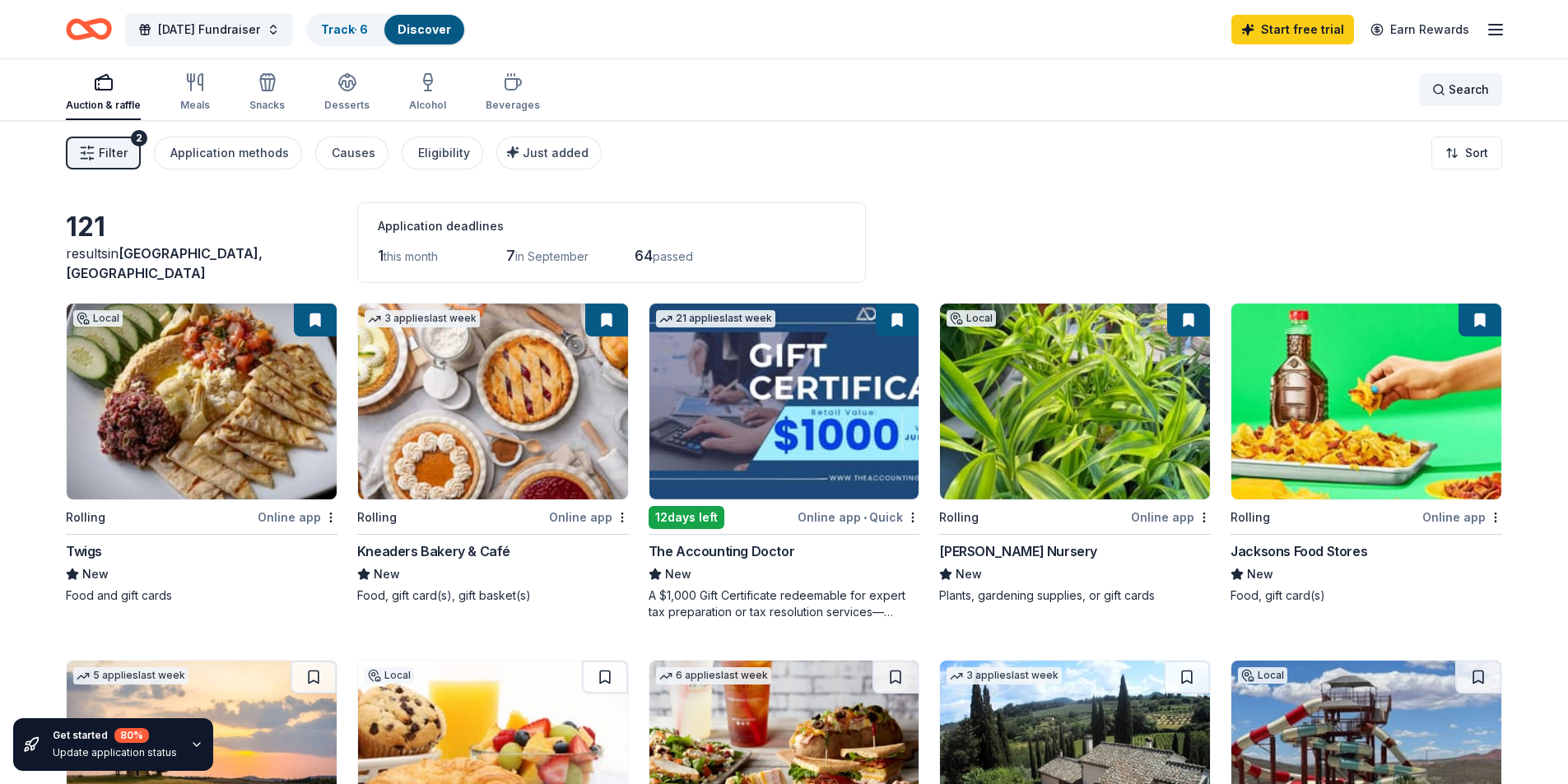
click at [1457, 99] on span "Search" at bounding box center [1469, 89] width 40 height 20
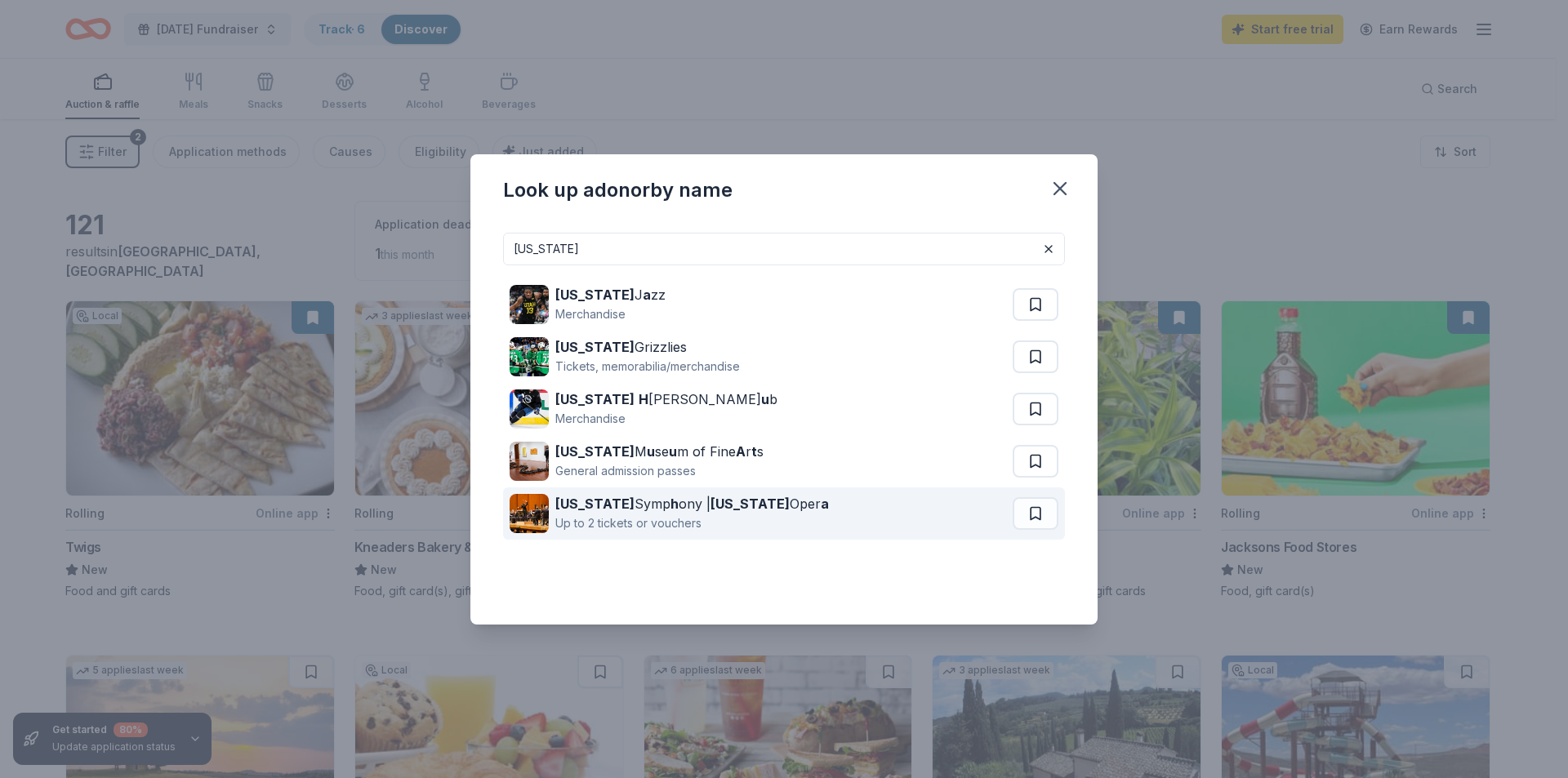
click at [711, 503] on strong "Utah" at bounding box center [750, 503] width 79 height 17
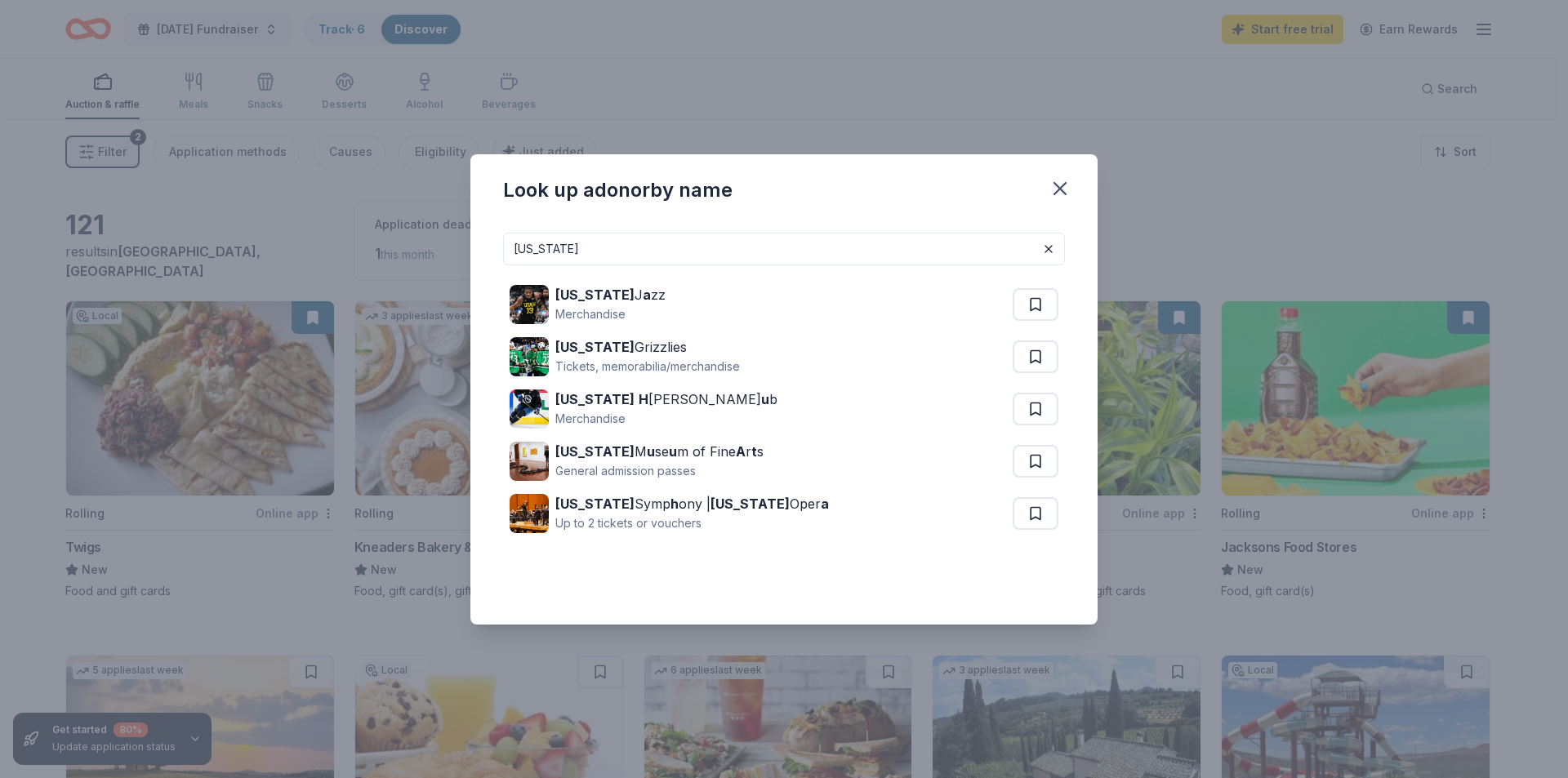
click at [630, 254] on input "utah" at bounding box center [784, 249] width 562 height 33
type input "u"
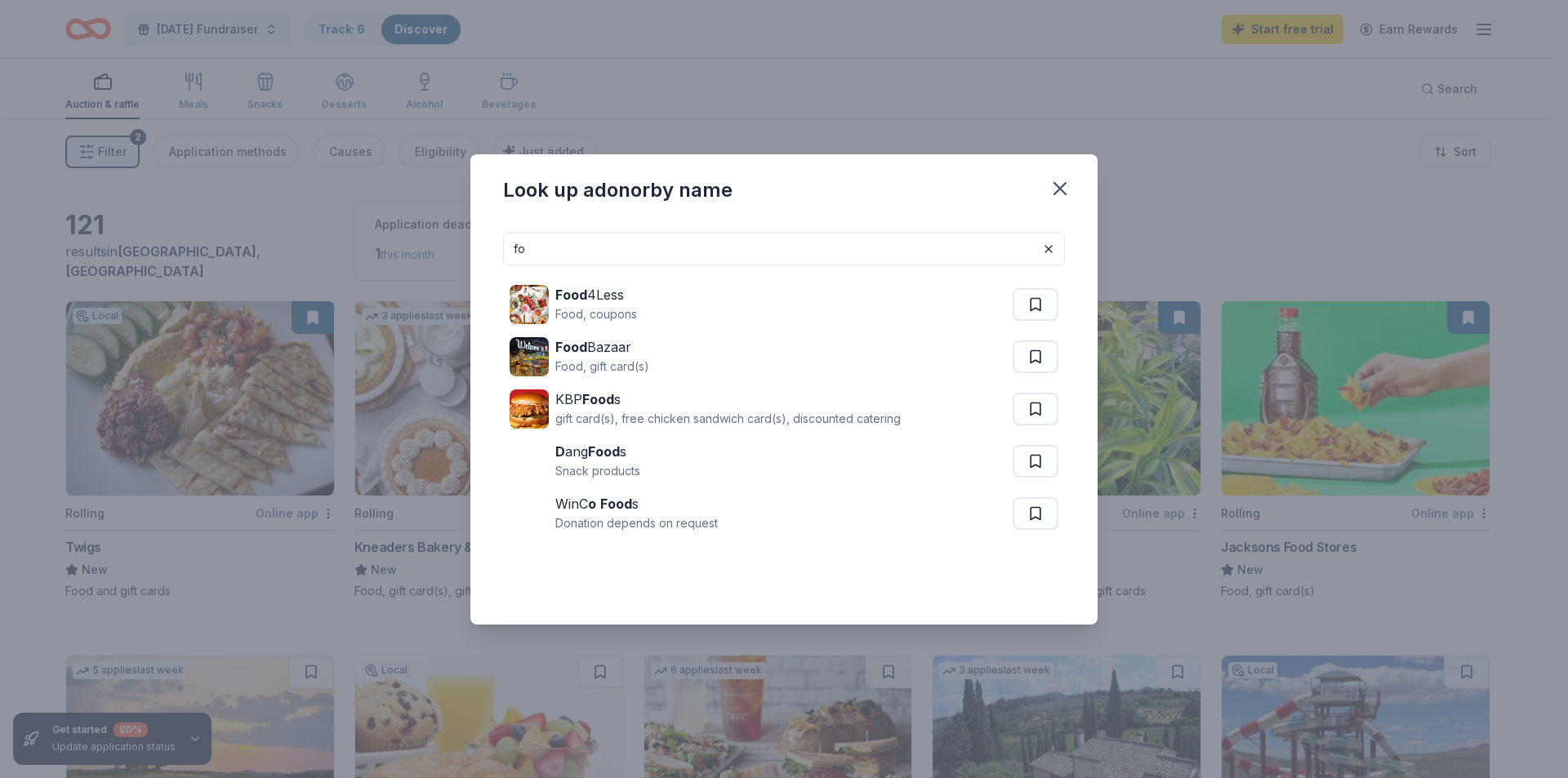
type input "f"
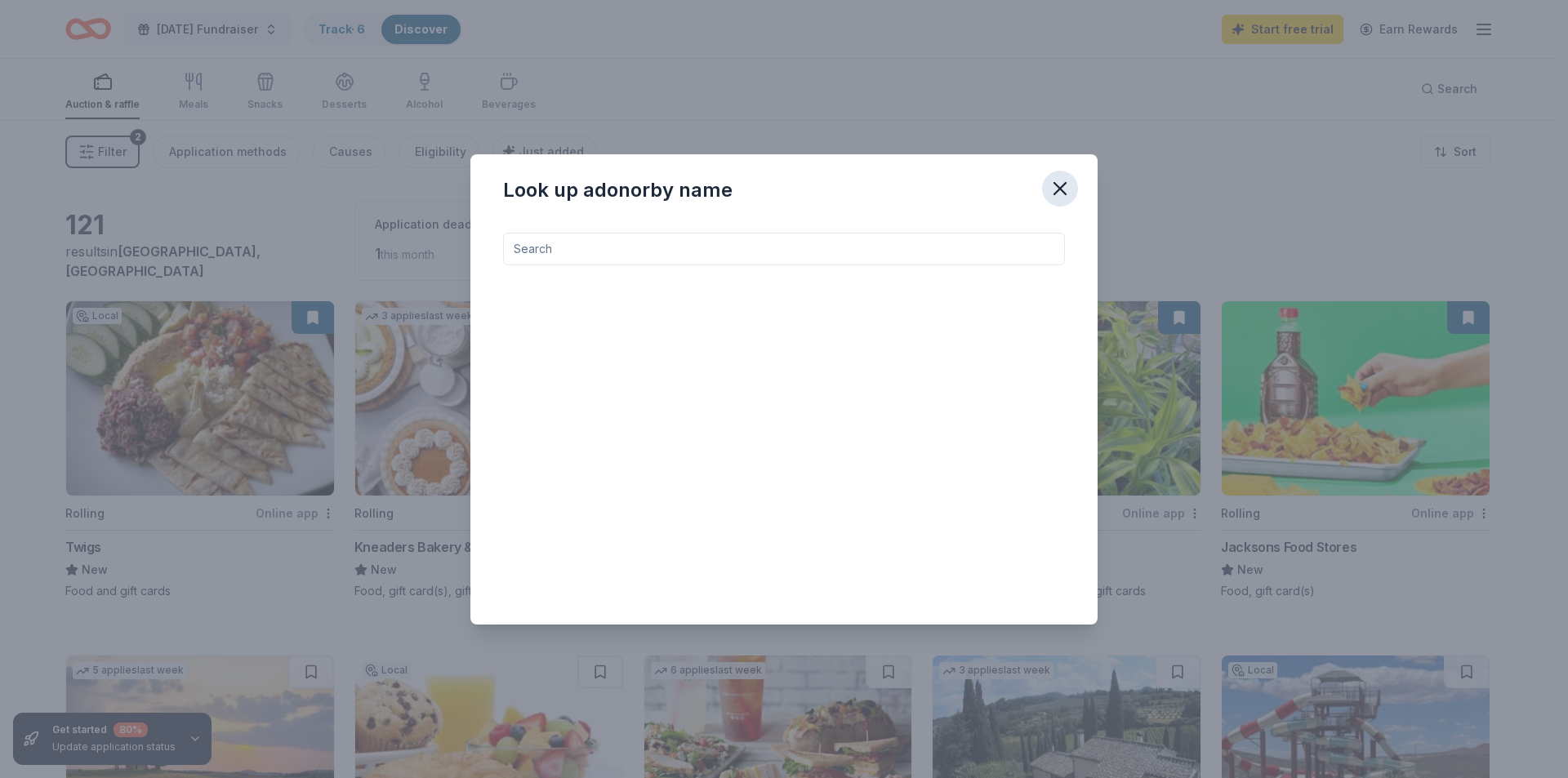
click at [1055, 185] on icon "button" at bounding box center [1061, 189] width 12 height 12
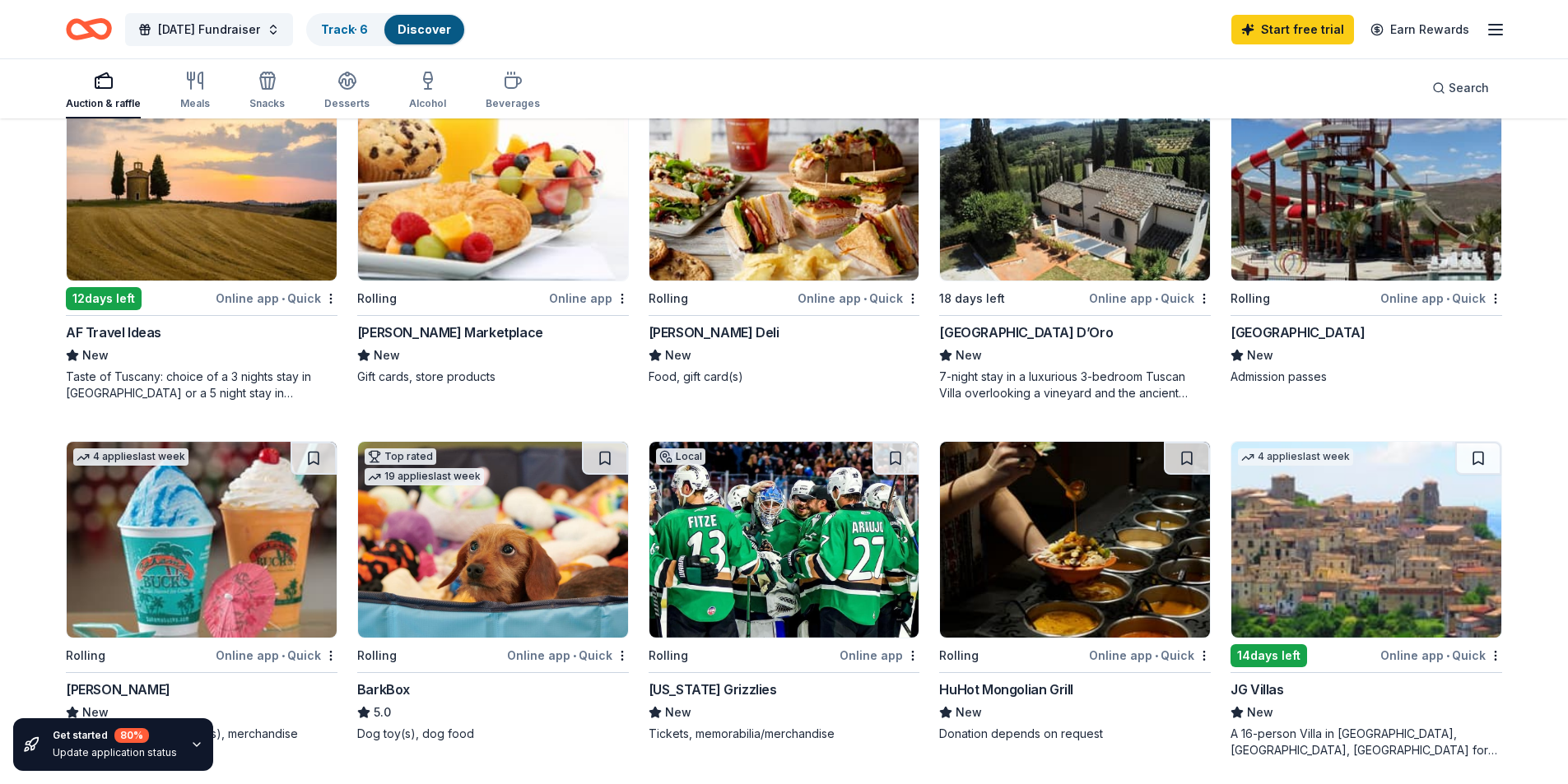
scroll to position [494, 0]
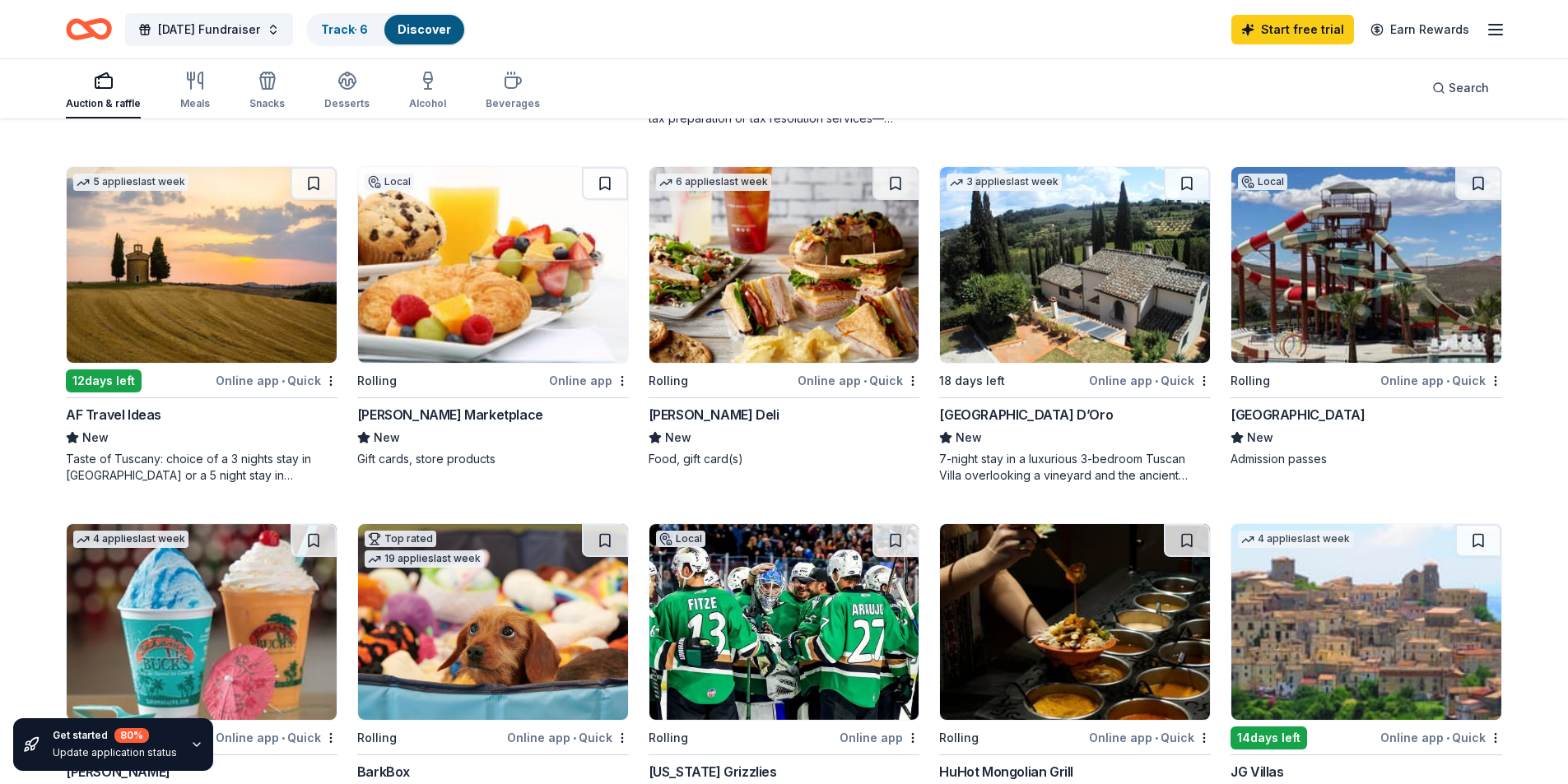
click at [171, 282] on img at bounding box center [201, 265] width 270 height 196
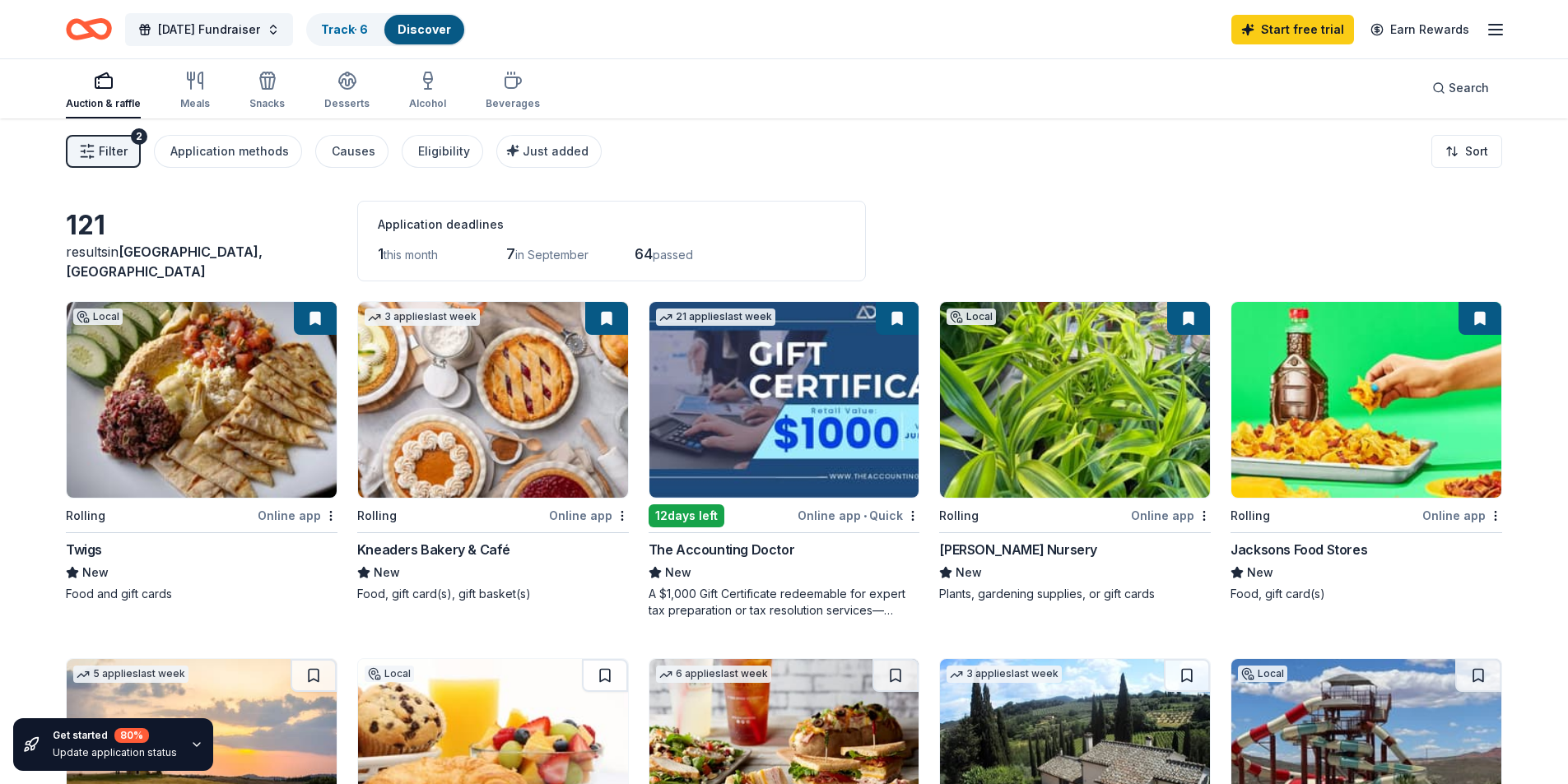
scroll to position [0, 0]
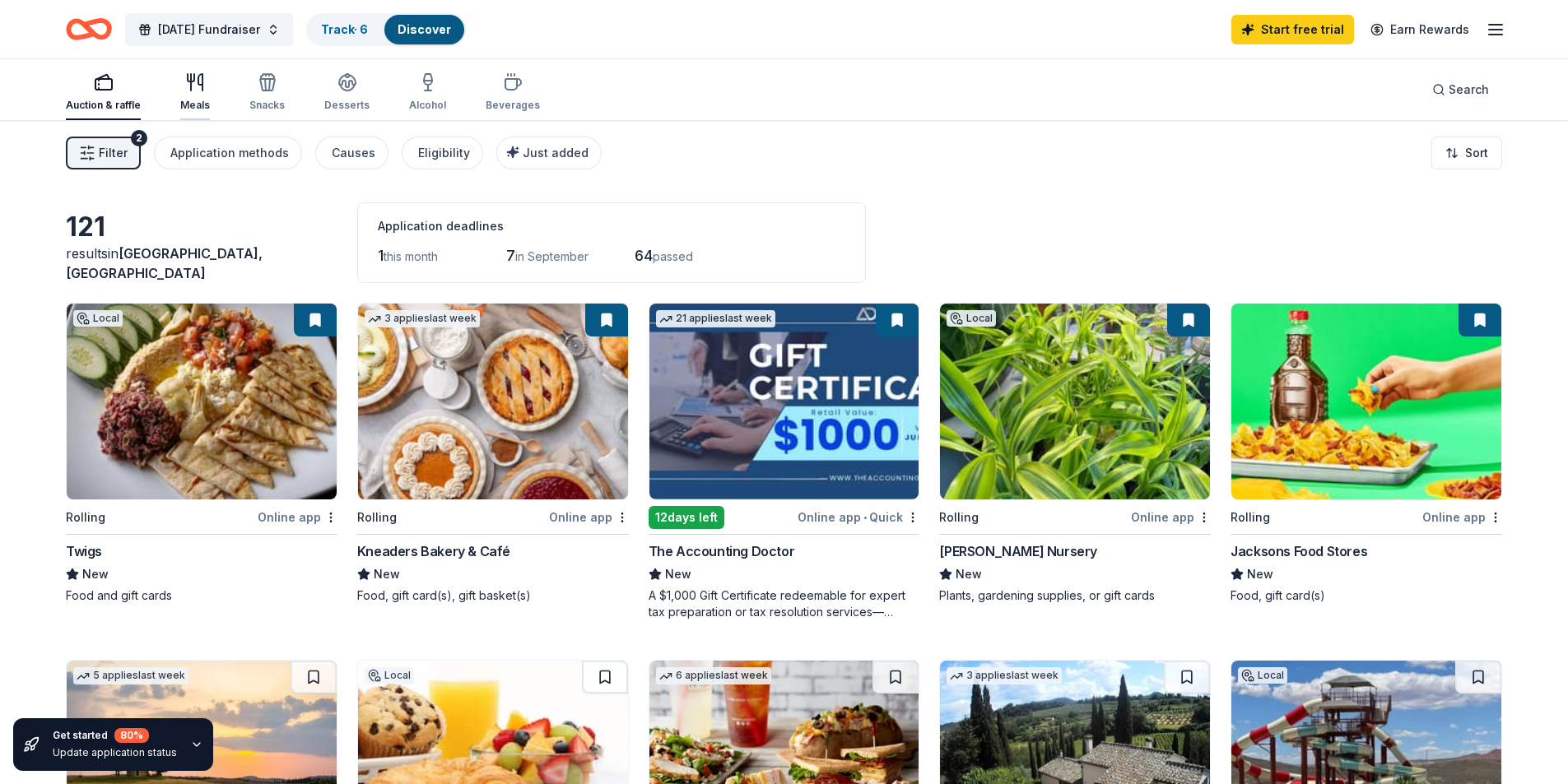
click at [193, 83] on icon "button" at bounding box center [195, 82] width 20 height 20
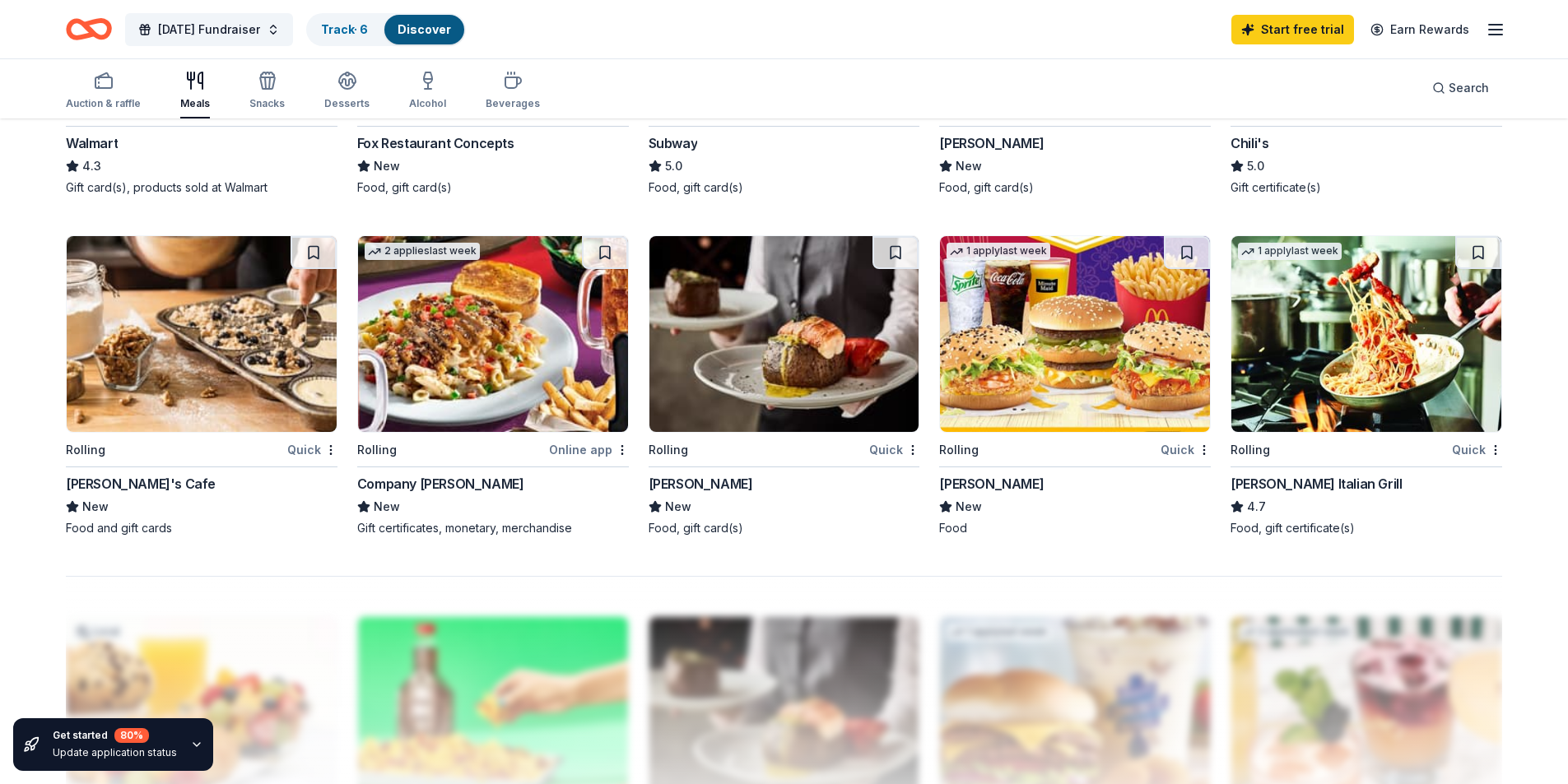
scroll to position [987, 0]
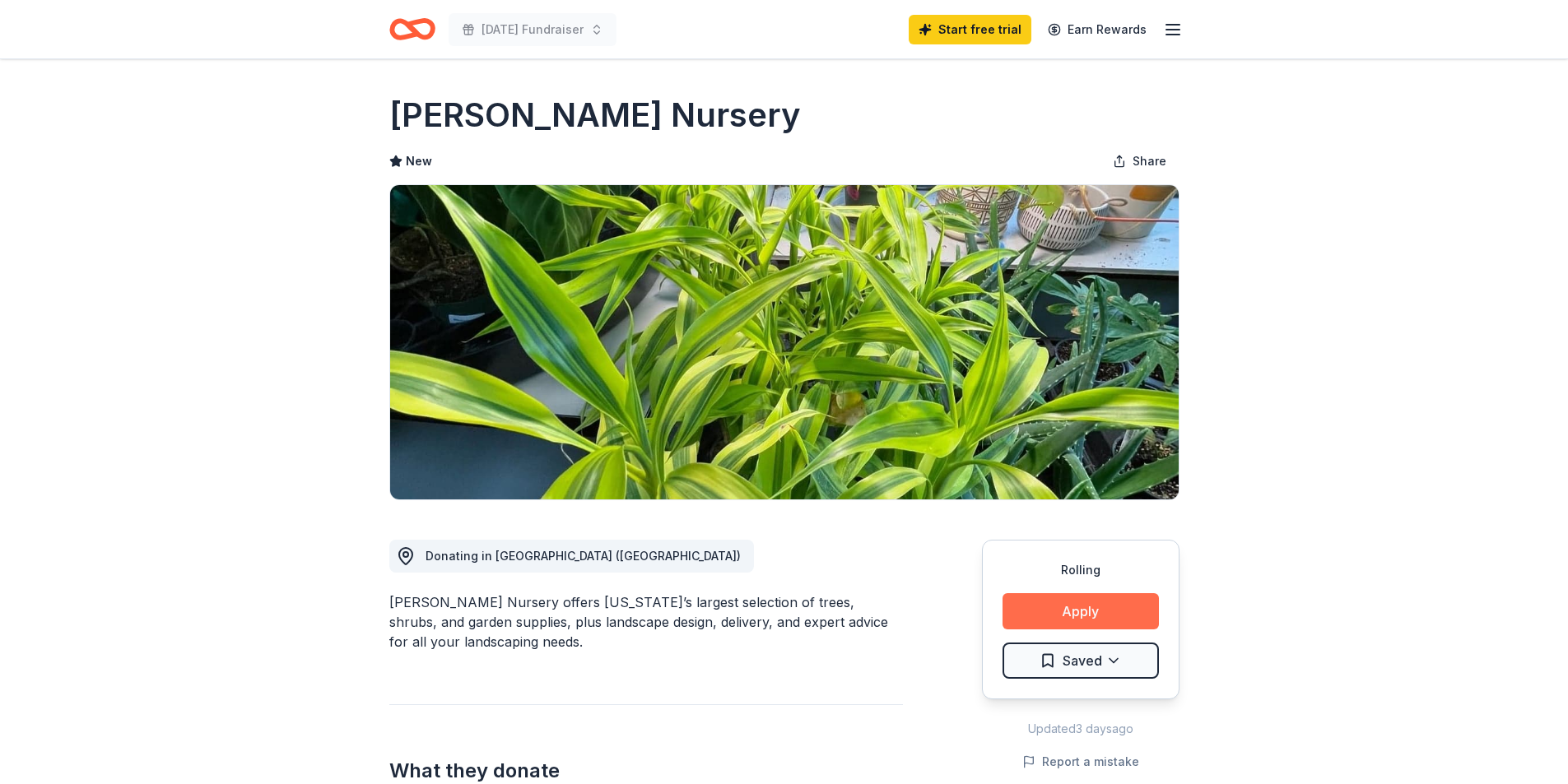
click at [1054, 609] on button "Apply" at bounding box center [1080, 611] width 156 height 36
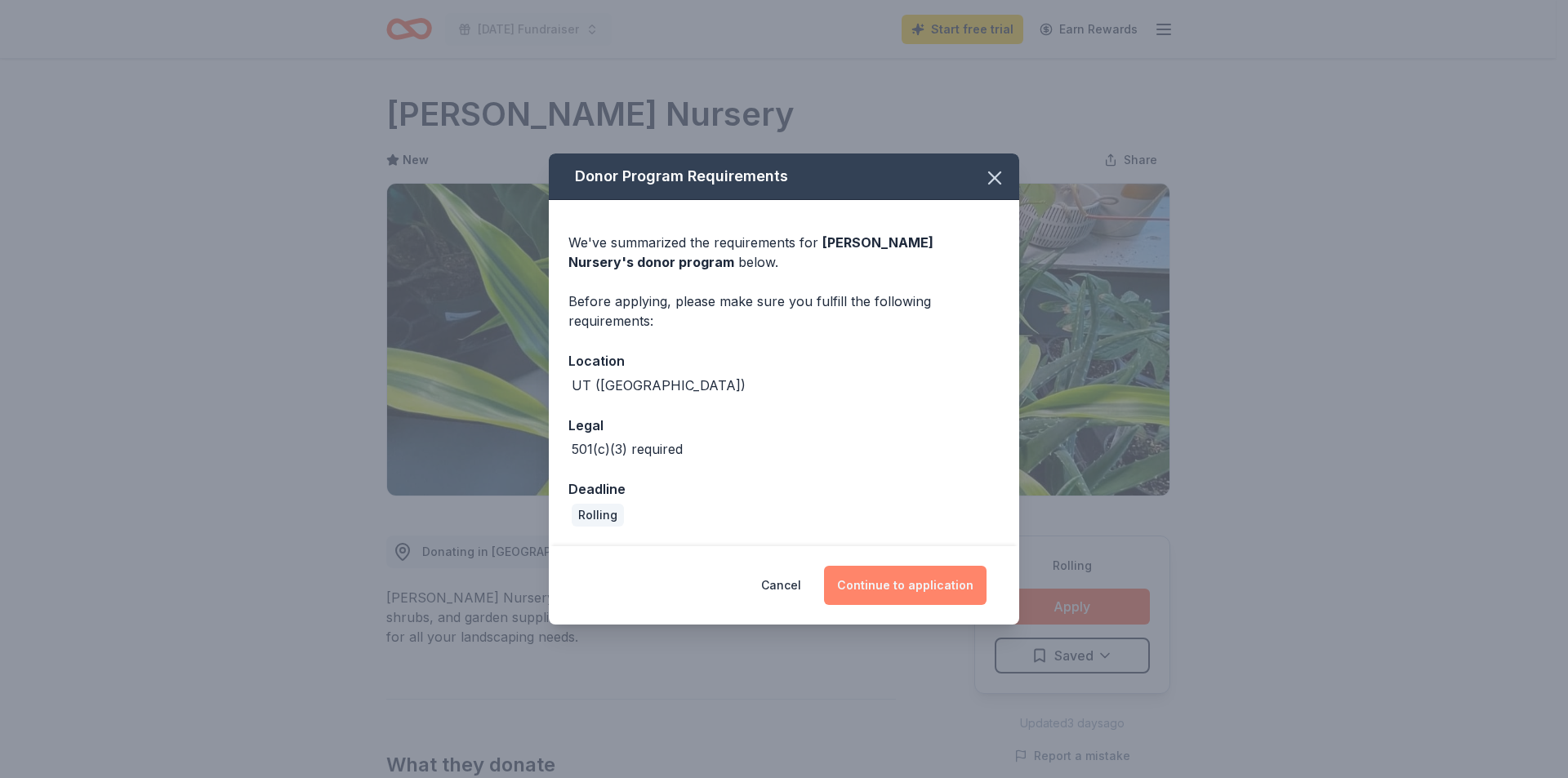
click at [877, 579] on button "Continue to application" at bounding box center [905, 585] width 163 height 39
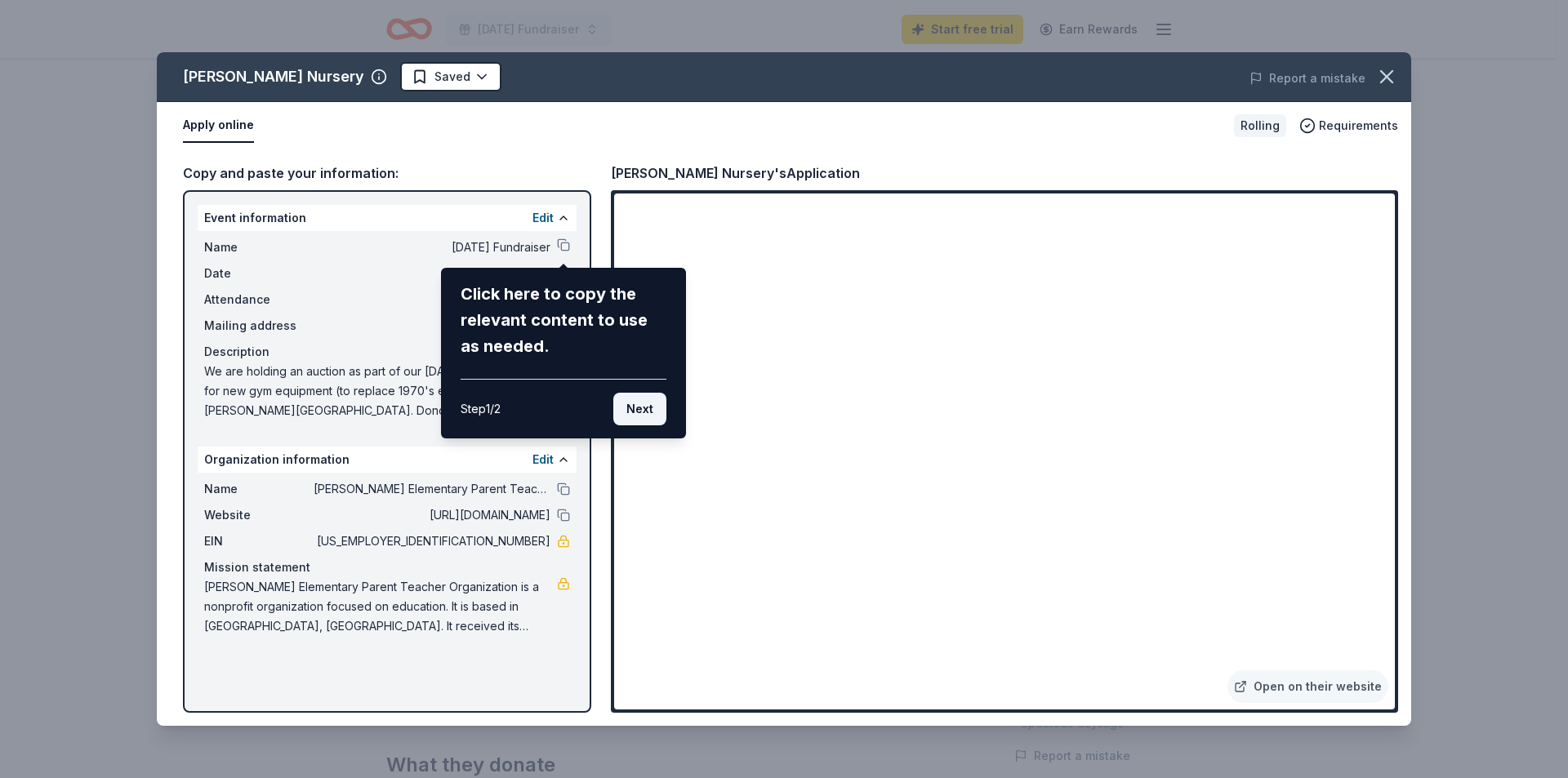
click at [637, 404] on button "Next" at bounding box center [640, 409] width 54 height 33
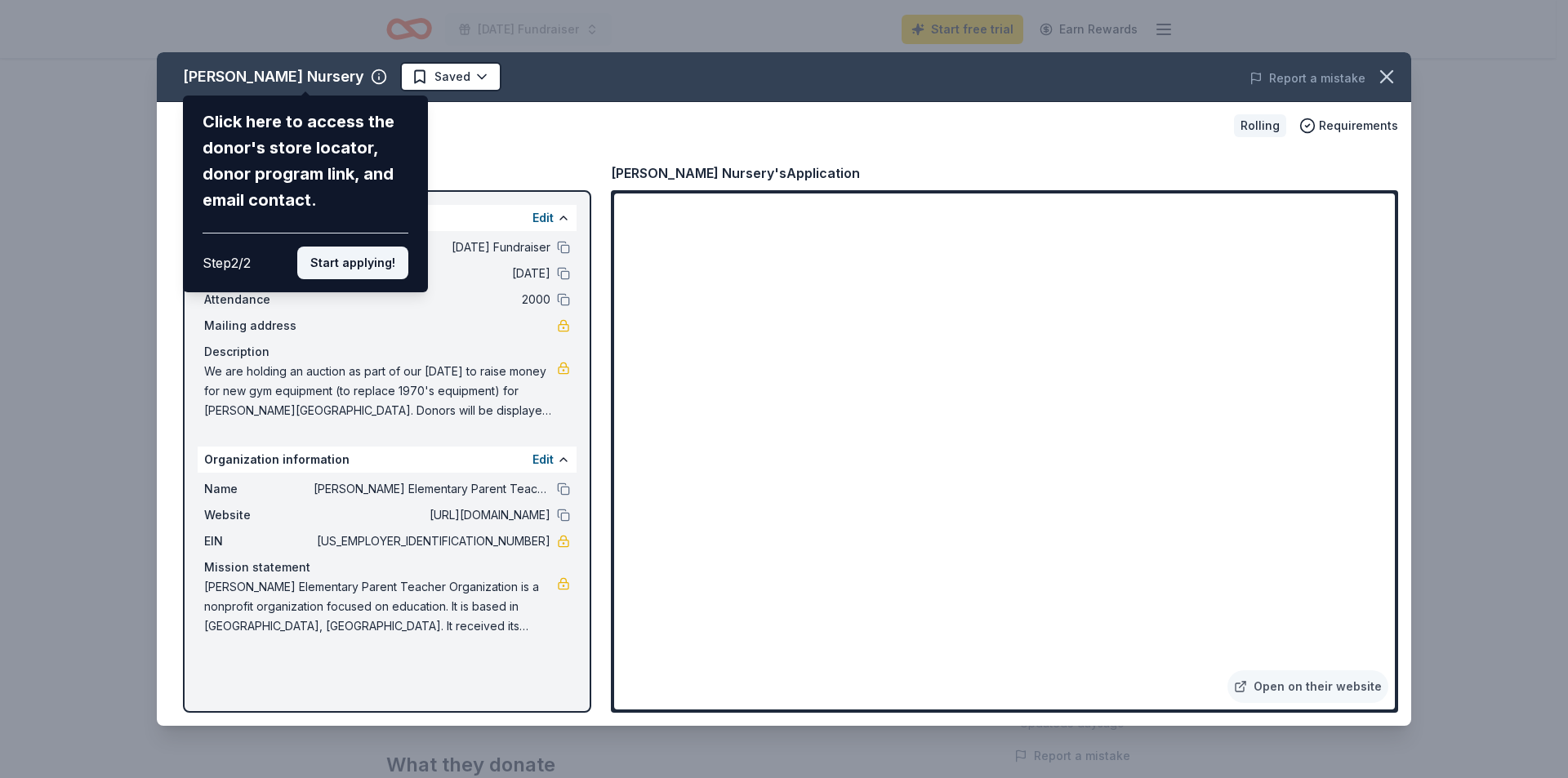
click at [353, 265] on button "Start applying!" at bounding box center [353, 263] width 111 height 33
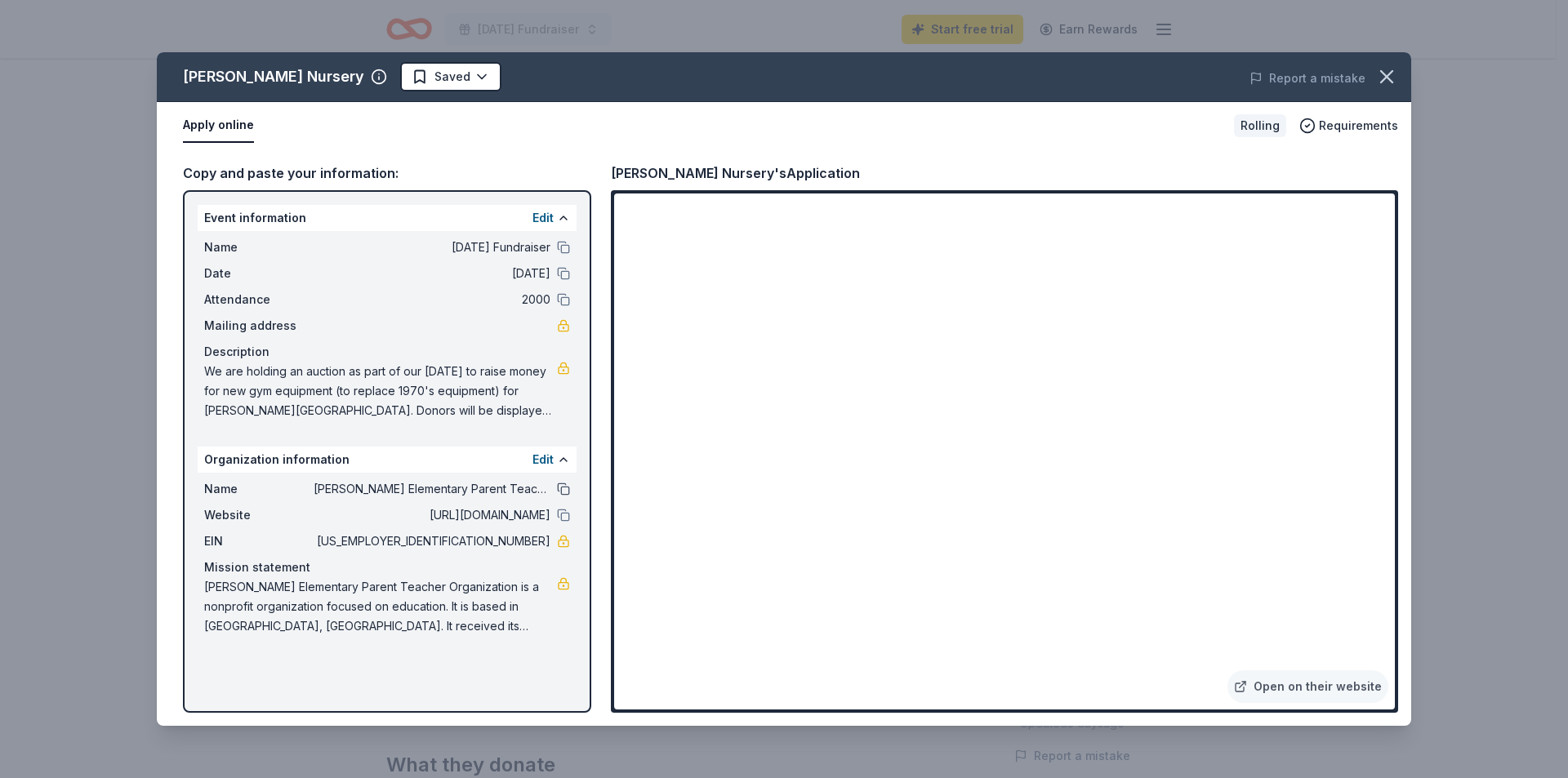
click at [561, 489] on button at bounding box center [563, 489] width 13 height 13
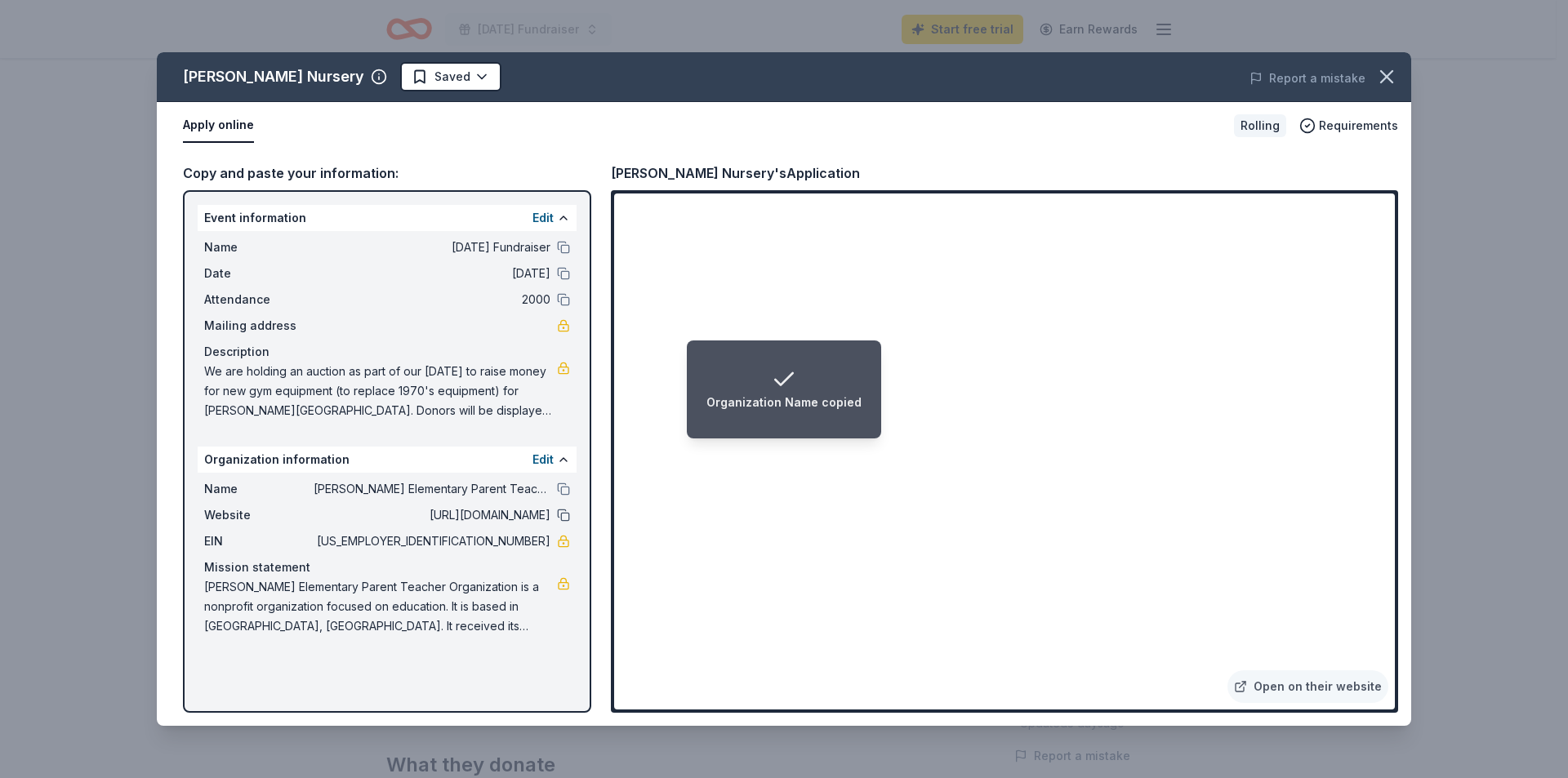
click at [563, 517] on button at bounding box center [563, 514] width 13 height 13
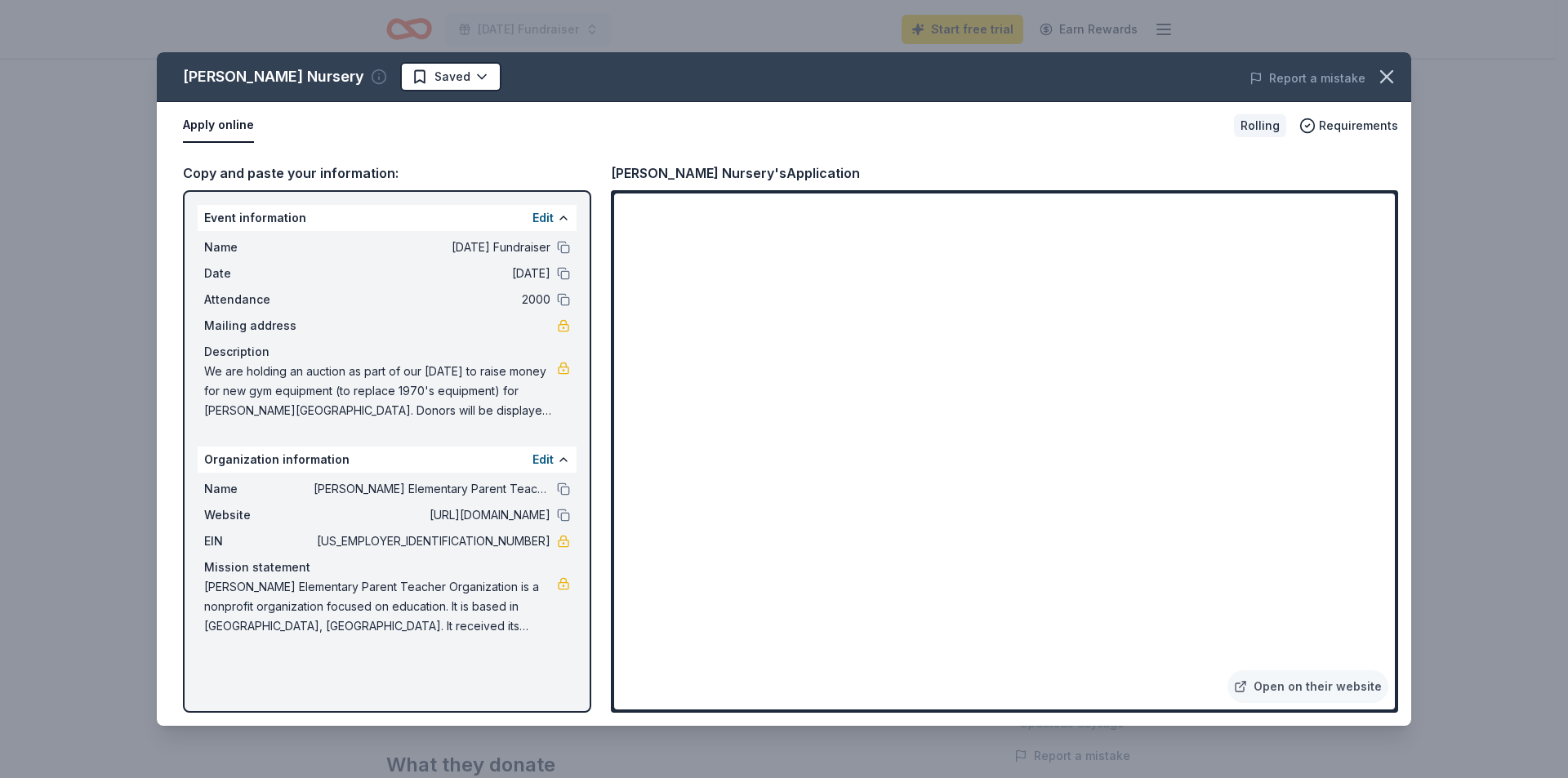
click at [371, 76] on icon "button" at bounding box center [379, 76] width 17 height 17
click at [372, 76] on circle "button" at bounding box center [379, 77] width 14 height 14
click at [1387, 75] on icon "button" at bounding box center [1386, 76] width 22 height 22
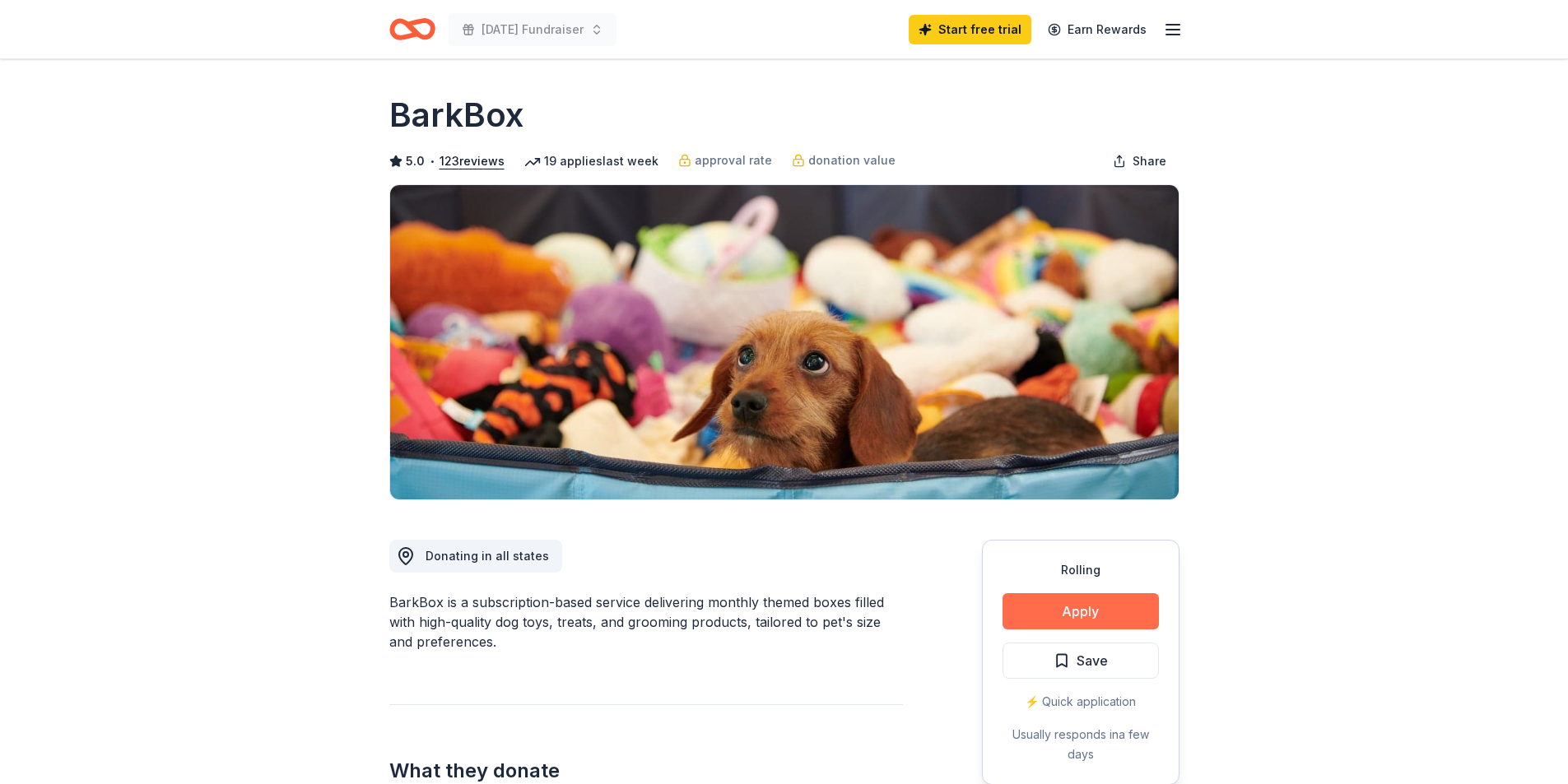
click at [1068, 604] on button "Apply" at bounding box center [1080, 611] width 156 height 36
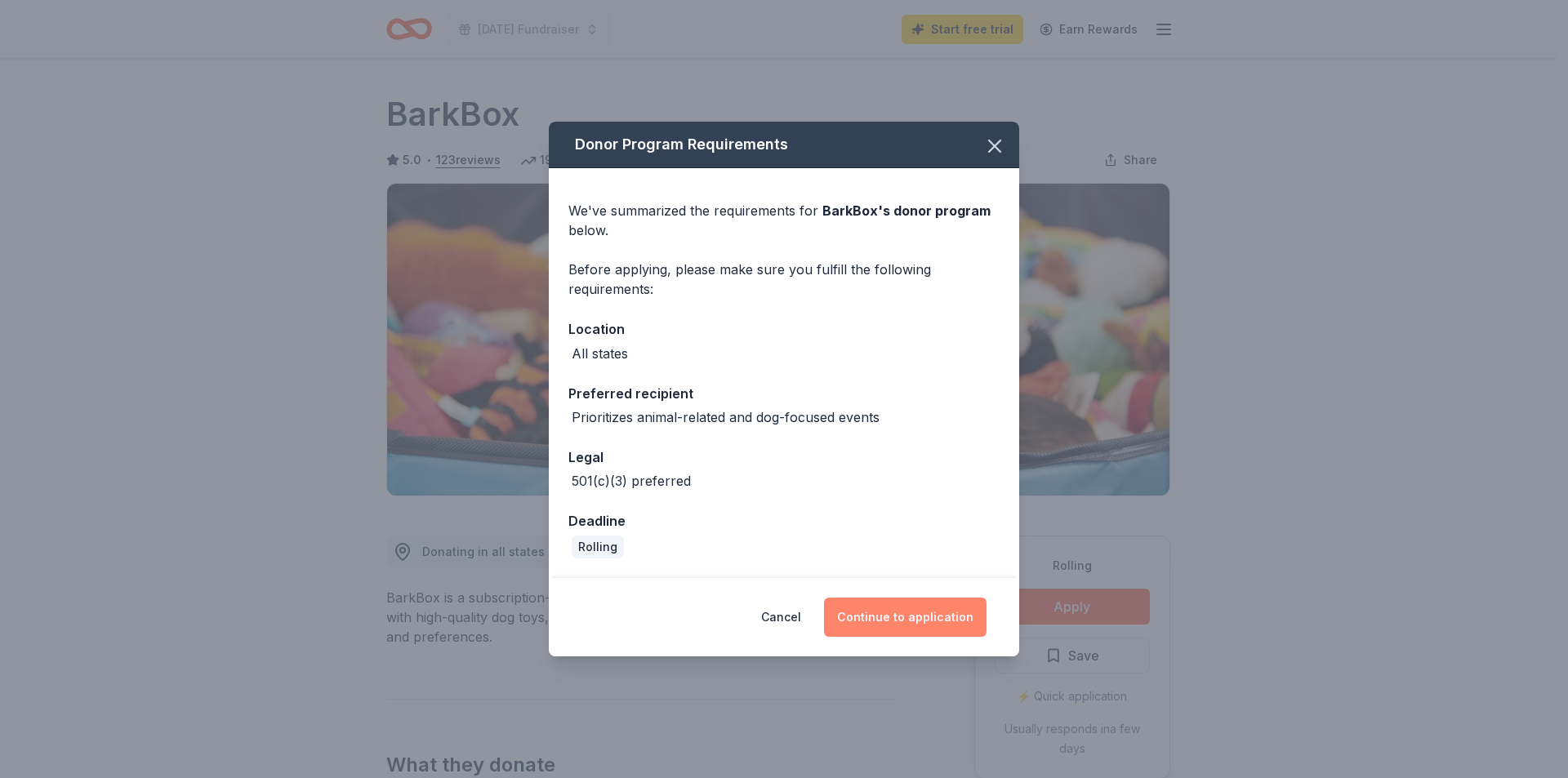
click at [868, 615] on button "Continue to application" at bounding box center [905, 617] width 163 height 39
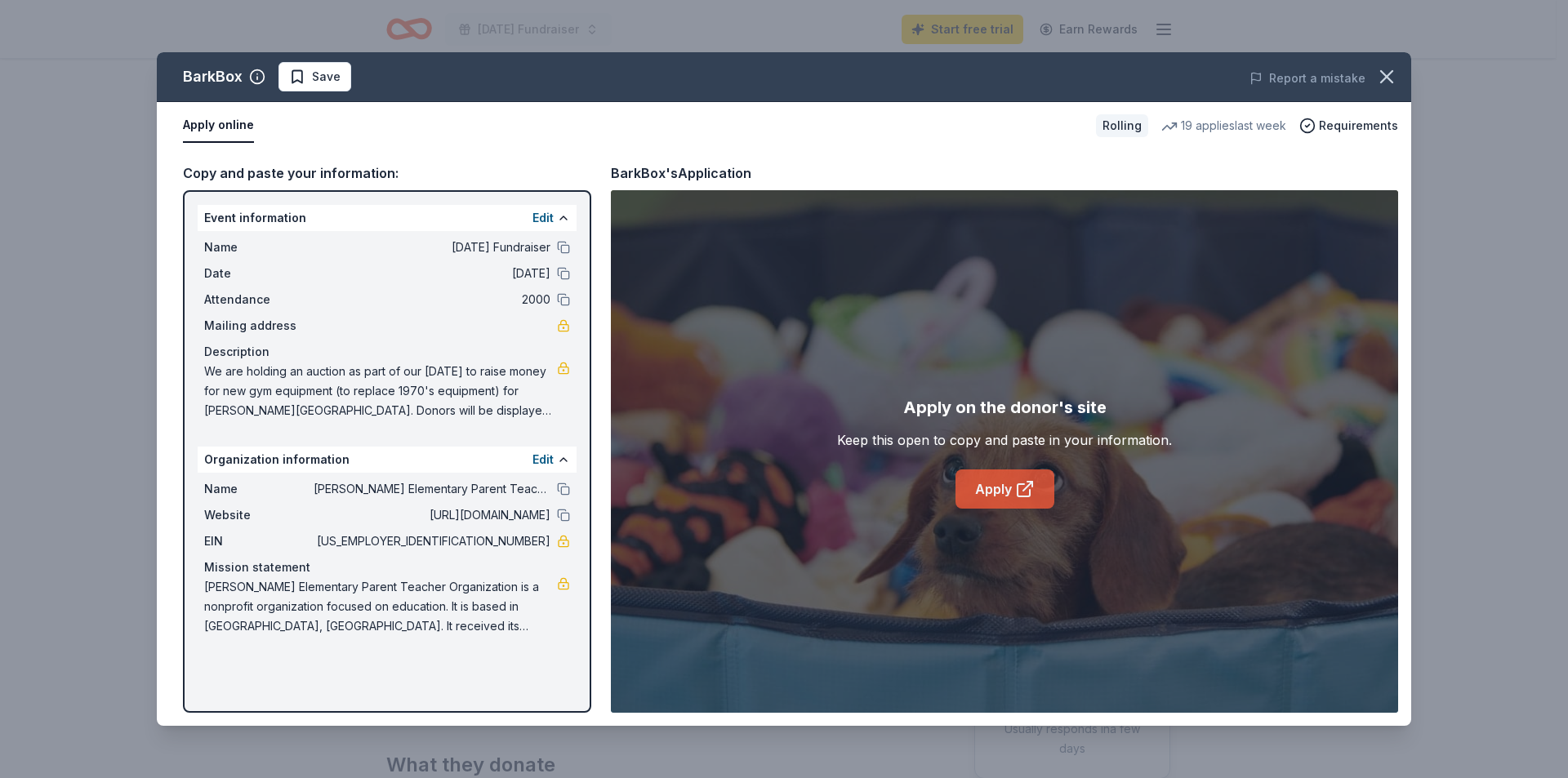
click at [994, 488] on link "Apply" at bounding box center [1004, 489] width 98 height 39
click at [984, 479] on link "Apply" at bounding box center [1004, 489] width 98 height 39
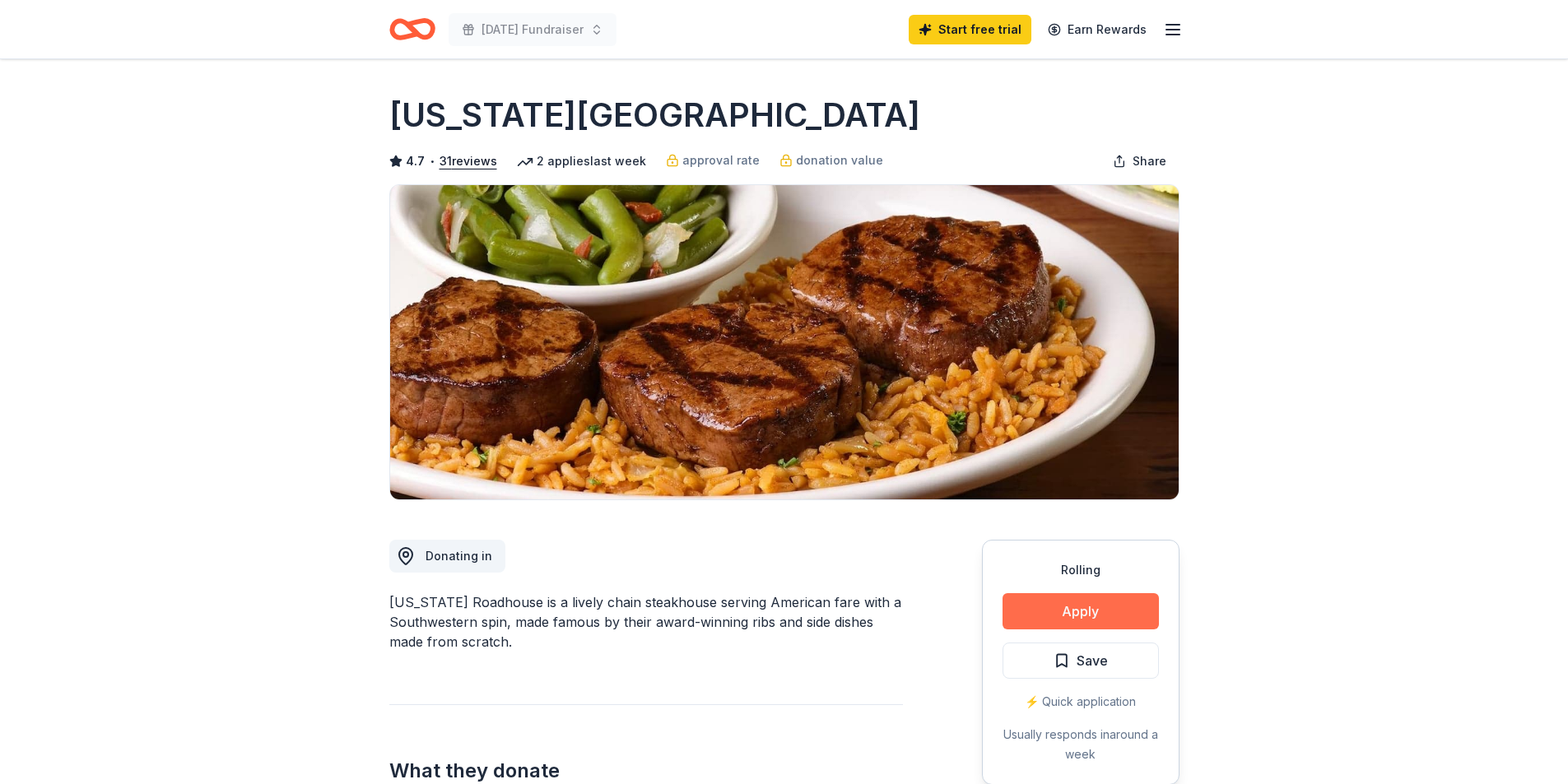
click at [1116, 620] on button "Apply" at bounding box center [1080, 611] width 156 height 36
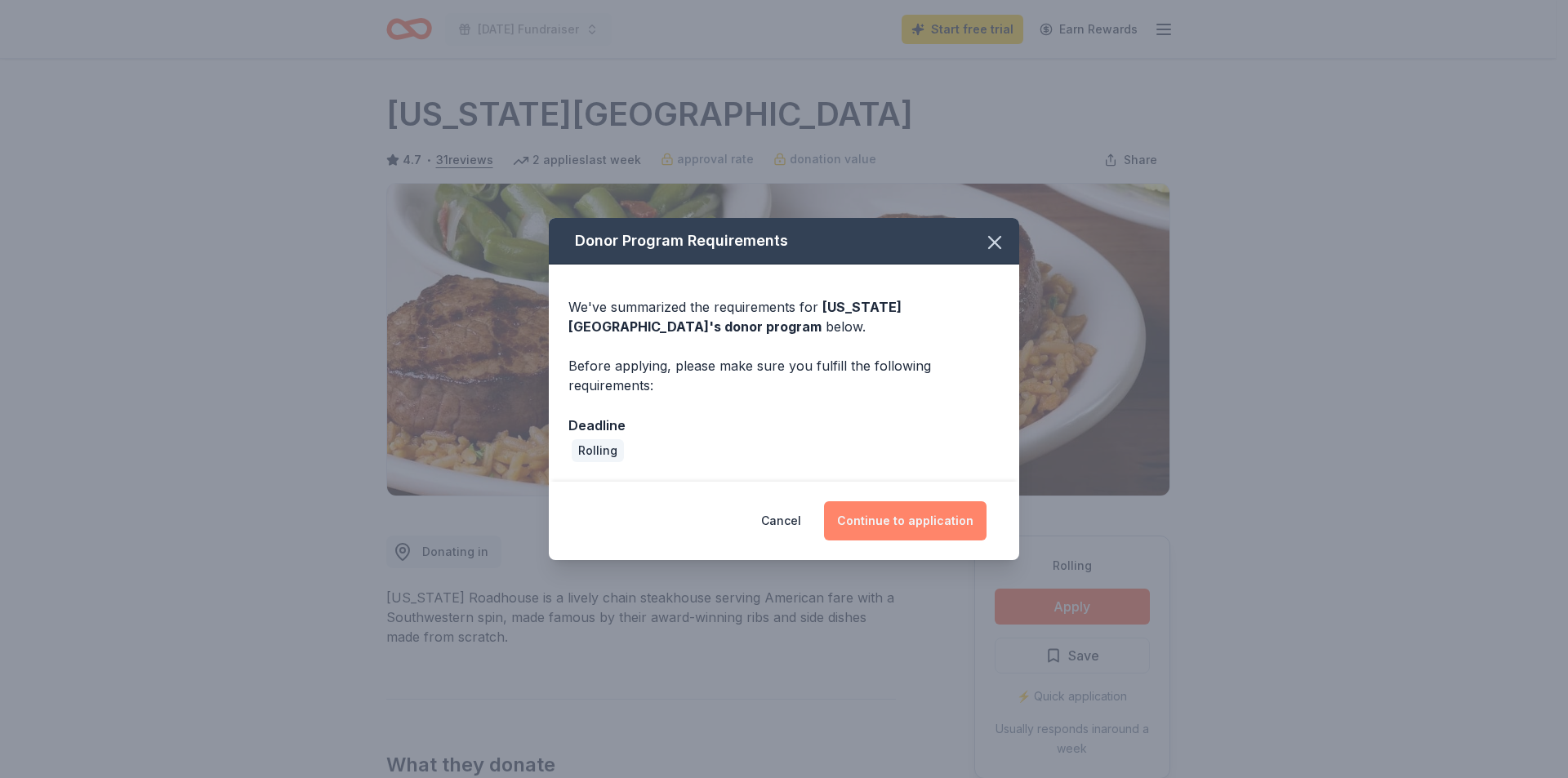
click at [919, 512] on button "Continue to application" at bounding box center [905, 521] width 163 height 39
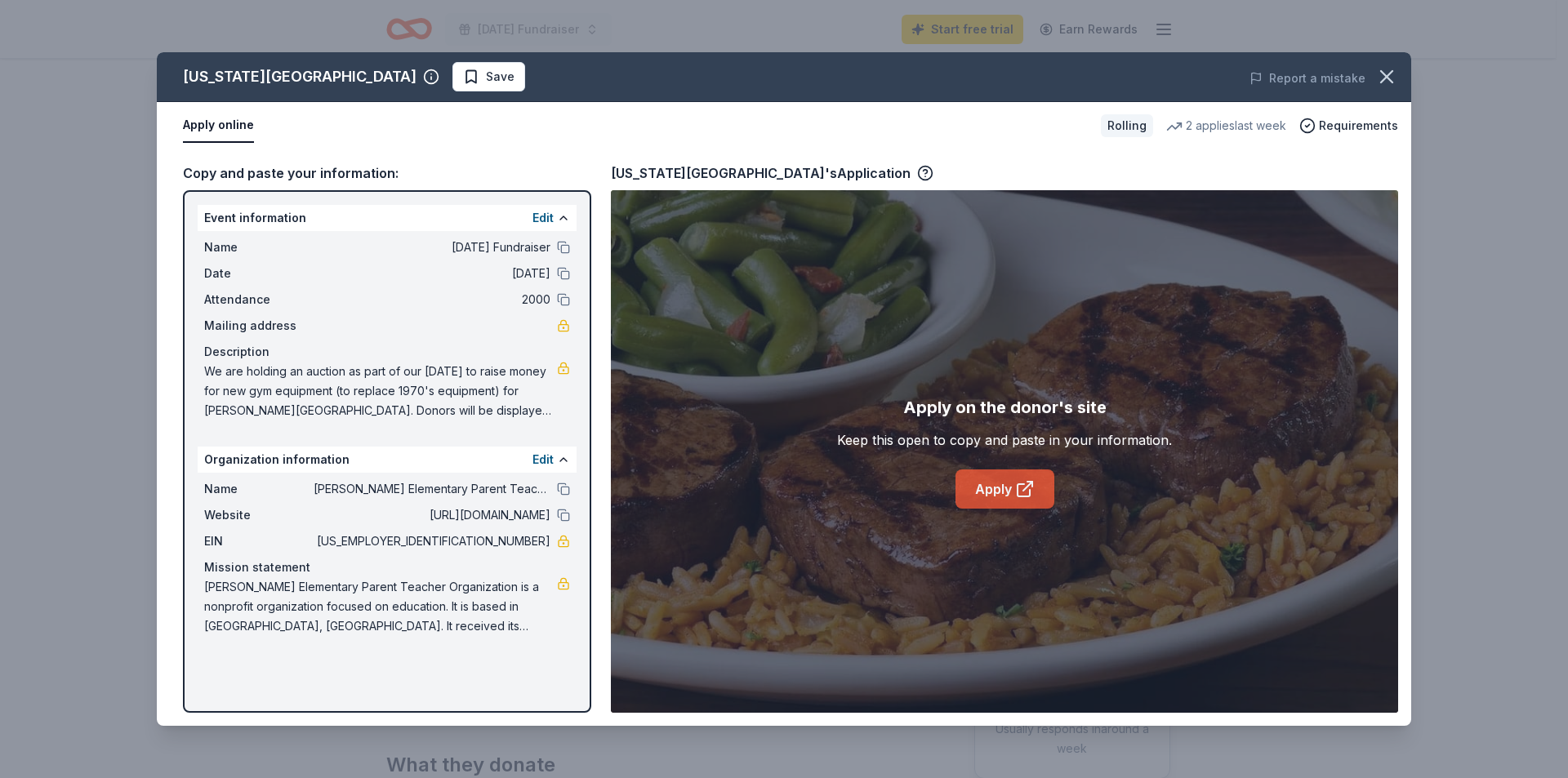
click at [989, 482] on link "Apply" at bounding box center [1004, 489] width 98 height 39
click at [917, 169] on icon "button" at bounding box center [925, 172] width 17 height 17
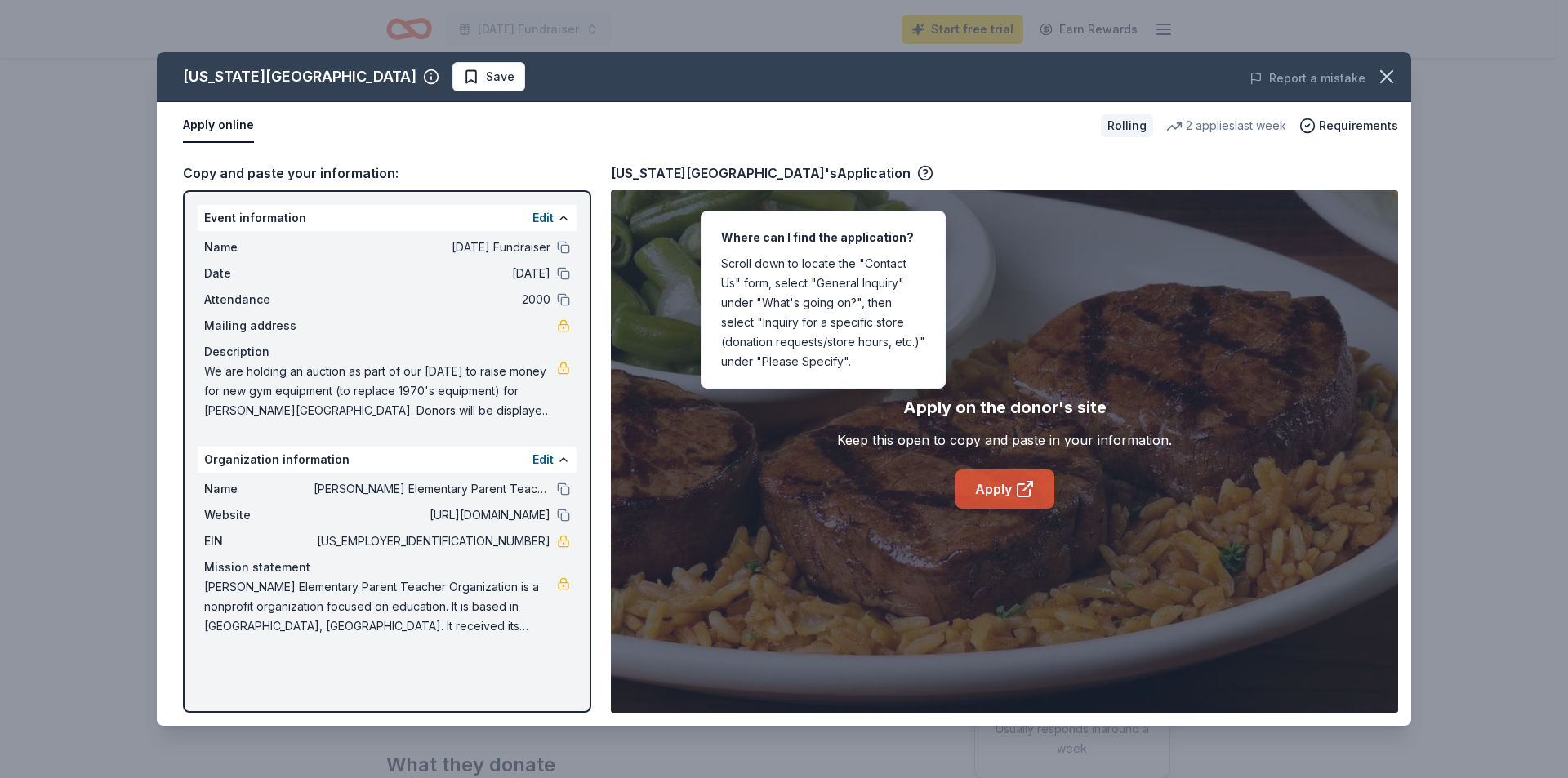
click at [974, 488] on link "Apply" at bounding box center [1004, 489] width 98 height 39
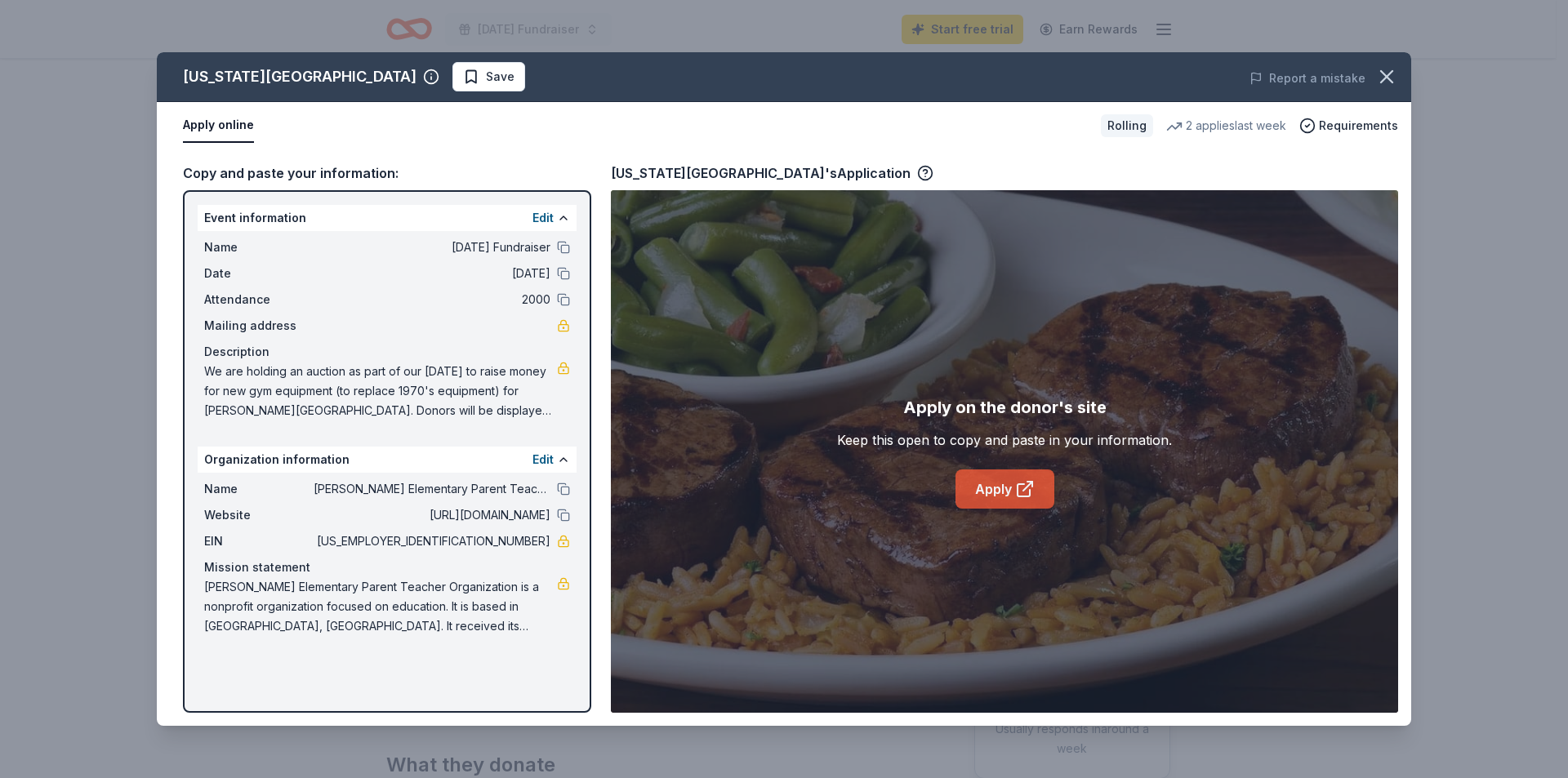
click at [999, 483] on link "Apply" at bounding box center [1004, 489] width 98 height 39
click at [1383, 74] on icon "button" at bounding box center [1386, 76] width 22 height 22
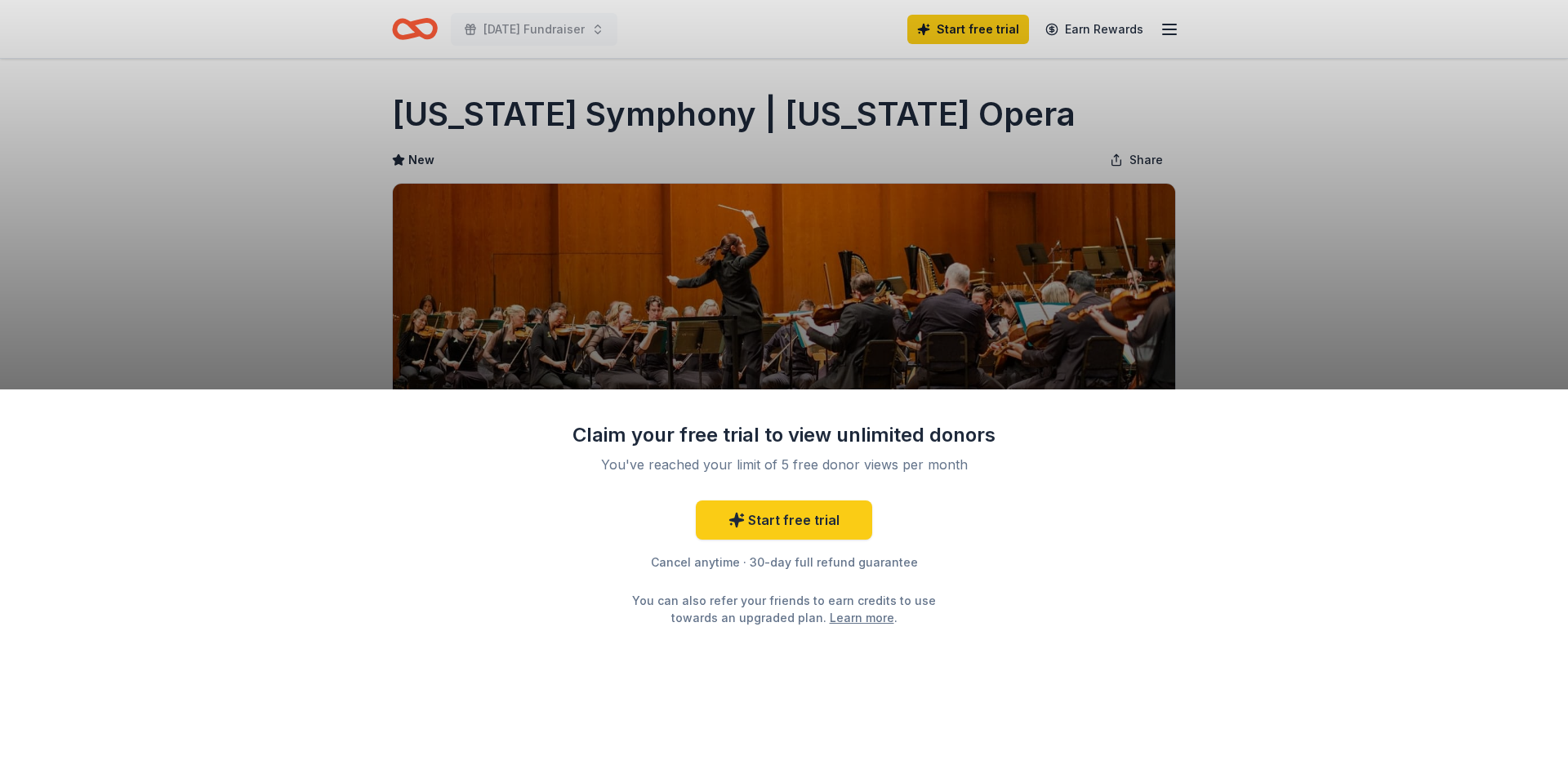
click at [306, 278] on div "Claim your free trial to view unlimited donors You've reached your limit of 5 f…" at bounding box center [784, 389] width 1568 height 778
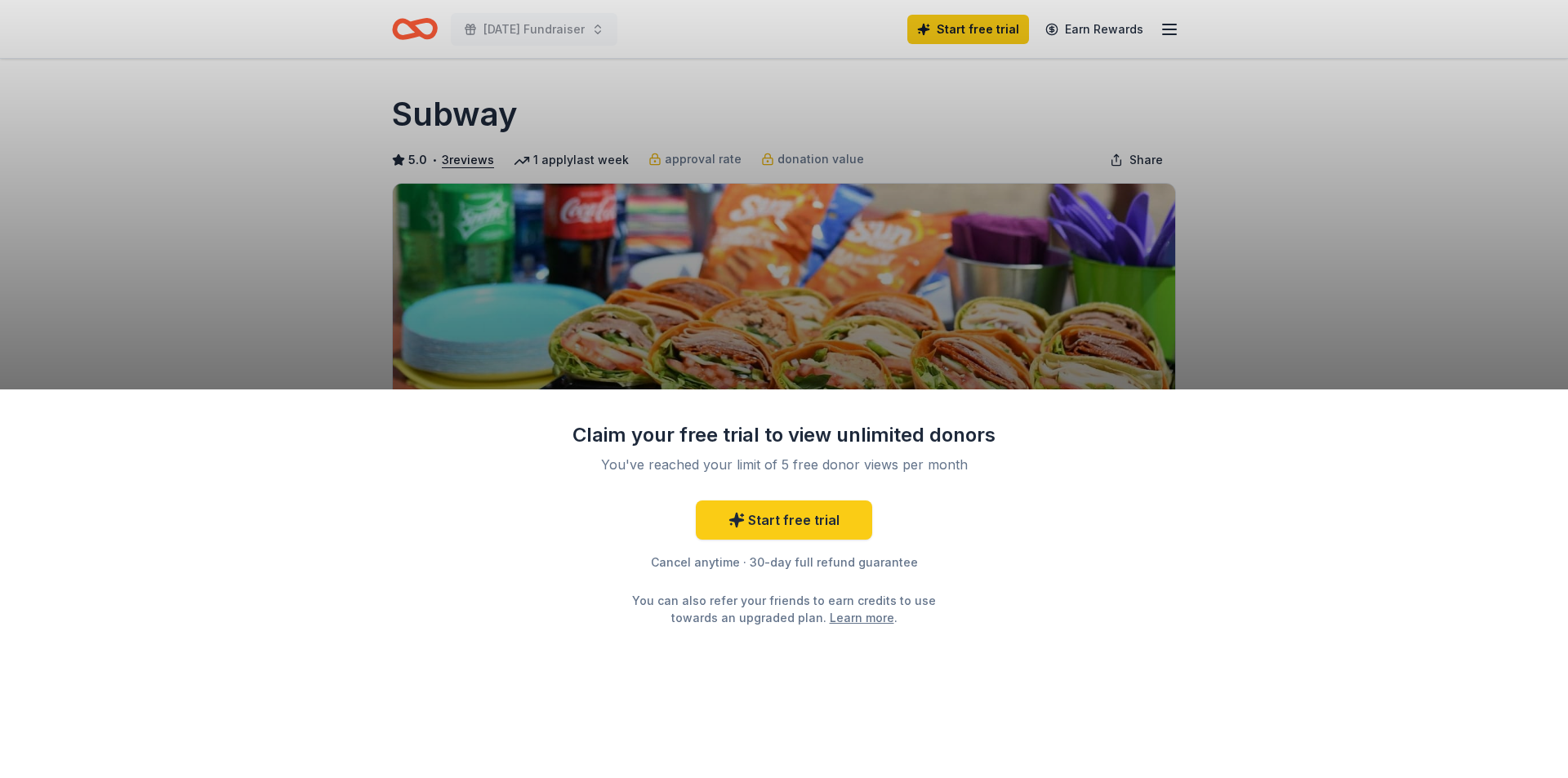
click at [291, 286] on div "Claim your free trial to view unlimited donors You've reached your limit of 5 f…" at bounding box center [784, 389] width 1568 height 778
click at [953, 103] on div "Claim your free trial to view unlimited donors You've reached your limit of 5 f…" at bounding box center [784, 389] width 1568 height 778
